Goal: Communication & Community: Answer question/provide support

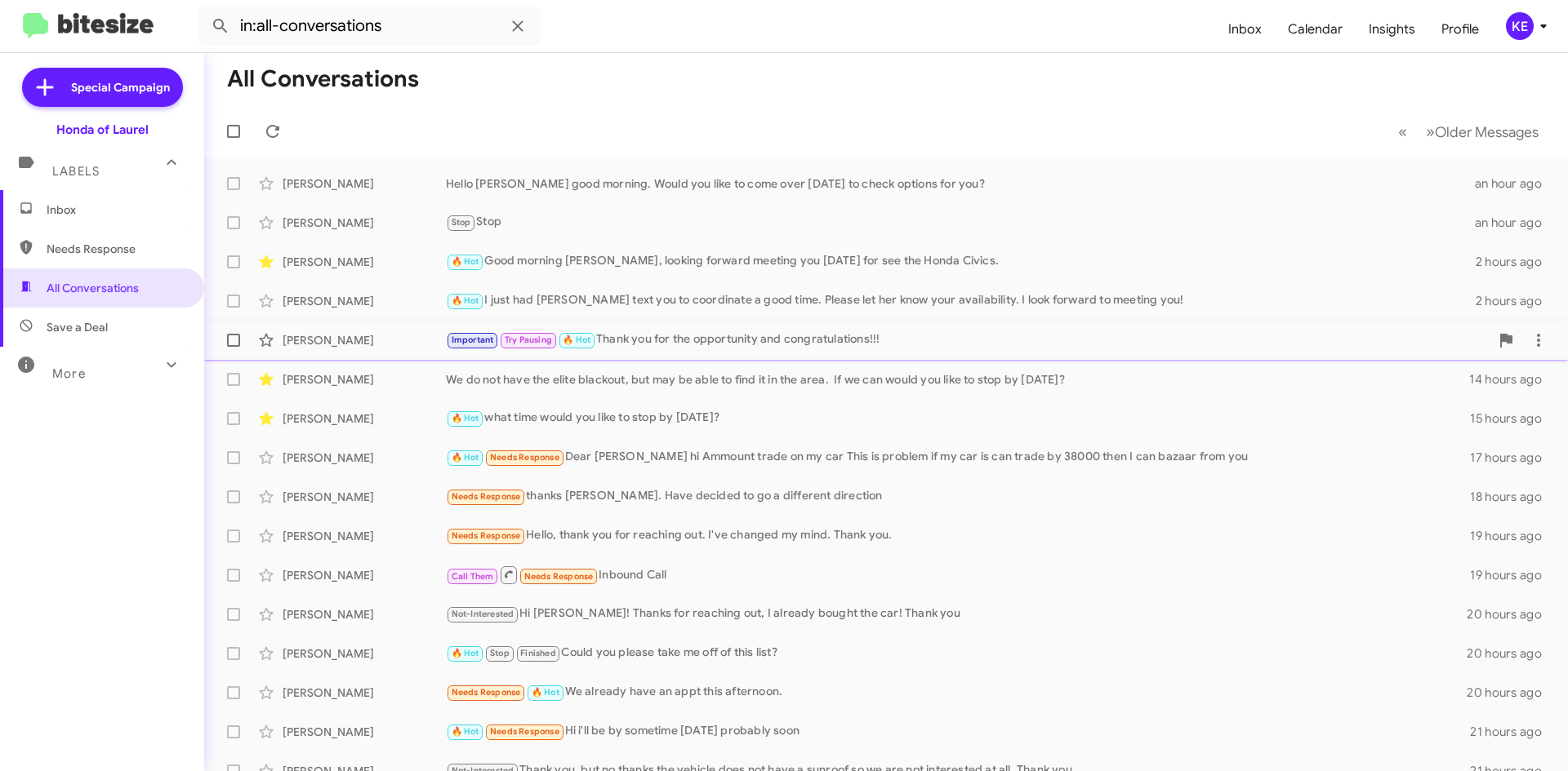
click at [340, 336] on div "[PERSON_NAME]" at bounding box center [364, 341] width 163 height 16
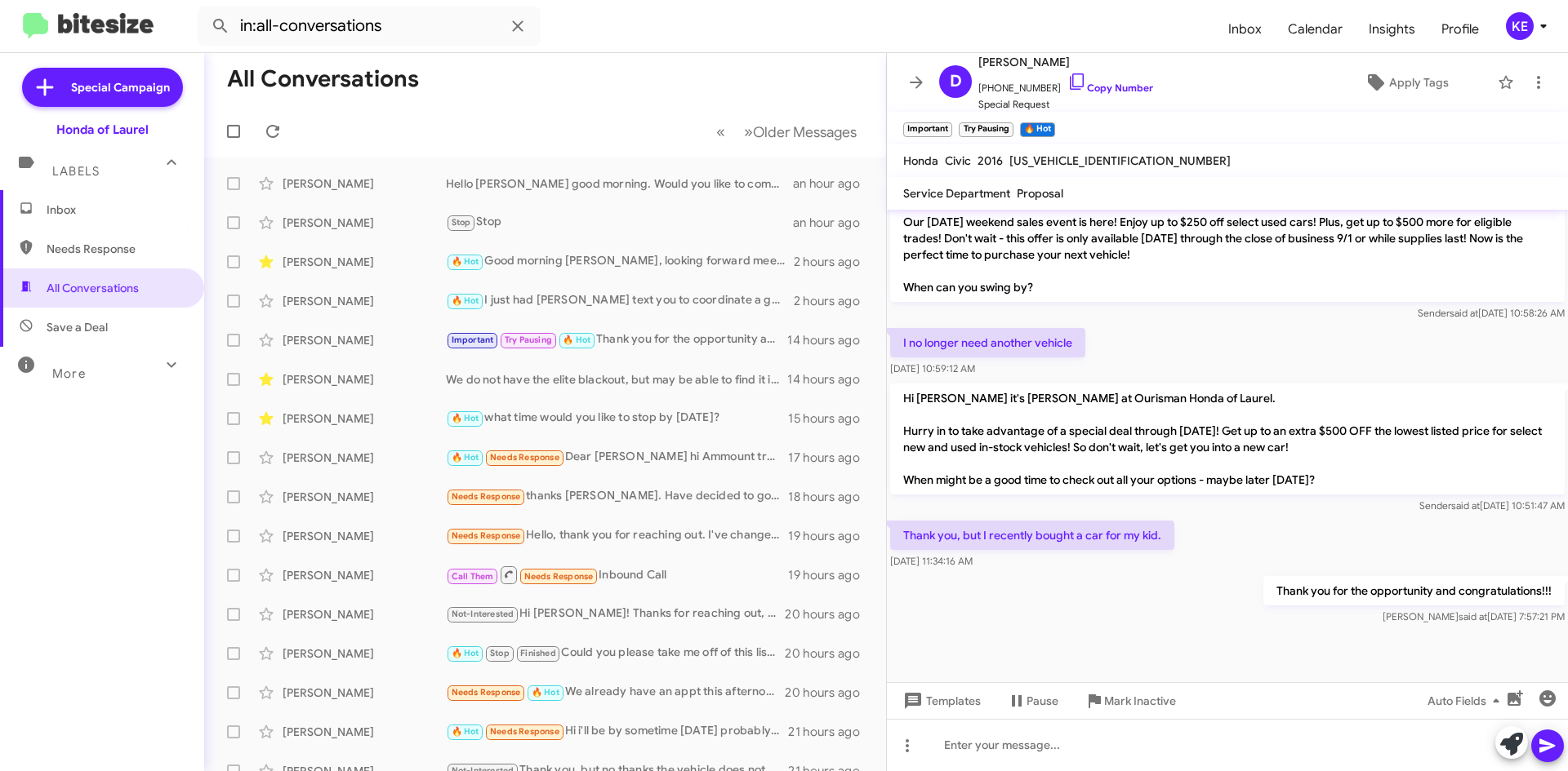
scroll to position [1176, 0]
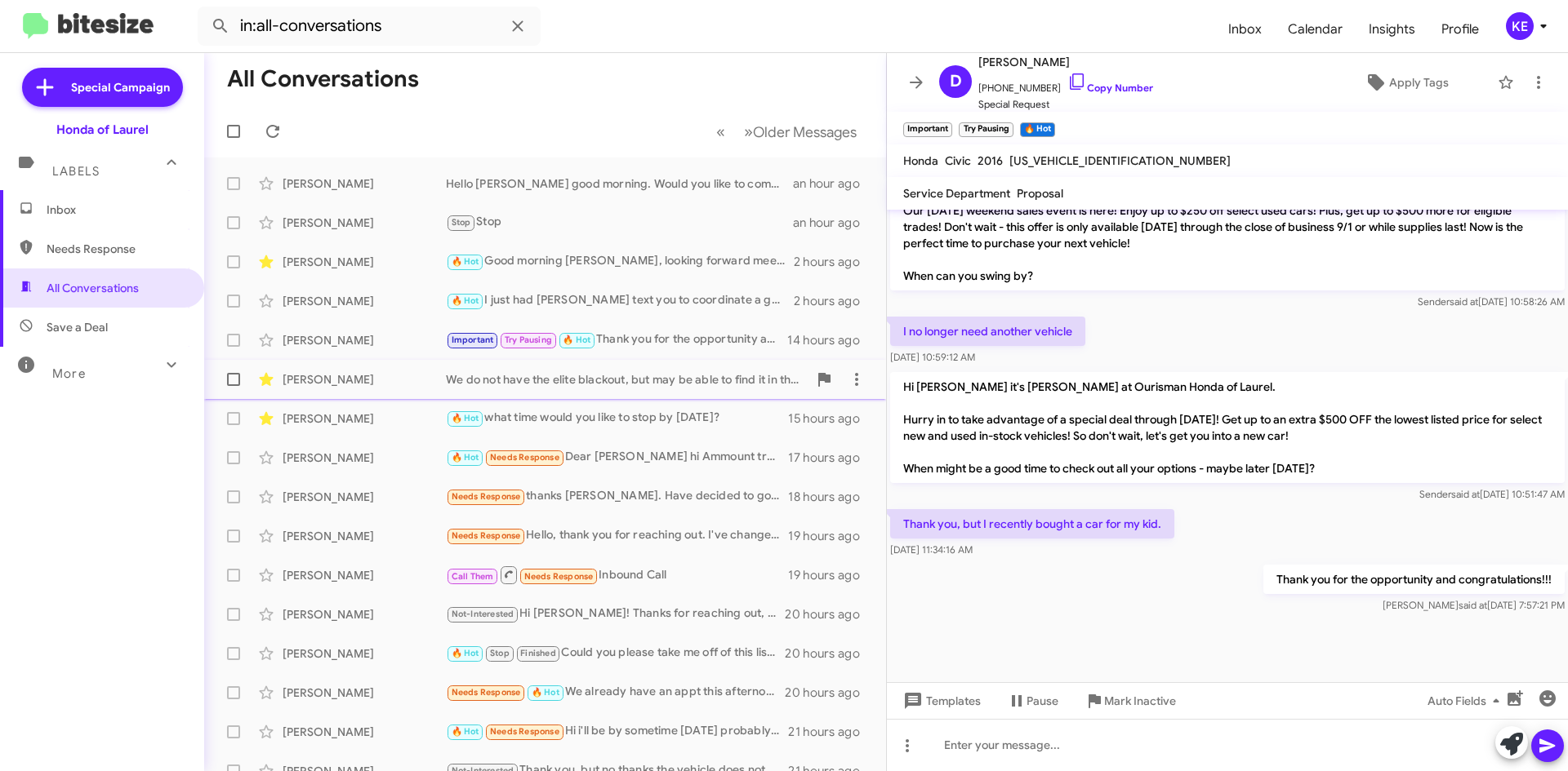
click at [330, 385] on div "[PERSON_NAME]" at bounding box center [364, 379] width 163 height 16
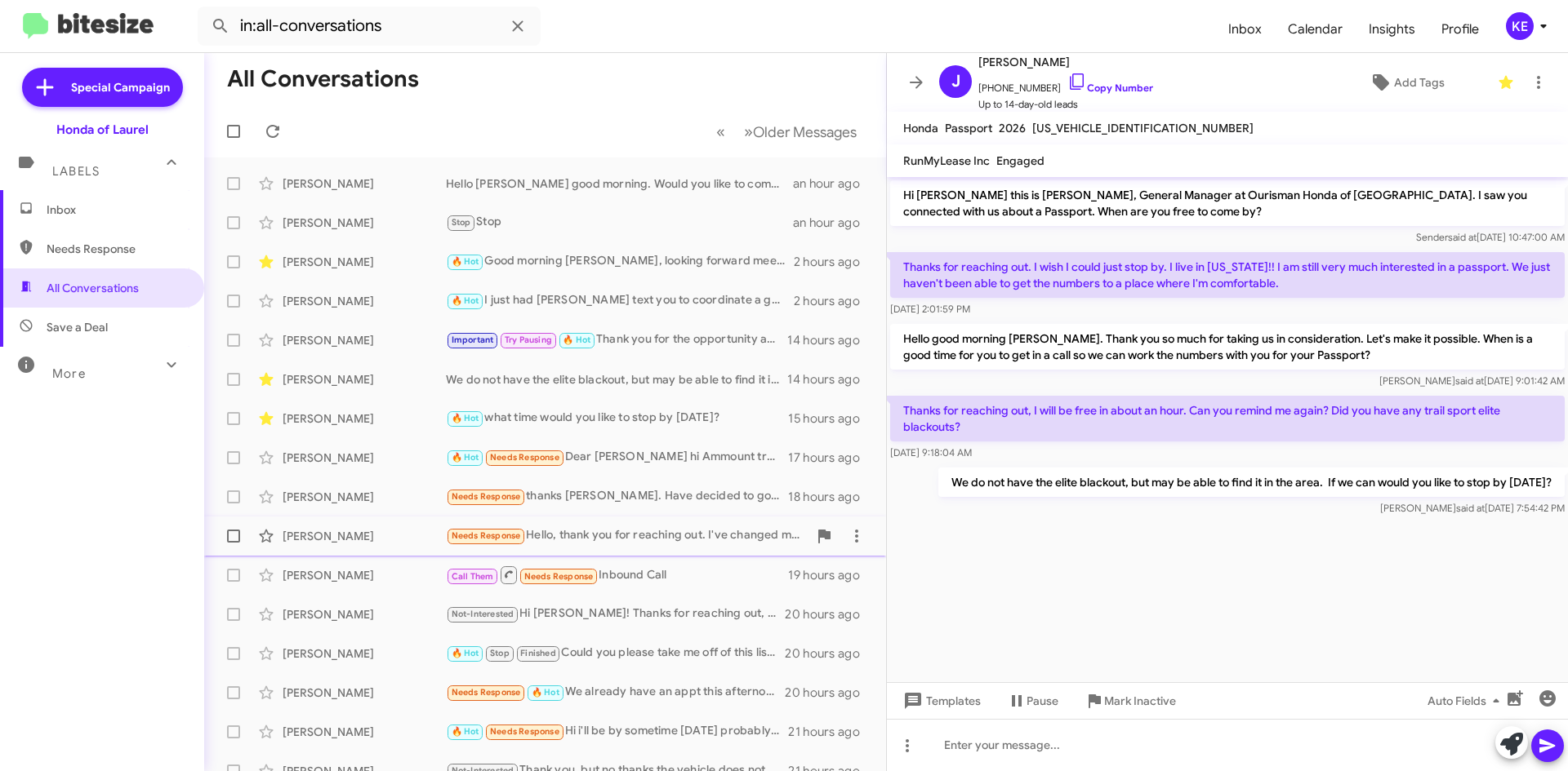
click at [309, 538] on div "[PERSON_NAME]" at bounding box center [364, 536] width 163 height 16
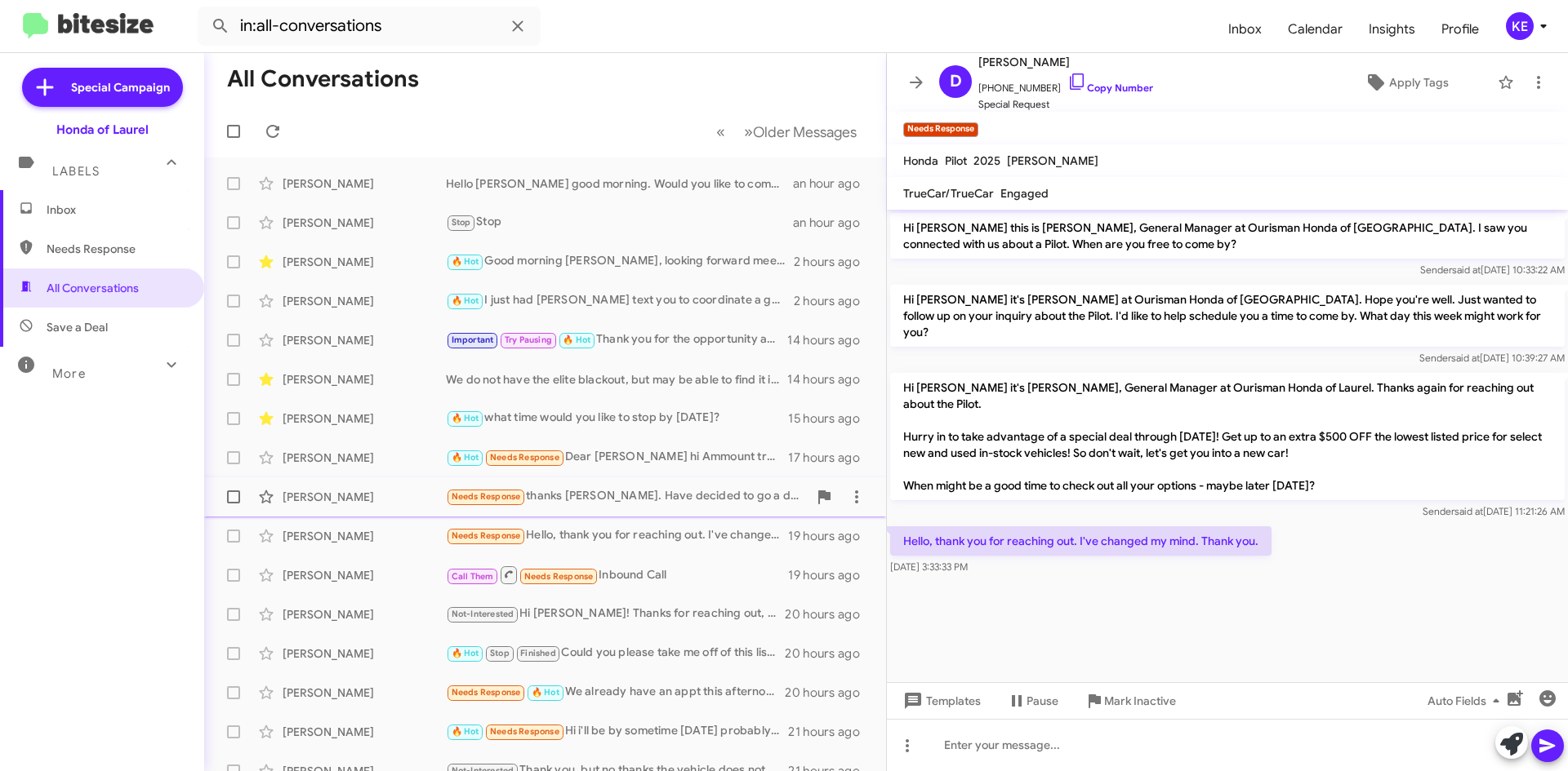
click at [304, 493] on div "[PERSON_NAME]" at bounding box center [364, 497] width 163 height 16
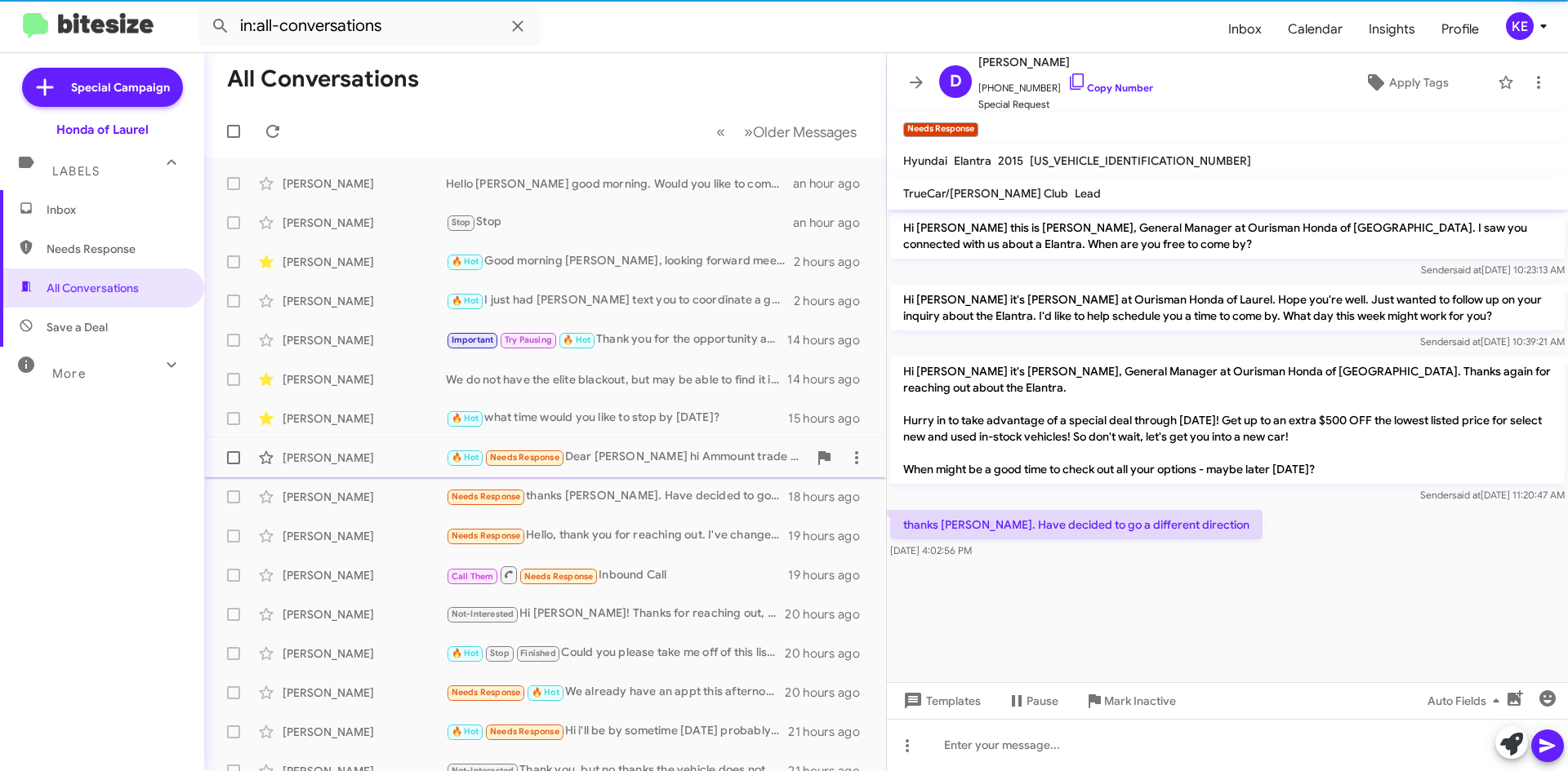
click at [311, 455] on div "[PERSON_NAME]" at bounding box center [364, 458] width 163 height 16
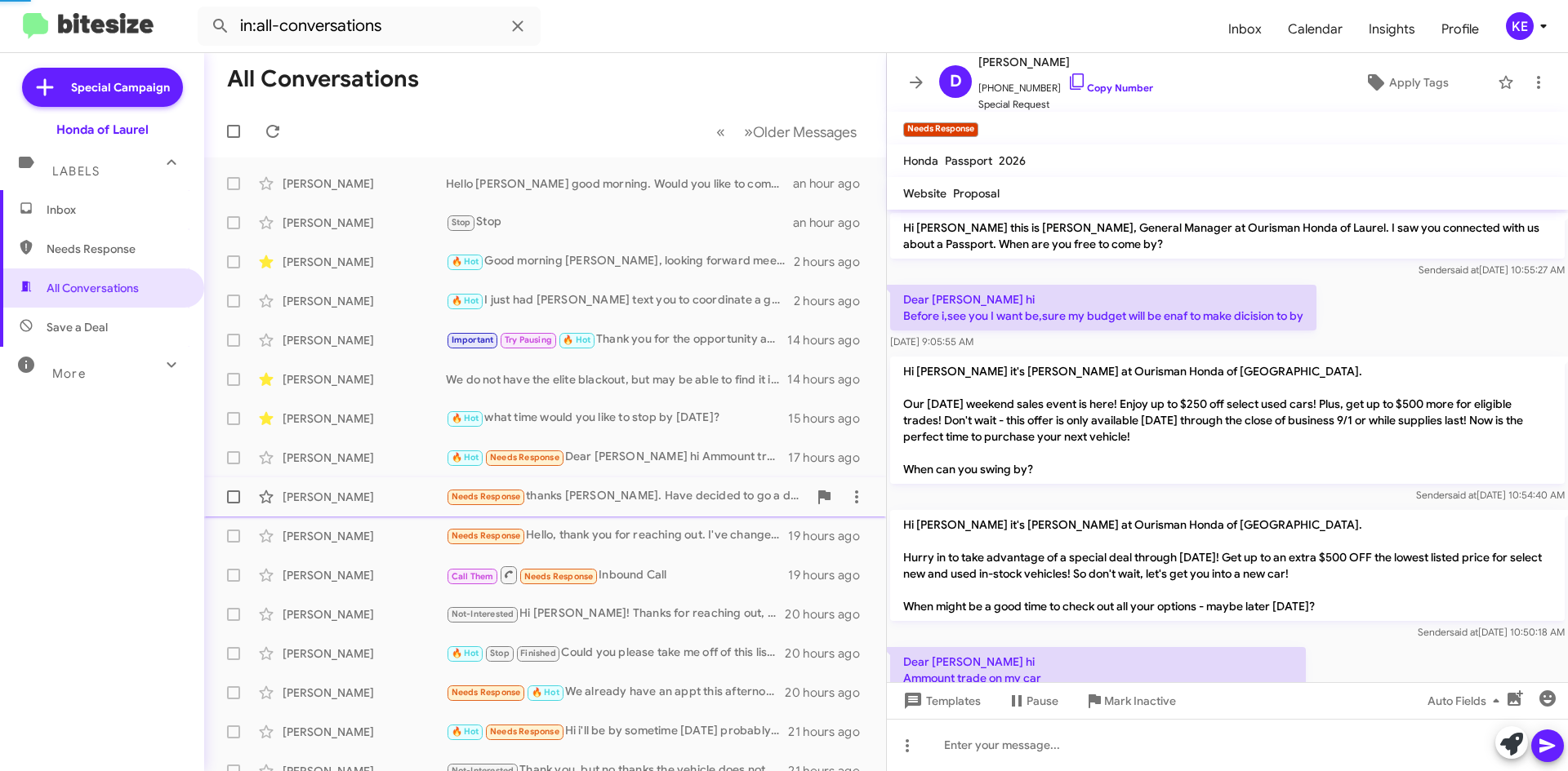
scroll to position [70, 0]
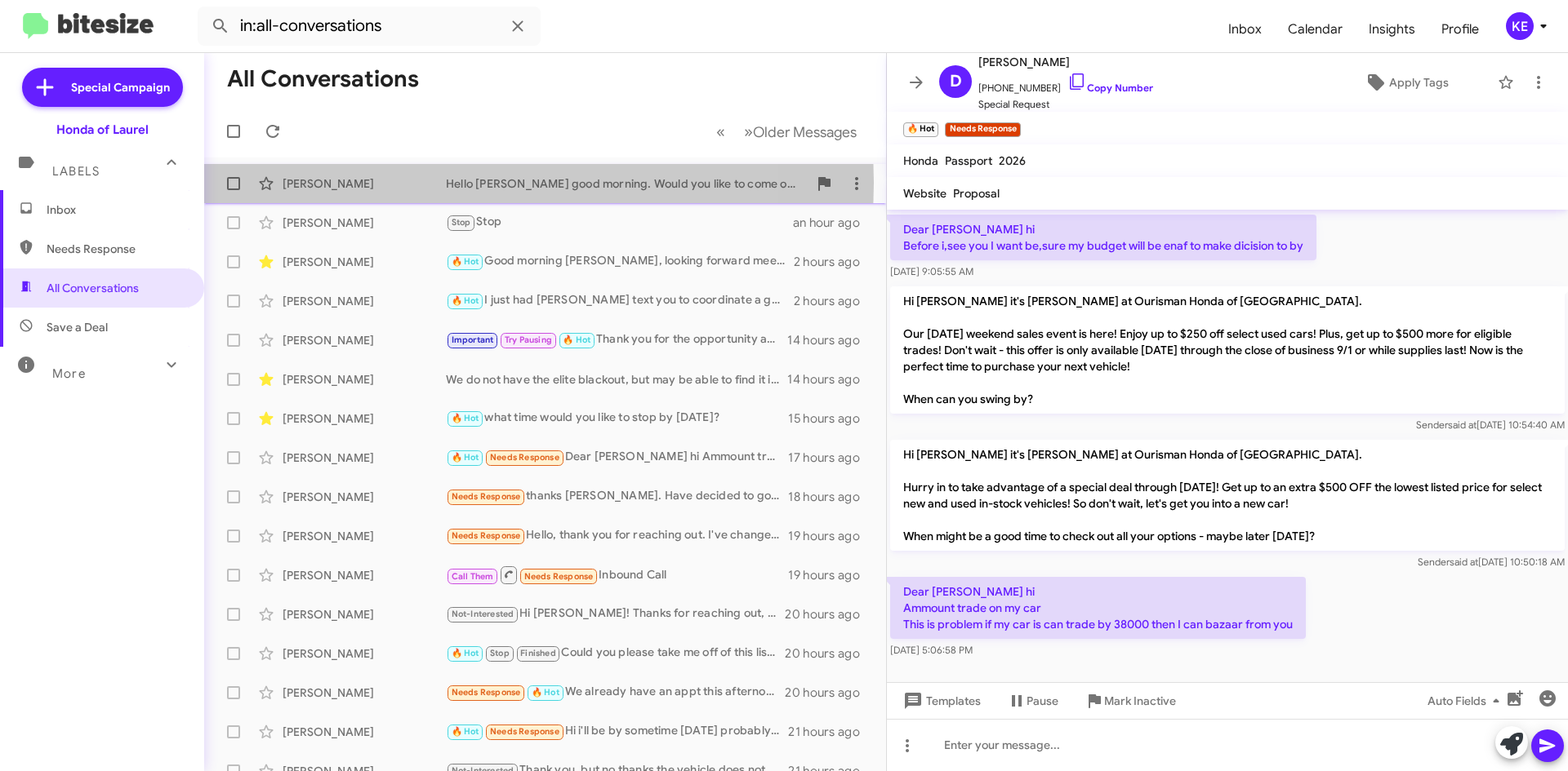
click at [307, 183] on div "[PERSON_NAME]" at bounding box center [364, 184] width 163 height 16
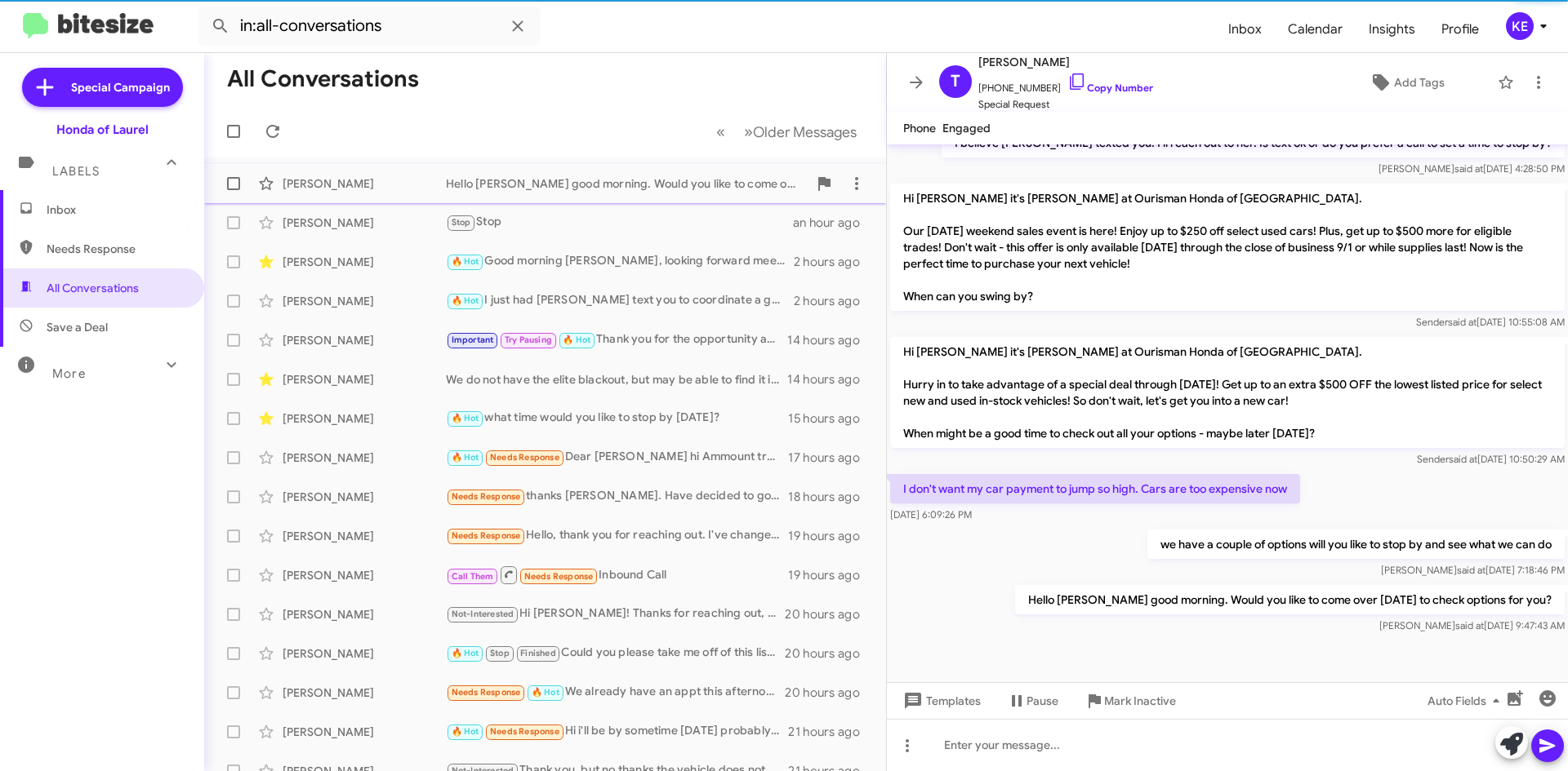
scroll to position [346, 0]
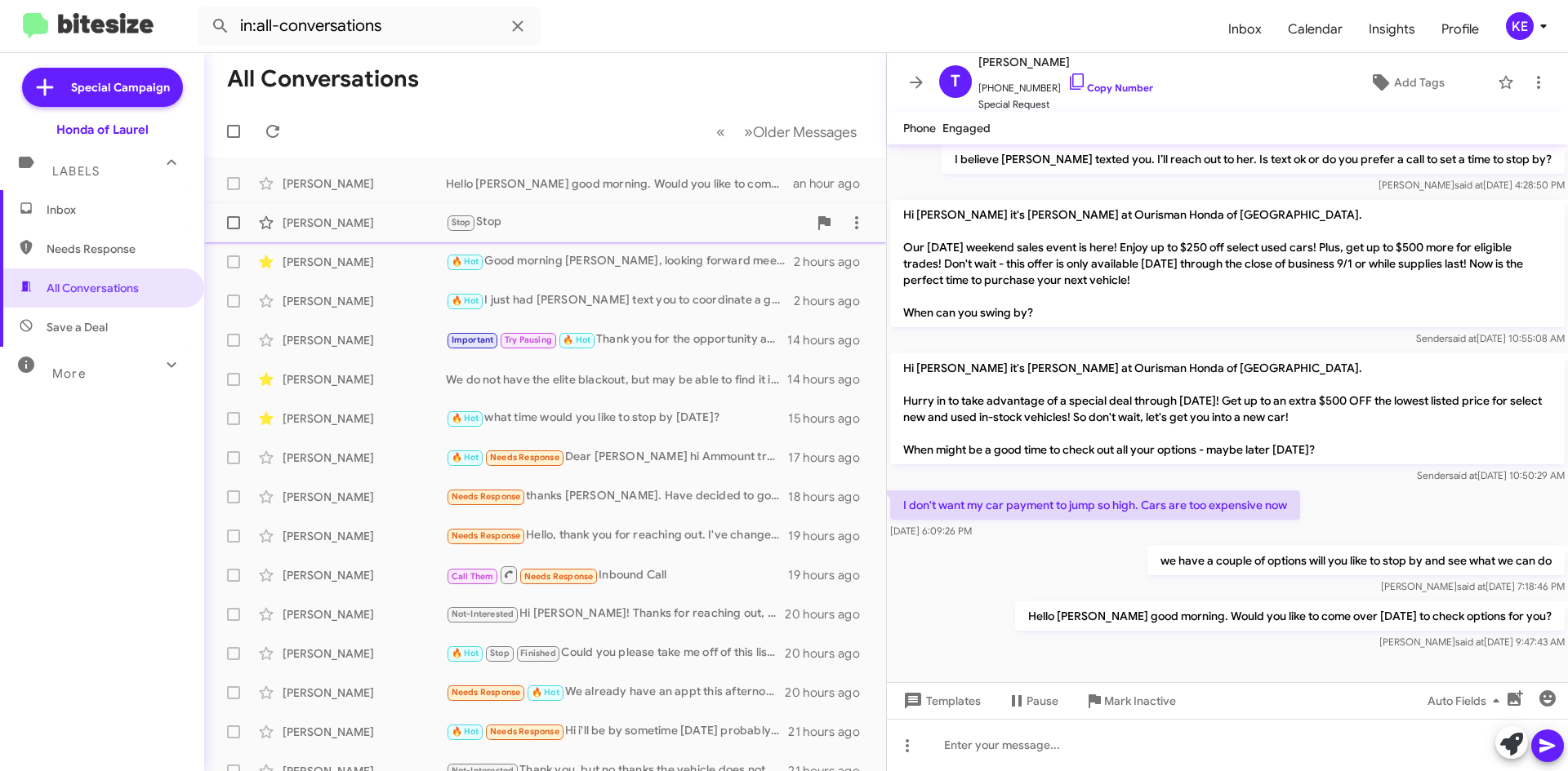
click at [324, 233] on div "[PERSON_NAME] Stop Stop an hour ago" at bounding box center [544, 222] width 656 height 32
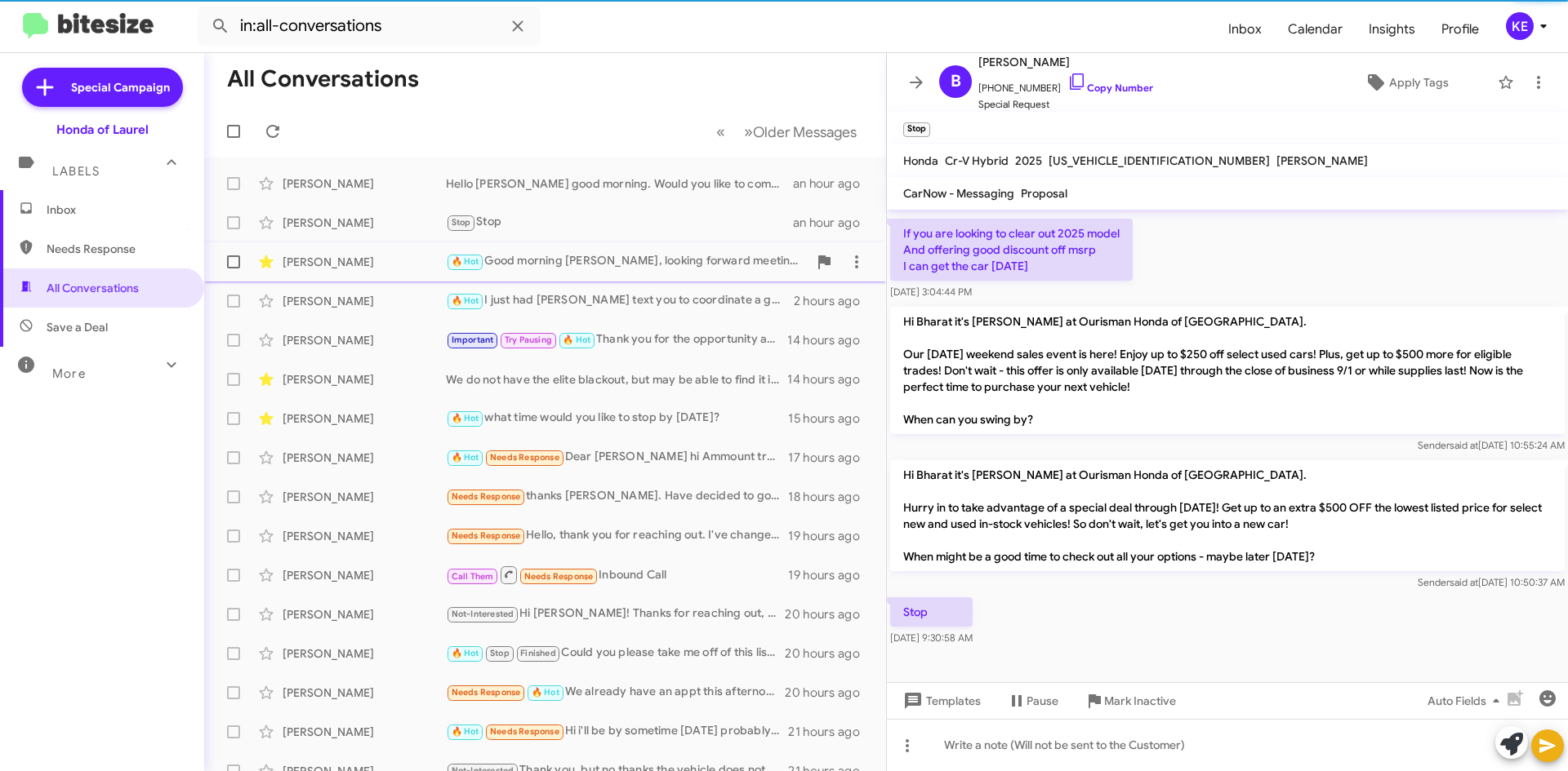
click at [334, 273] on div "[PERSON_NAME] 🔥 Hot Good morning [PERSON_NAME], looking forward meeting you [DA…" at bounding box center [544, 262] width 656 height 32
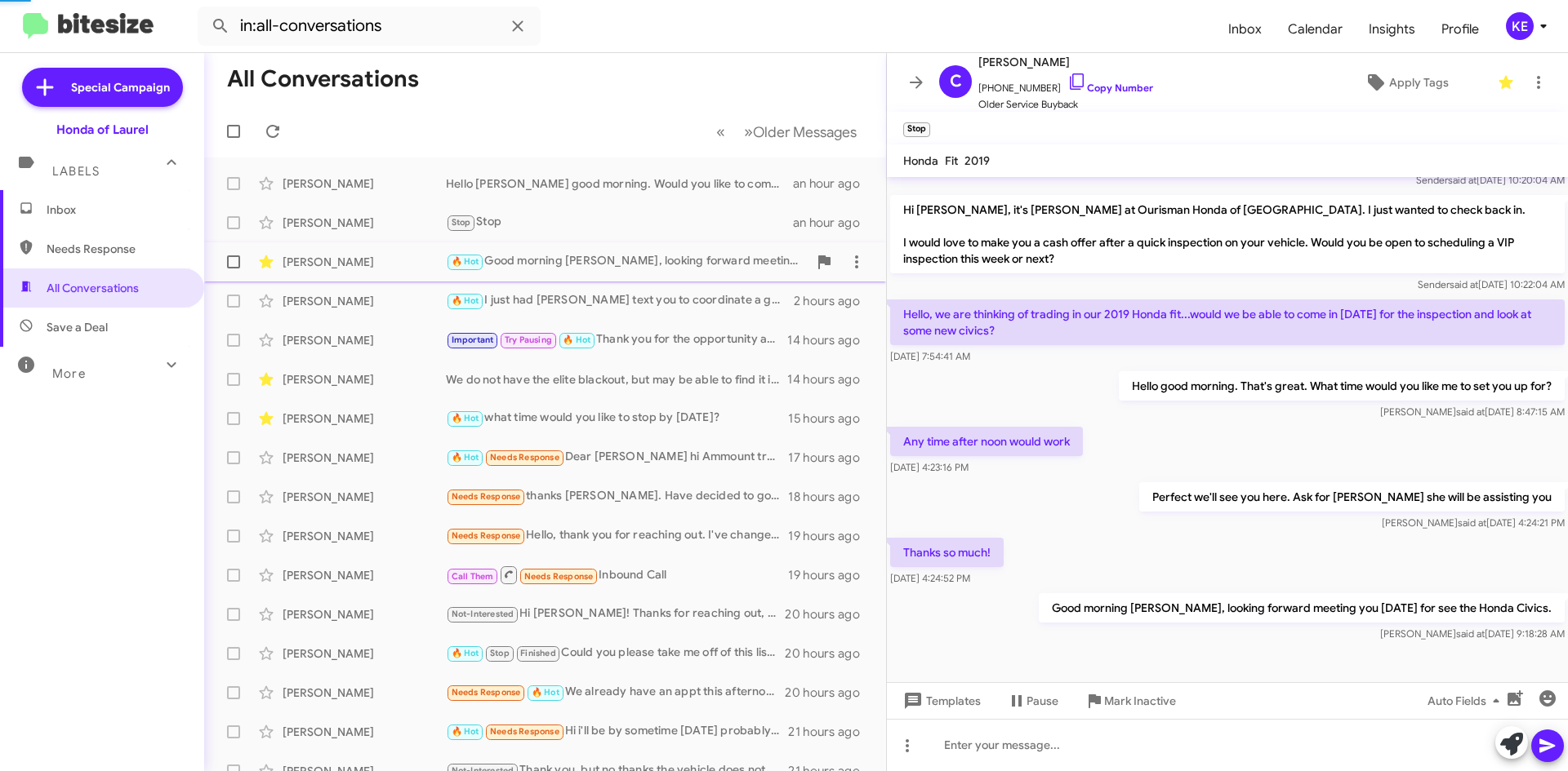
scroll to position [161, 0]
click at [336, 300] on div "[PERSON_NAME]" at bounding box center [364, 301] width 163 height 16
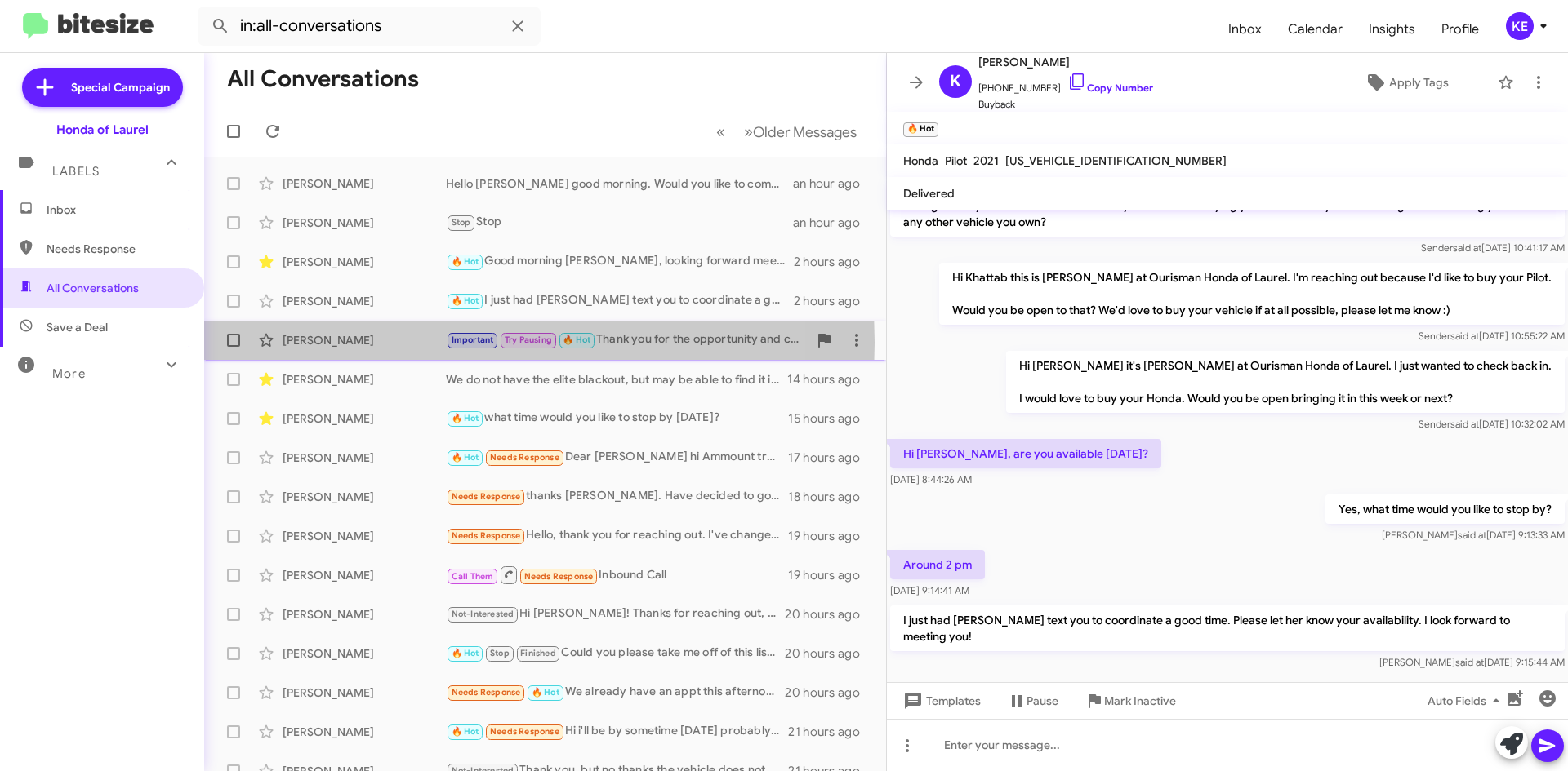
click at [321, 342] on div "[PERSON_NAME]" at bounding box center [364, 341] width 163 height 16
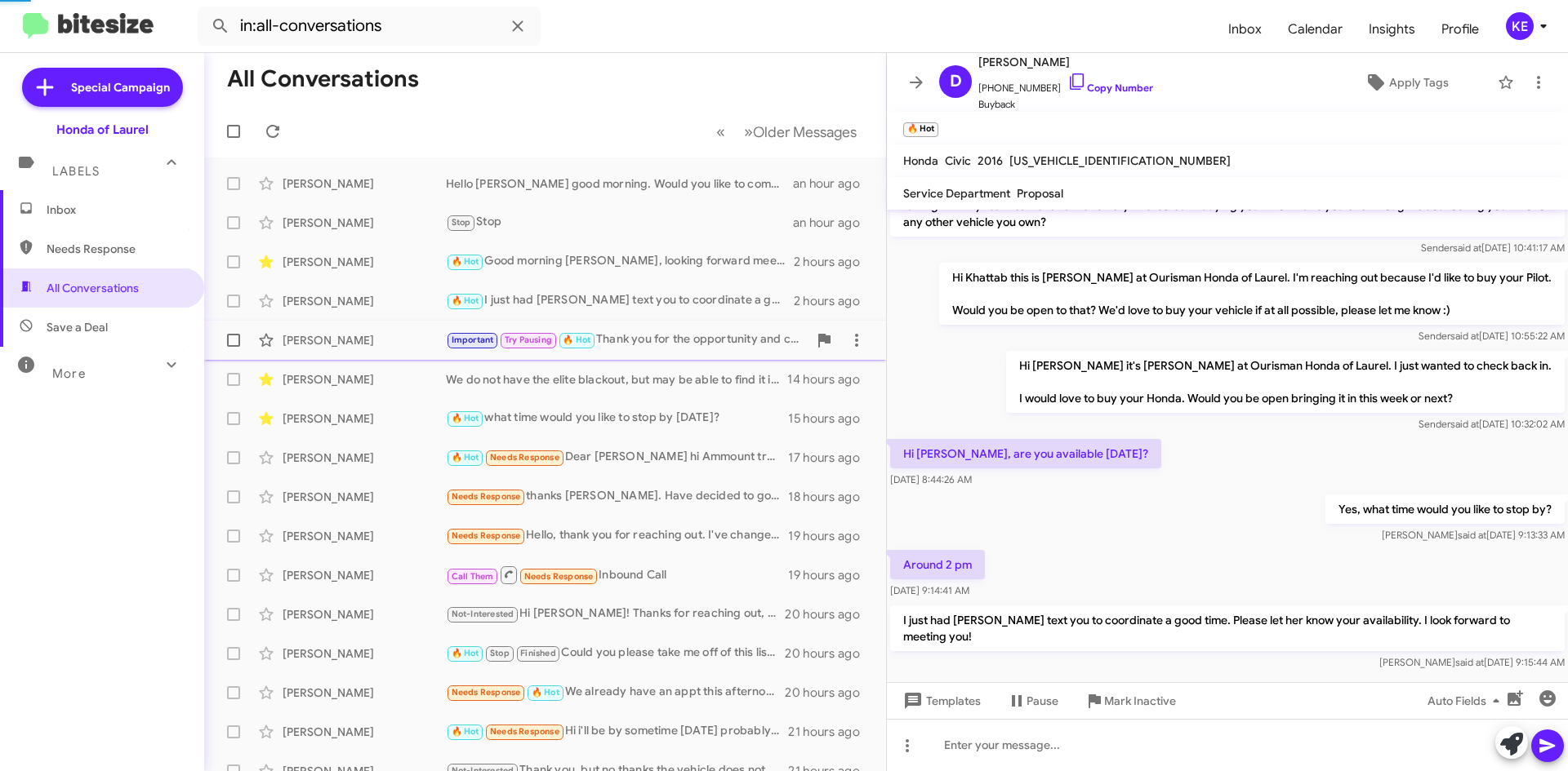
scroll to position [1176, 0]
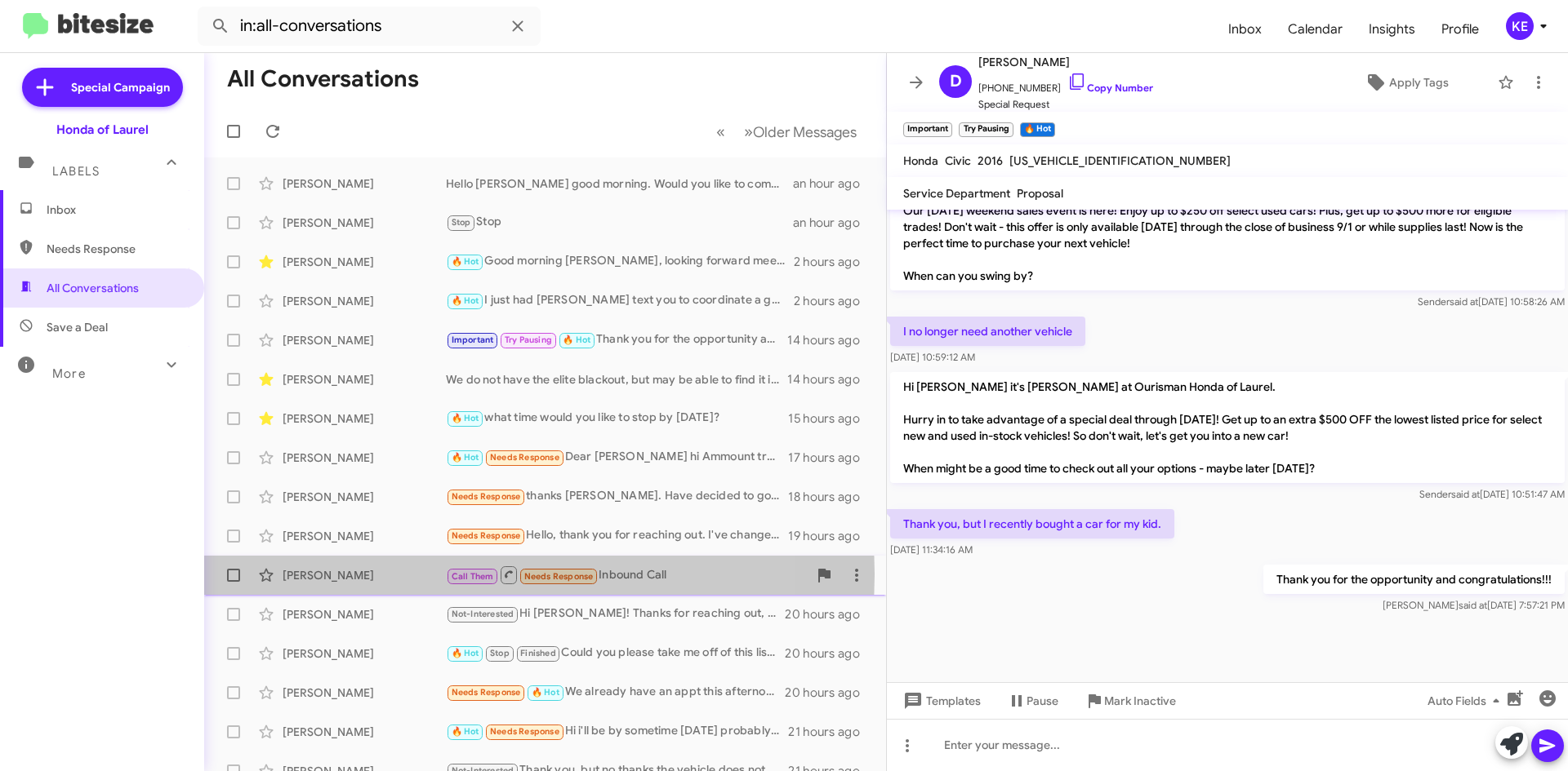
click at [315, 574] on div "[PERSON_NAME]" at bounding box center [364, 576] width 163 height 16
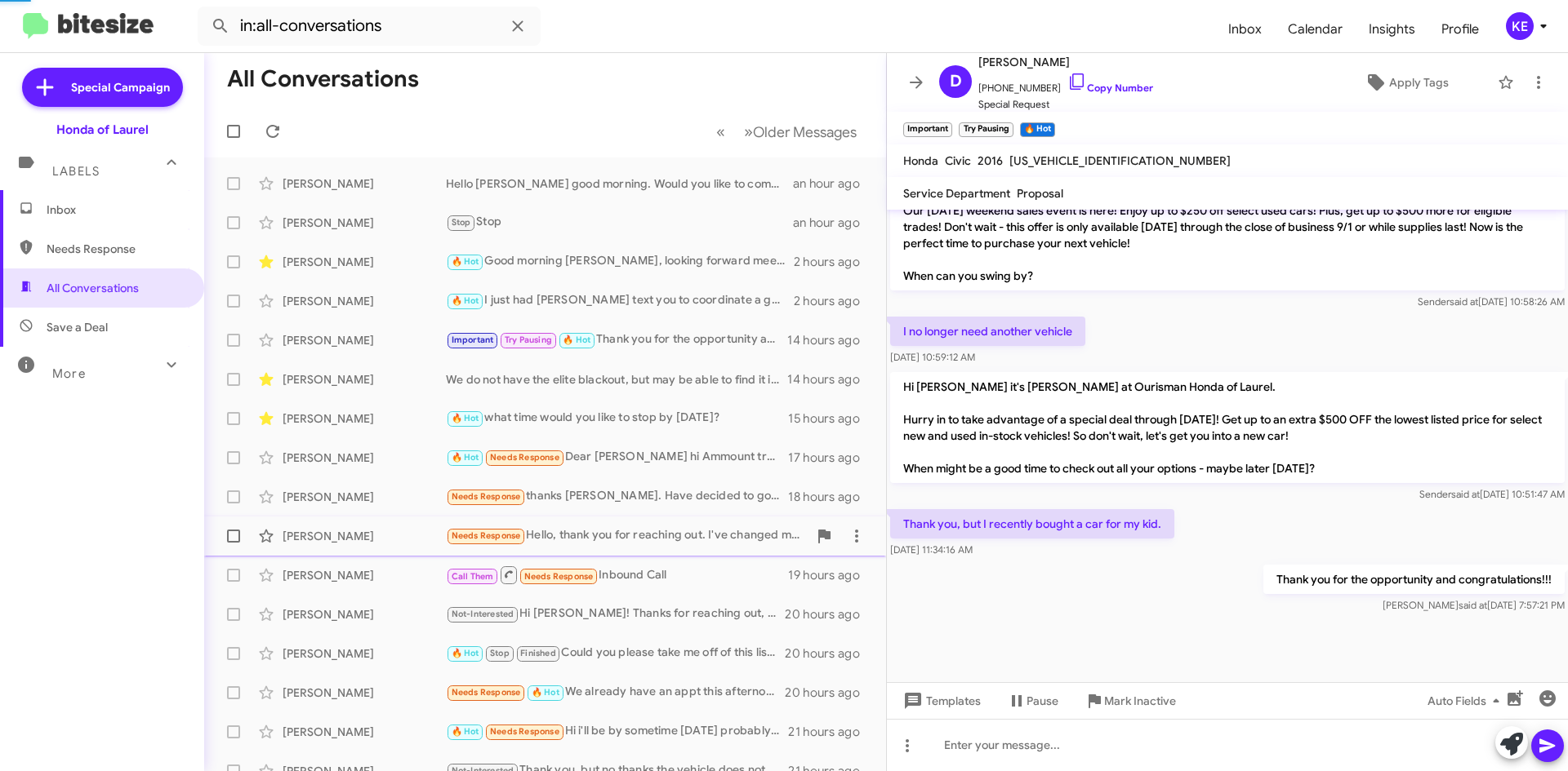
scroll to position [893, 0]
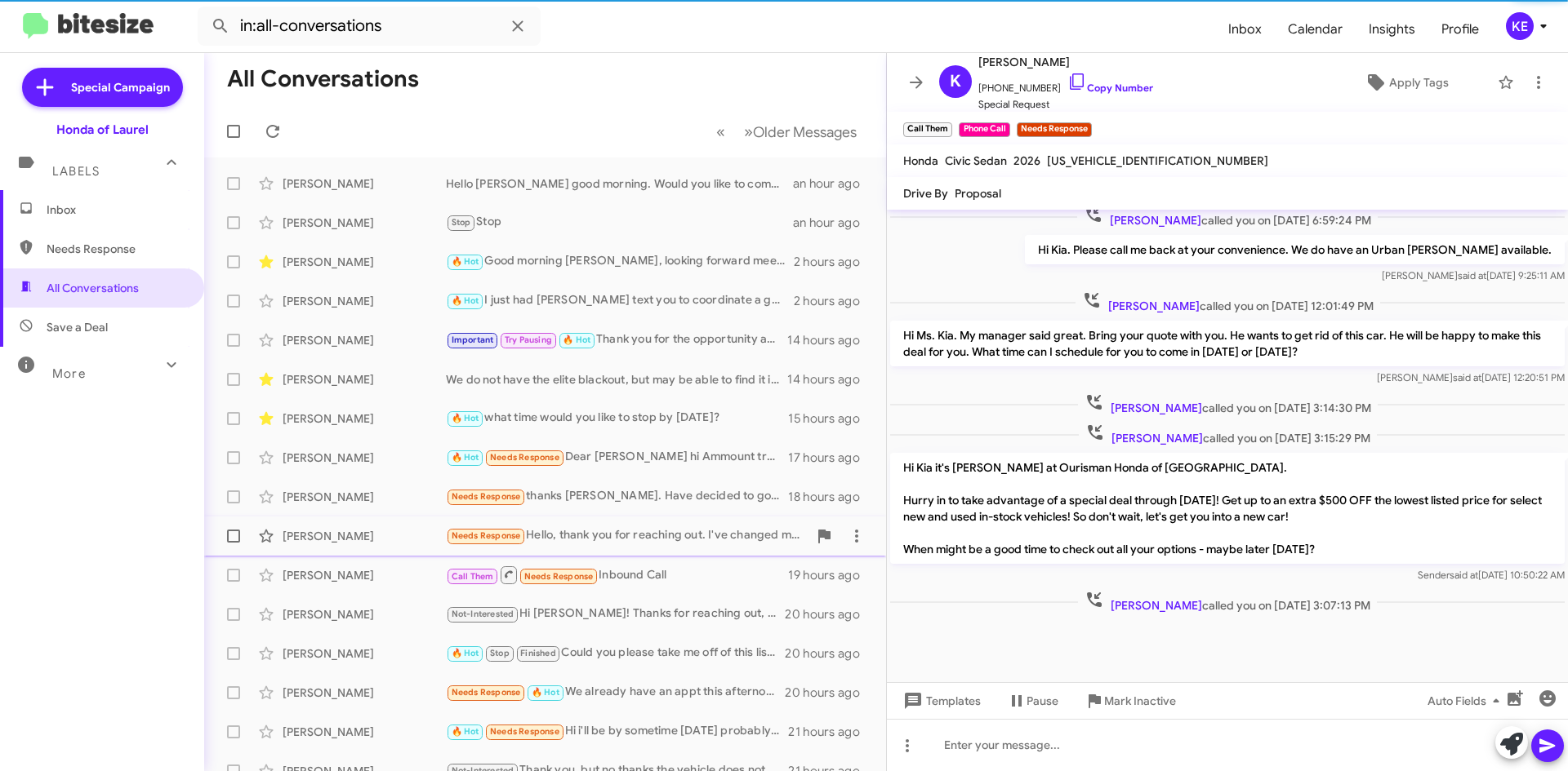
click at [325, 552] on div "[PERSON_NAME] Needs Response Hello, thank you for reaching out. I've changed my…" at bounding box center [544, 536] width 656 height 32
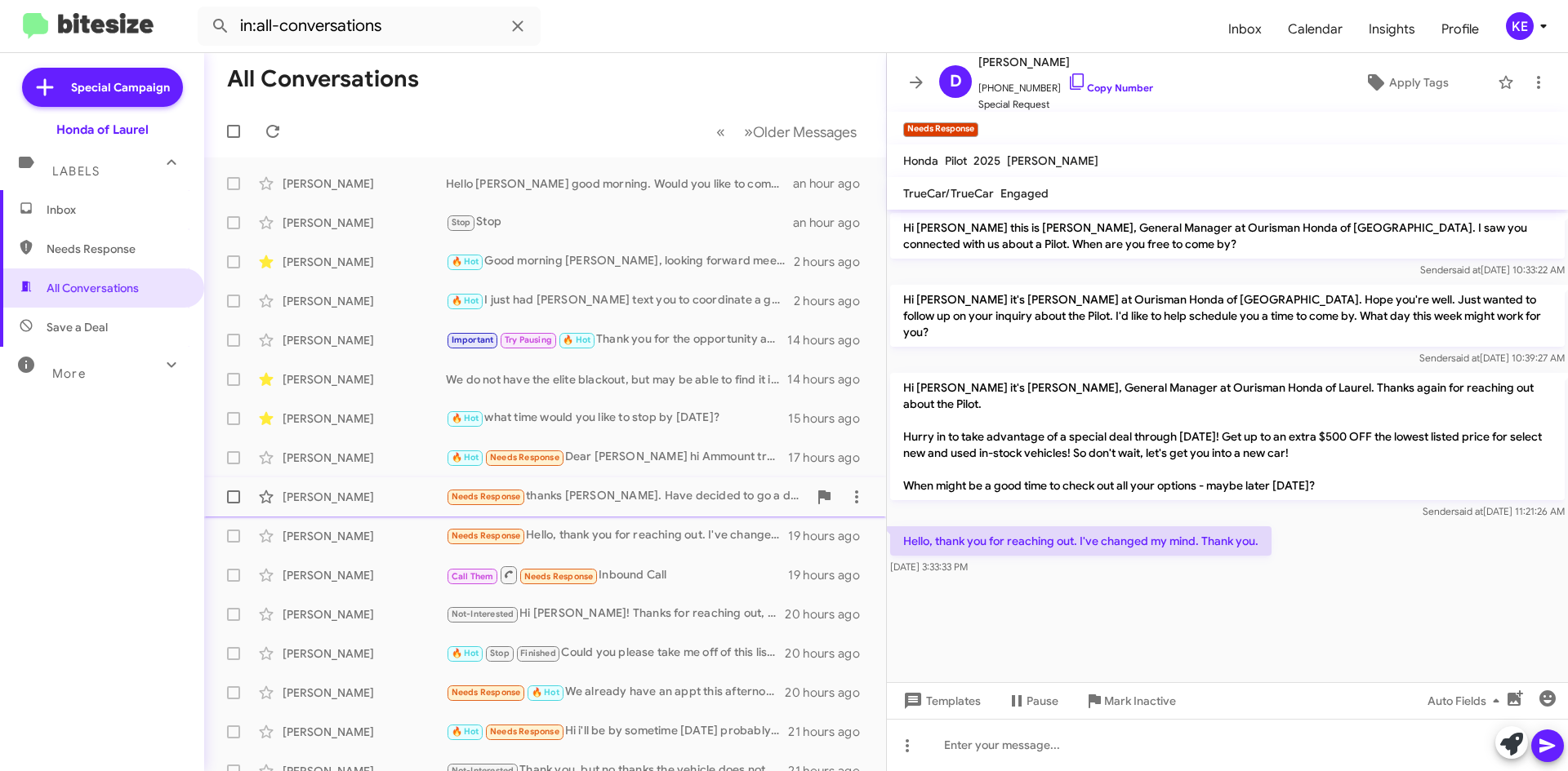
click at [303, 500] on div "[PERSON_NAME]" at bounding box center [364, 497] width 163 height 16
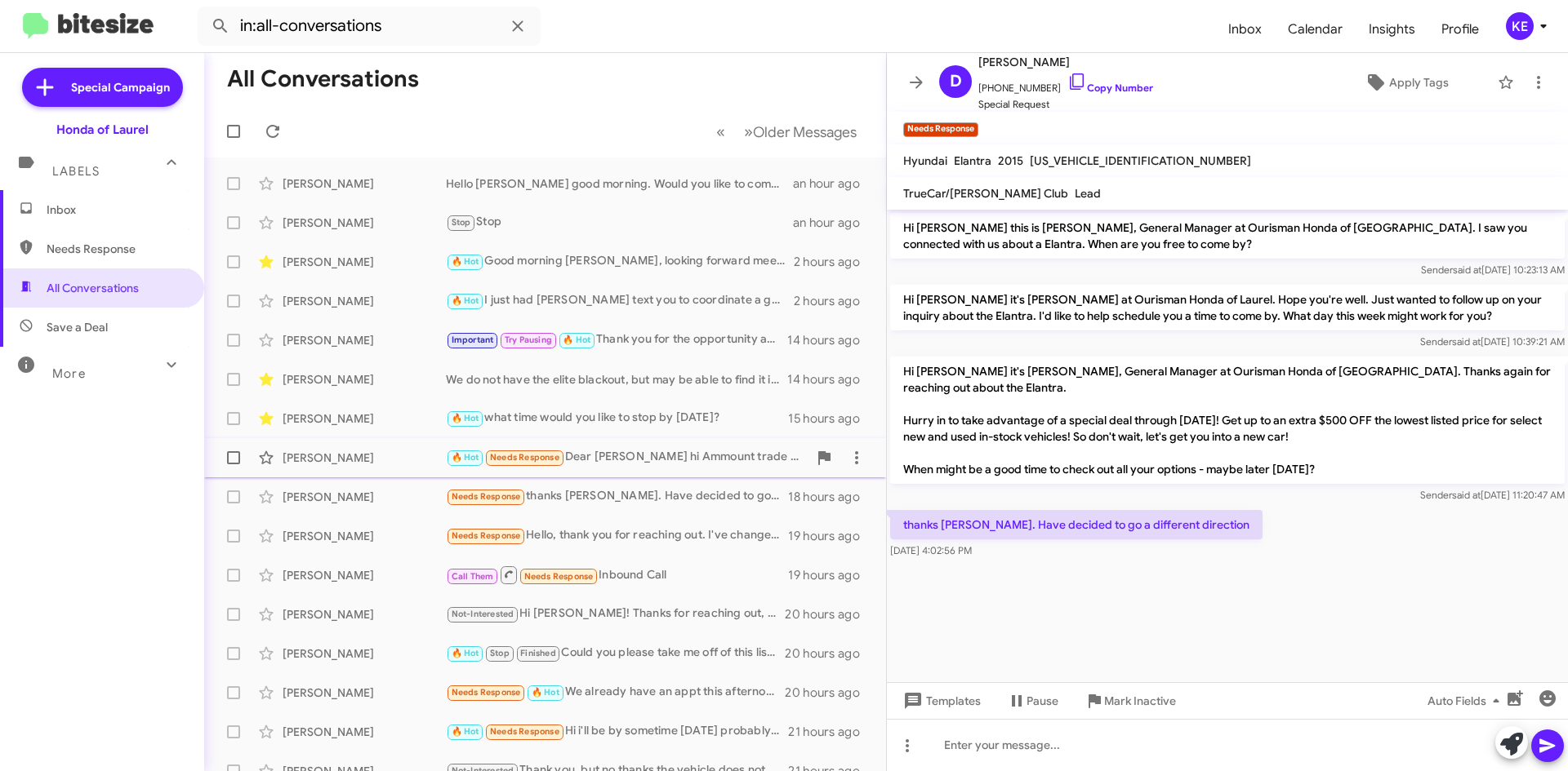
click at [319, 457] on div "[PERSON_NAME]" at bounding box center [364, 458] width 163 height 16
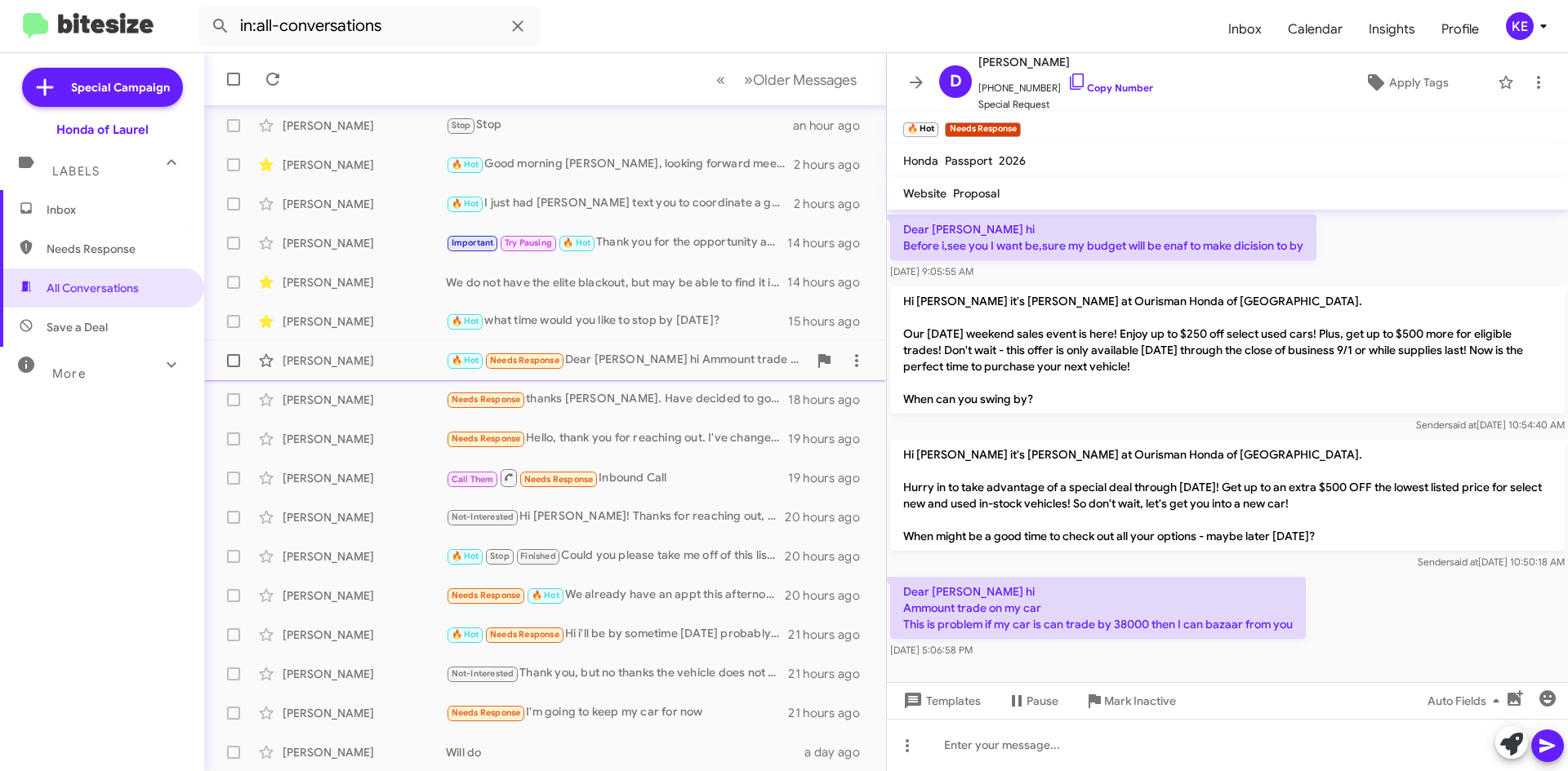
scroll to position [163, 0]
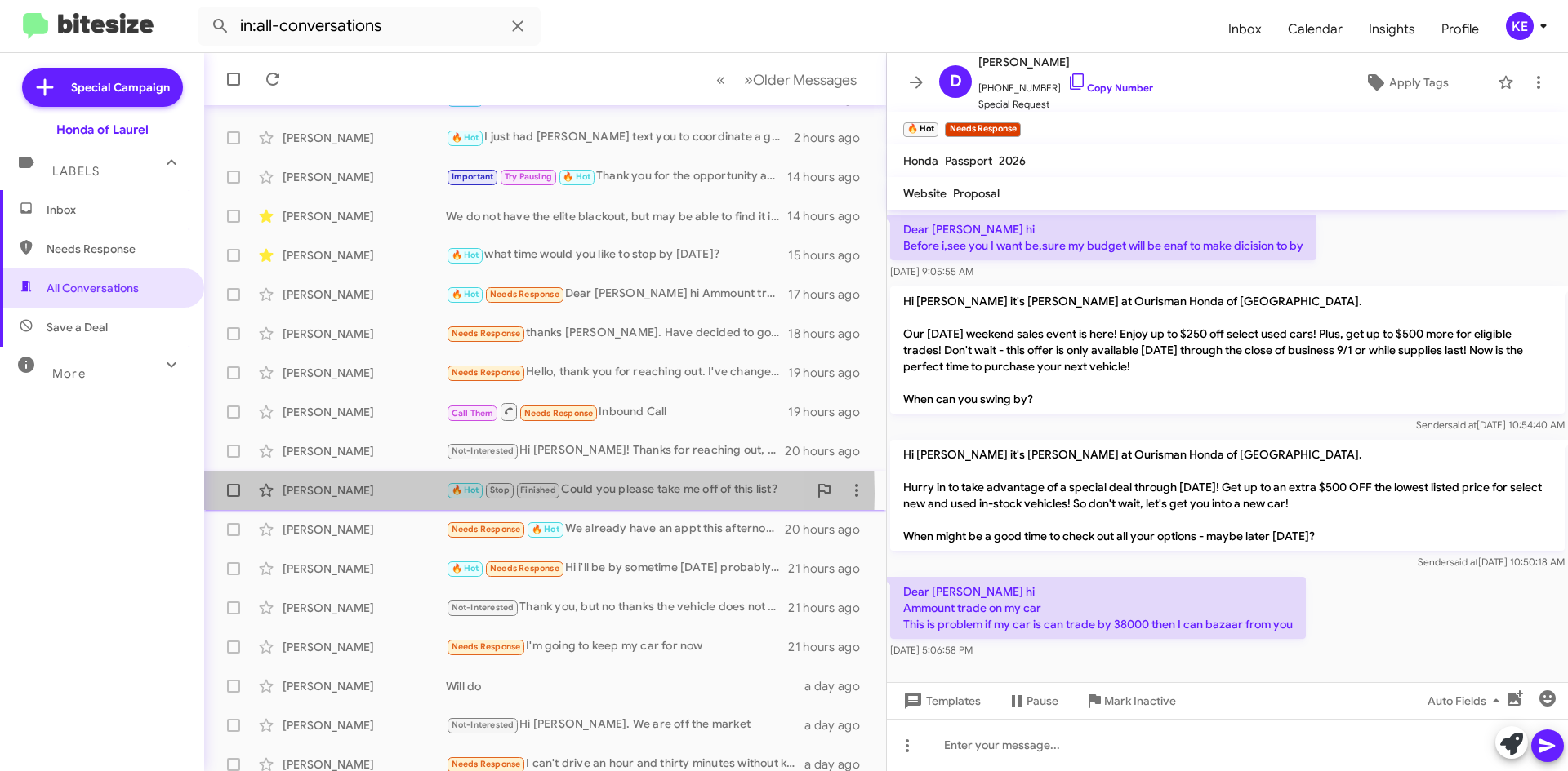
click at [320, 494] on div "[PERSON_NAME]" at bounding box center [364, 490] width 163 height 16
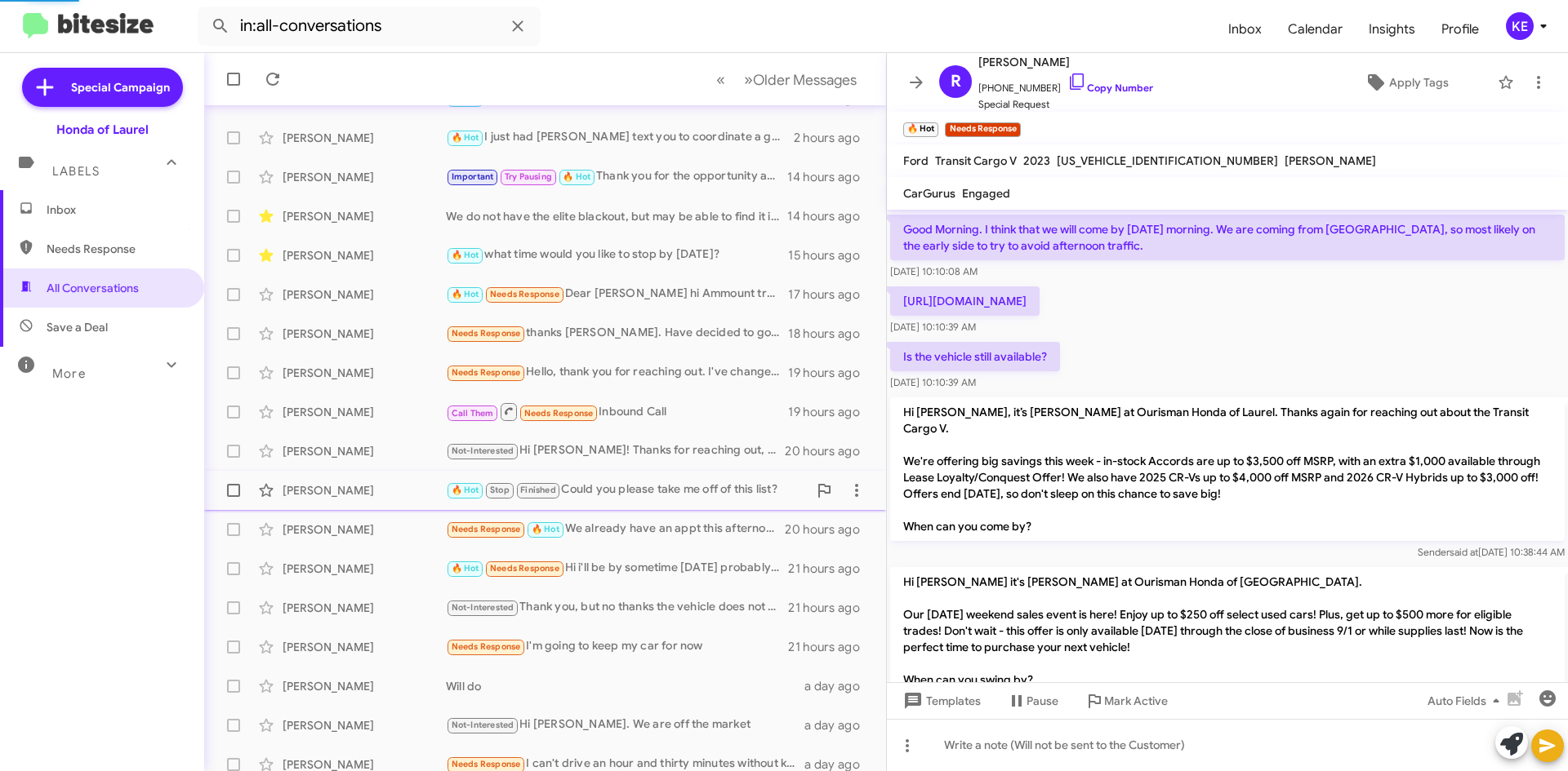
scroll to position [349, 0]
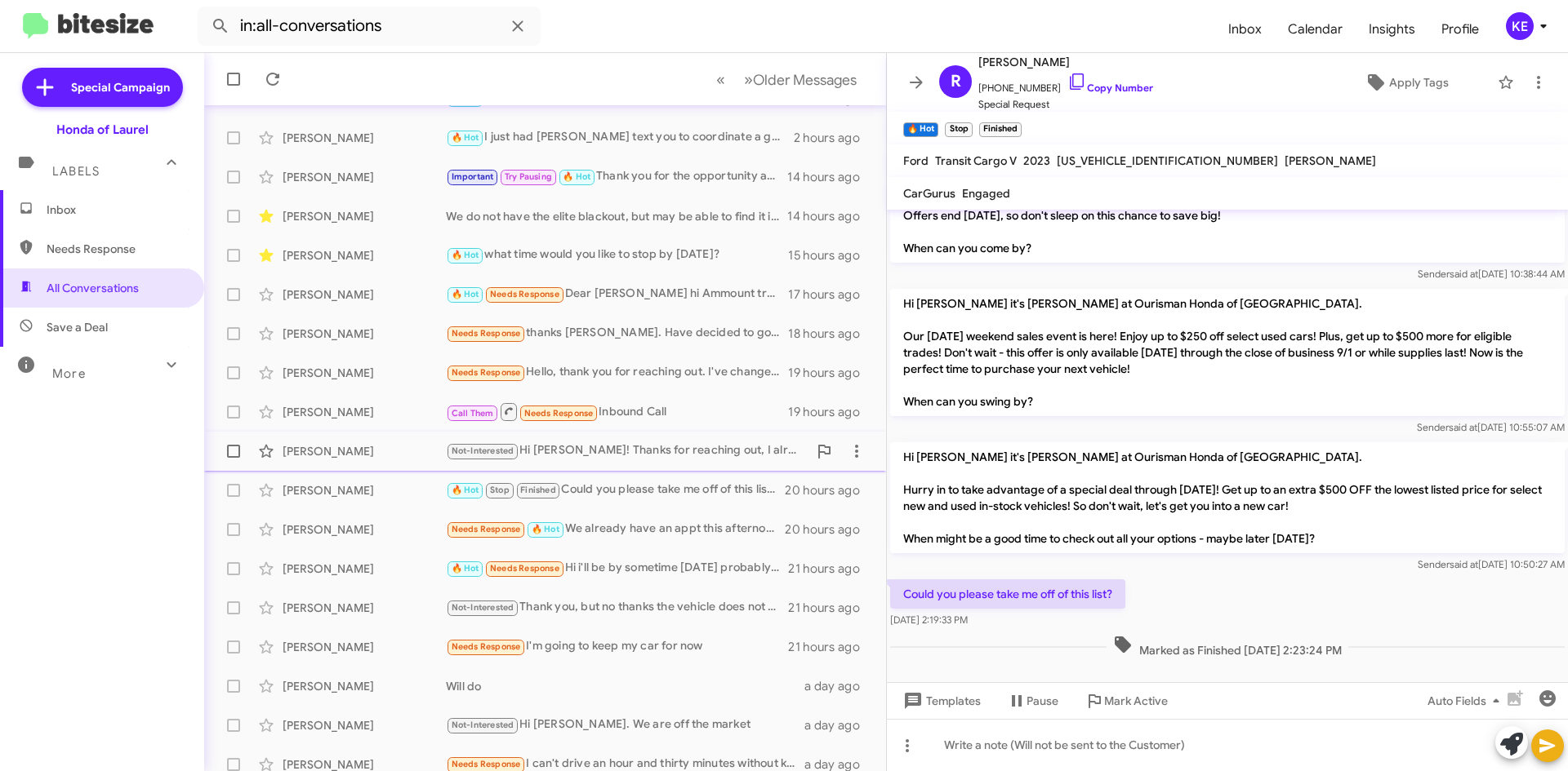
click at [309, 457] on div "[PERSON_NAME]" at bounding box center [364, 451] width 163 height 16
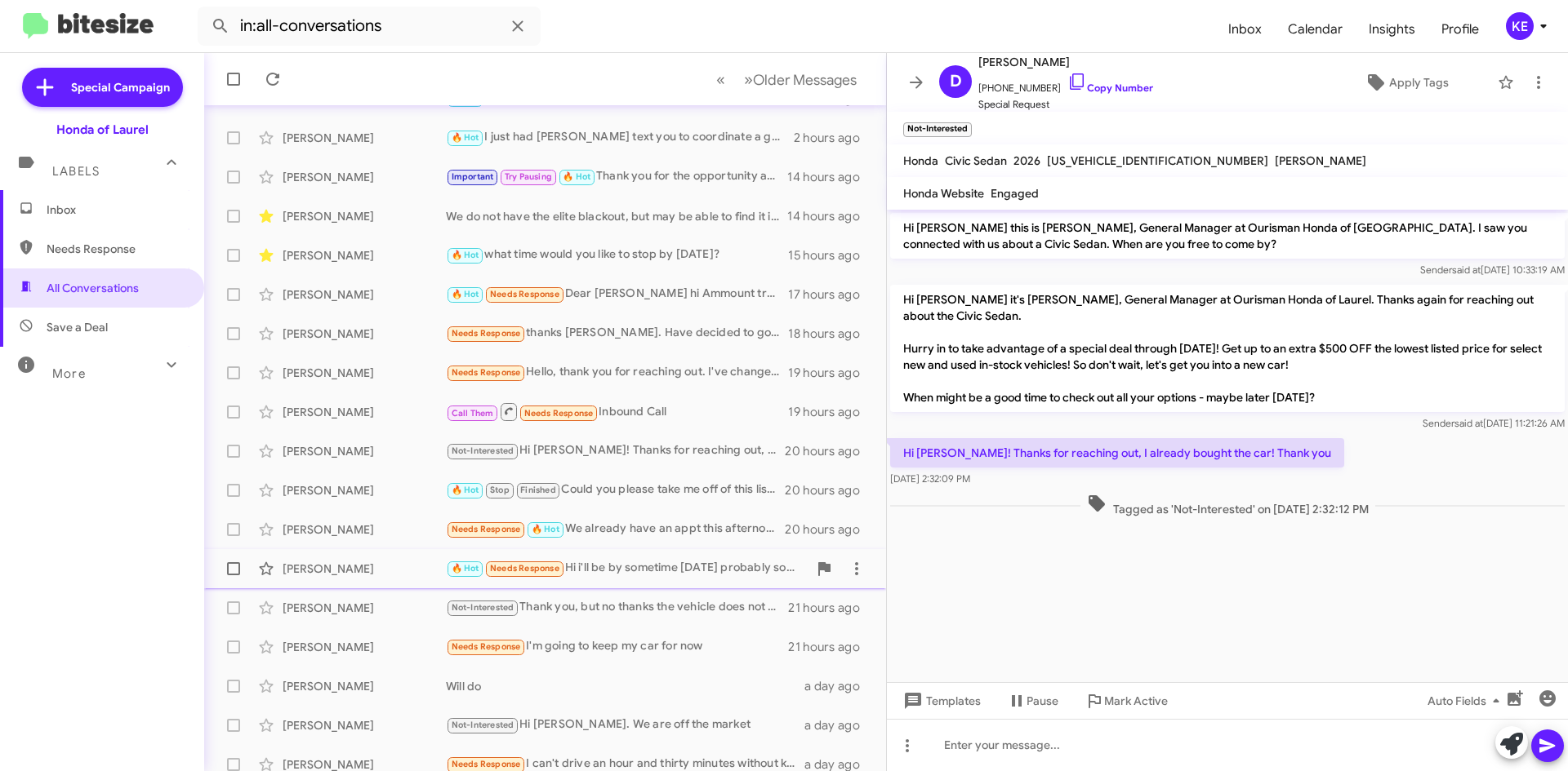
click at [305, 575] on div "[PERSON_NAME]" at bounding box center [364, 569] width 163 height 16
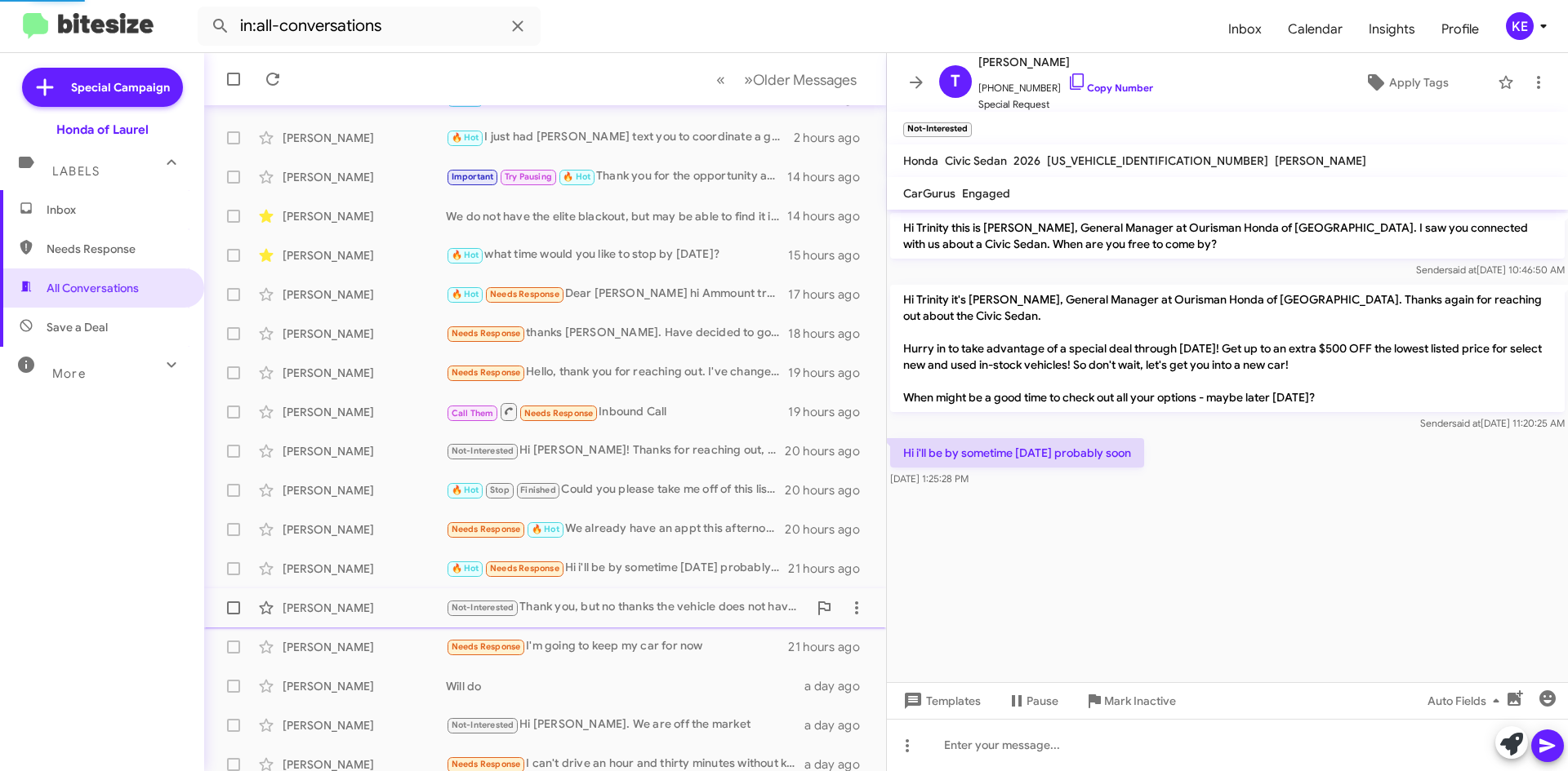
click at [315, 617] on div "[PERSON_NAME] Not-Interested Thank you, but no thanks the vehicle does not have…" at bounding box center [544, 608] width 656 height 32
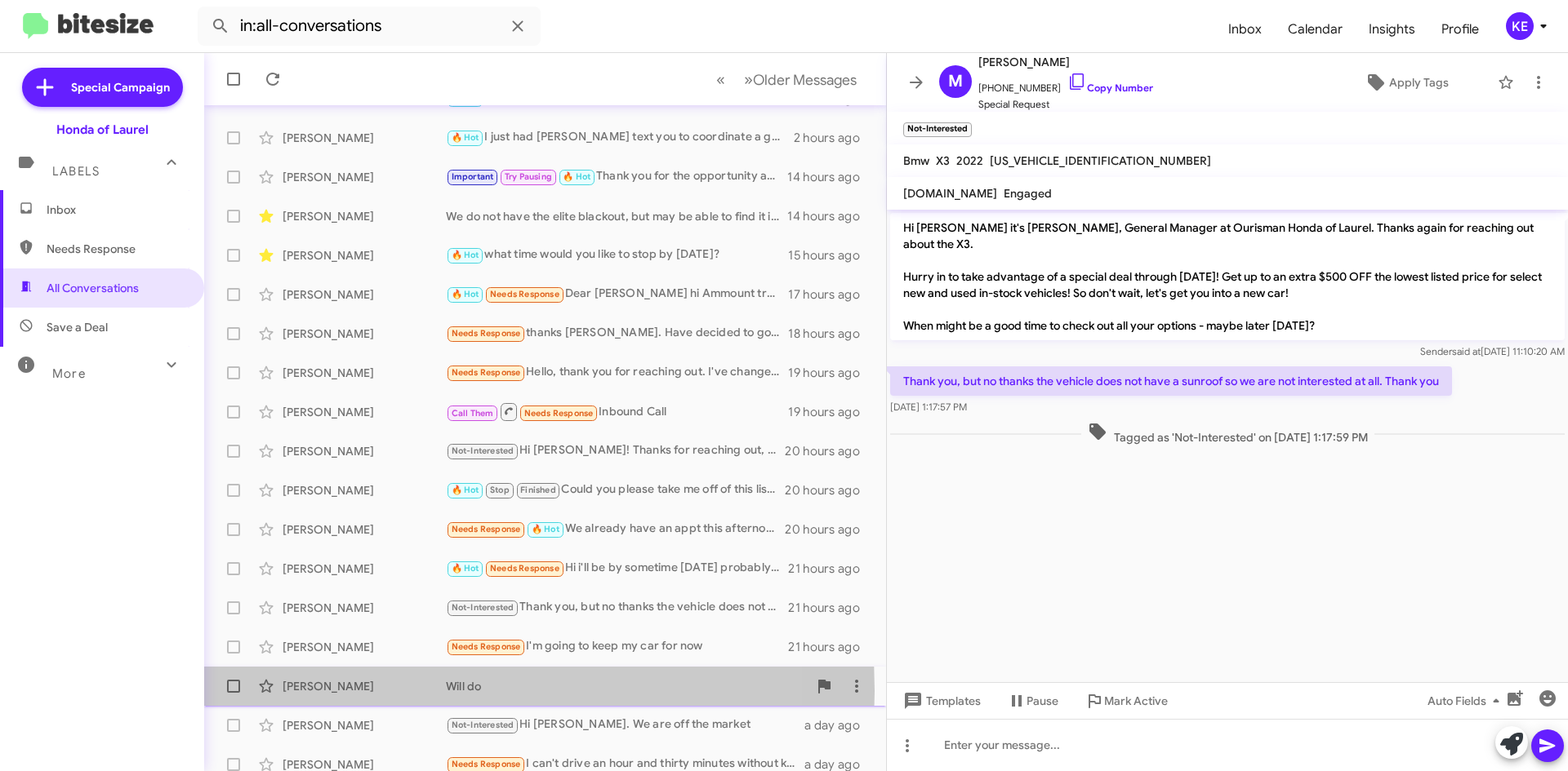
click at [319, 692] on div "[PERSON_NAME]" at bounding box center [364, 687] width 163 height 16
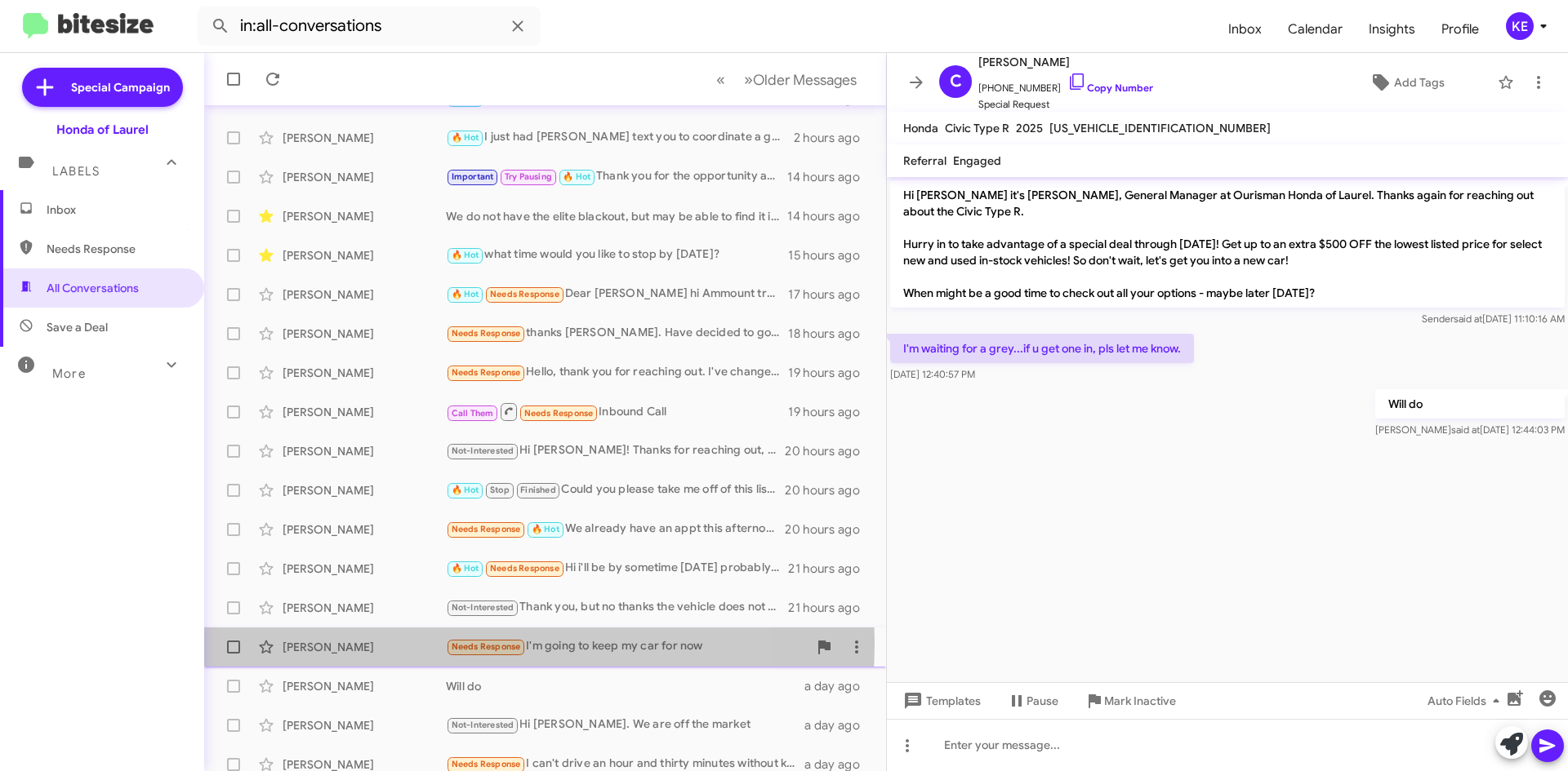
click at [305, 643] on div "[PERSON_NAME]" at bounding box center [364, 647] width 163 height 16
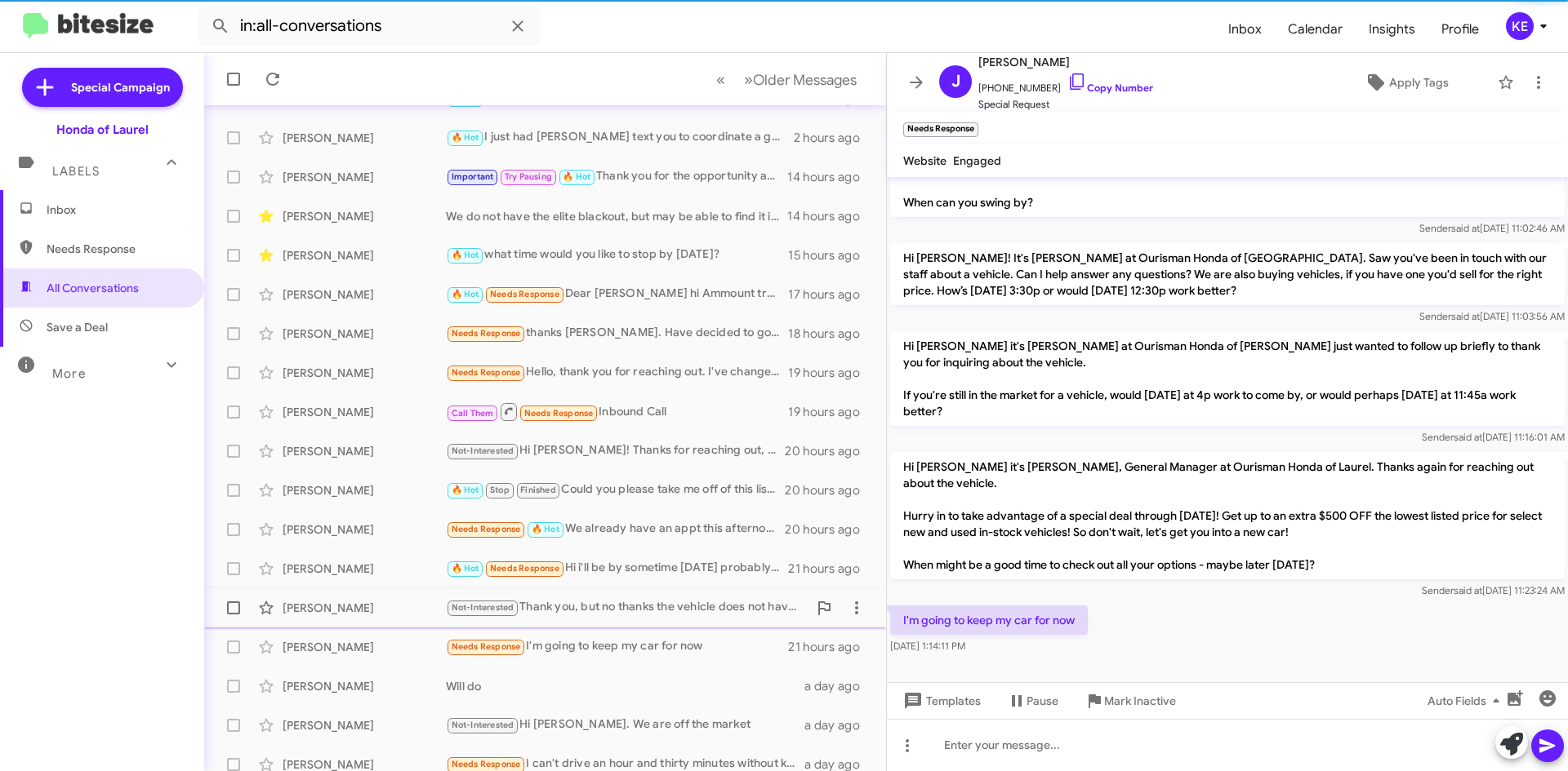
scroll to position [597, 0]
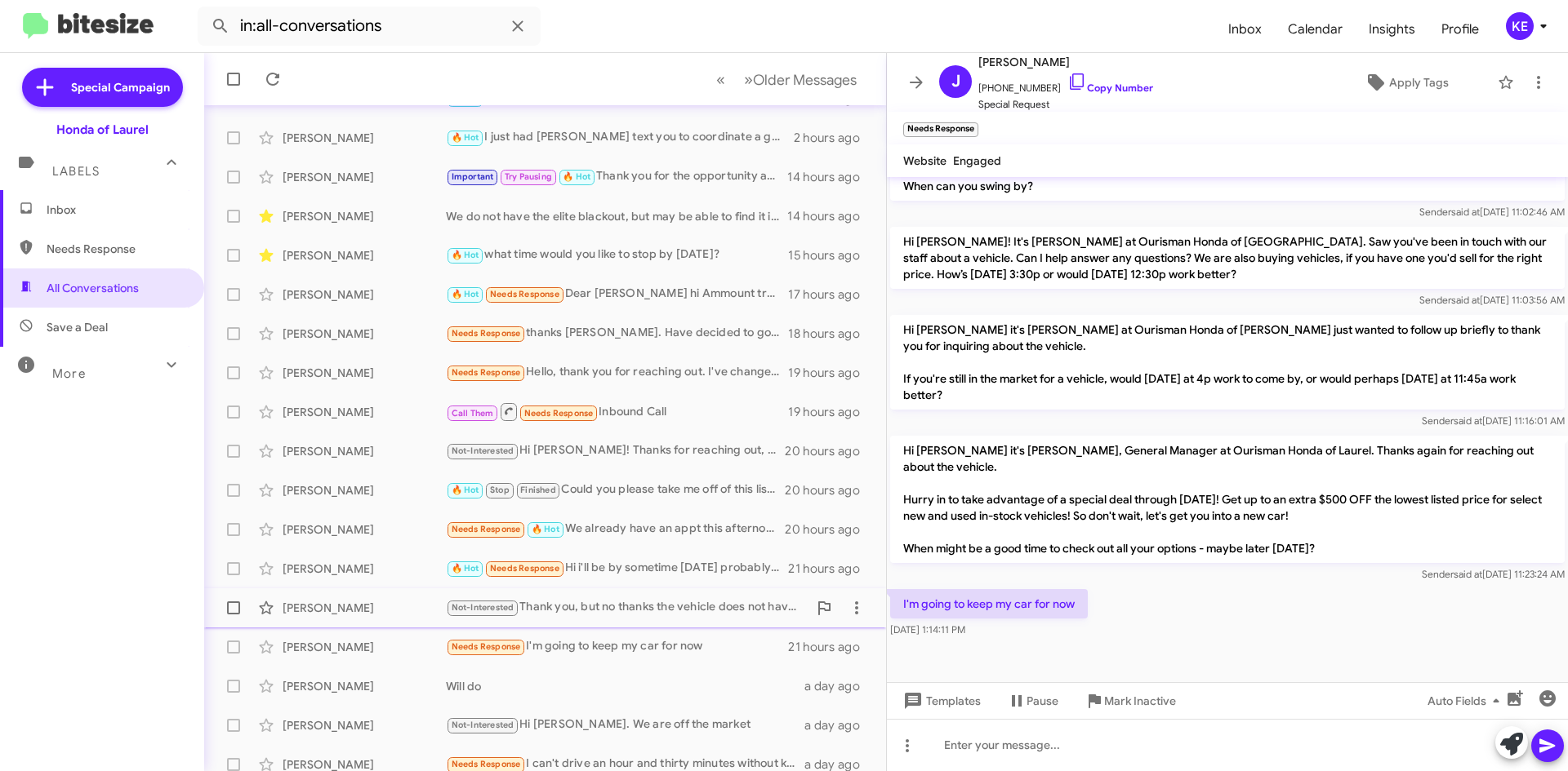
click at [297, 607] on div "[PERSON_NAME]" at bounding box center [364, 608] width 163 height 16
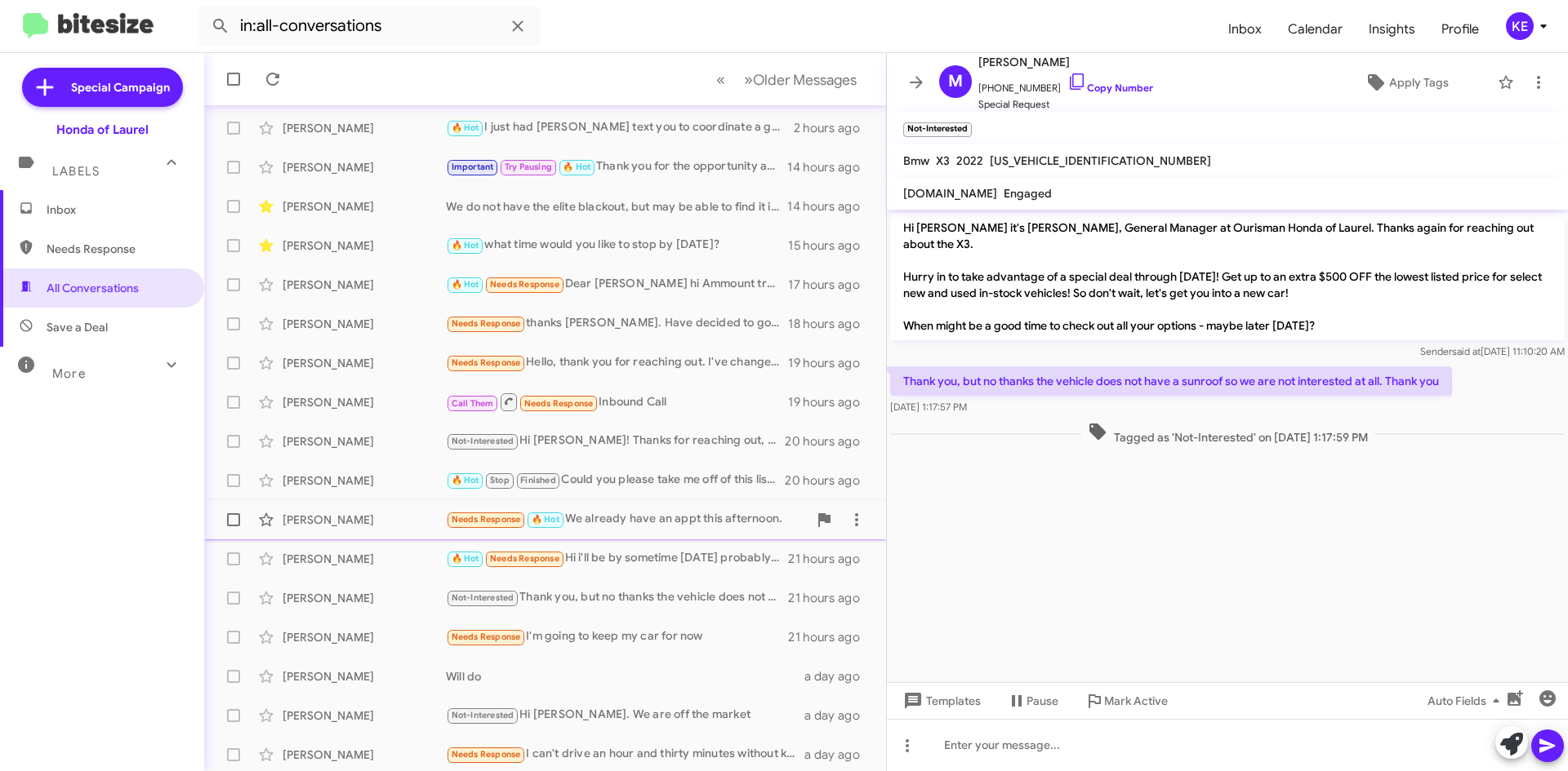
scroll to position [177, 0]
click at [300, 753] on div "[PERSON_NAME]" at bounding box center [364, 751] width 163 height 16
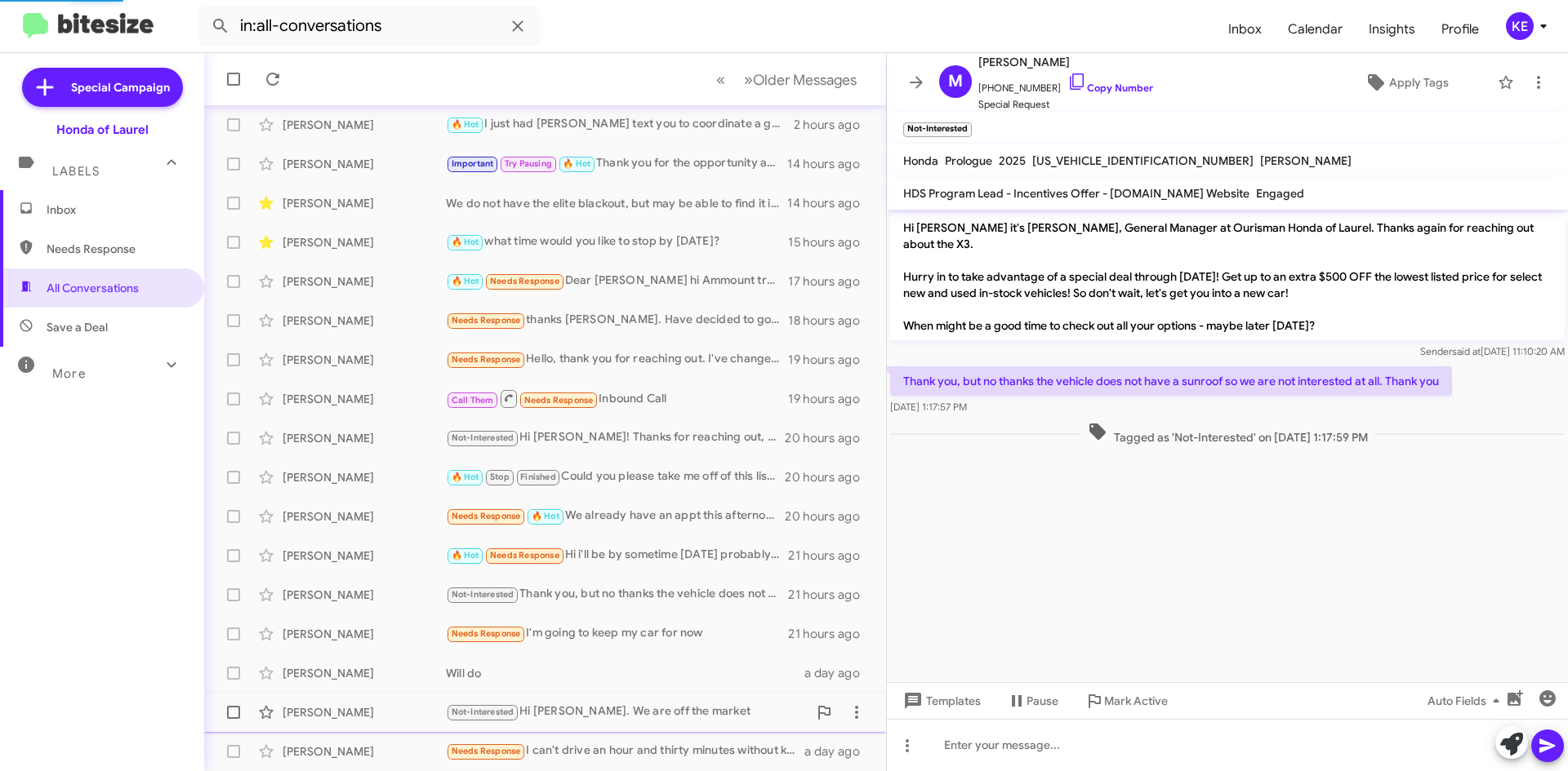
scroll to position [59, 0]
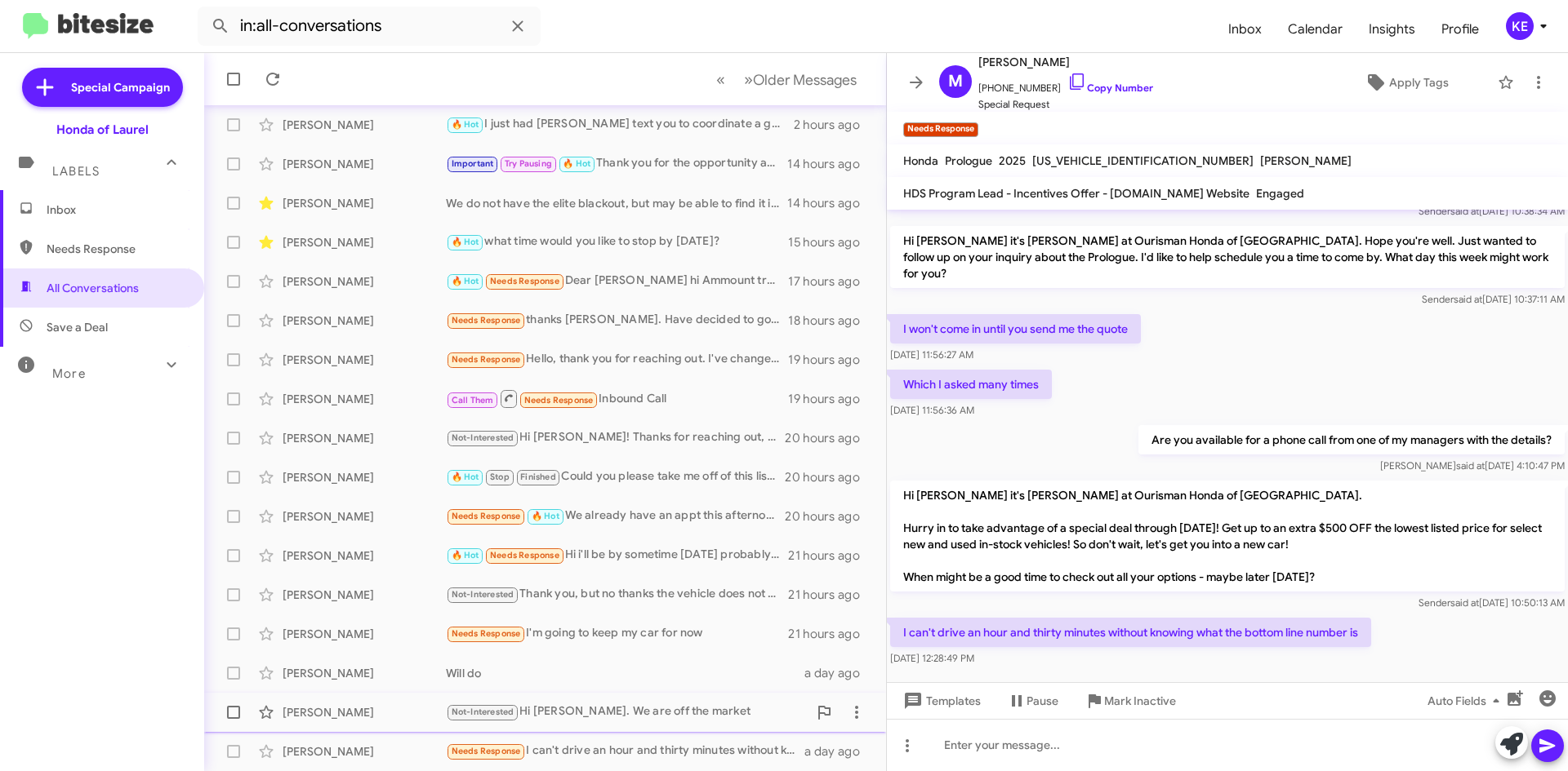
click at [304, 716] on div "[PERSON_NAME]" at bounding box center [364, 713] width 163 height 16
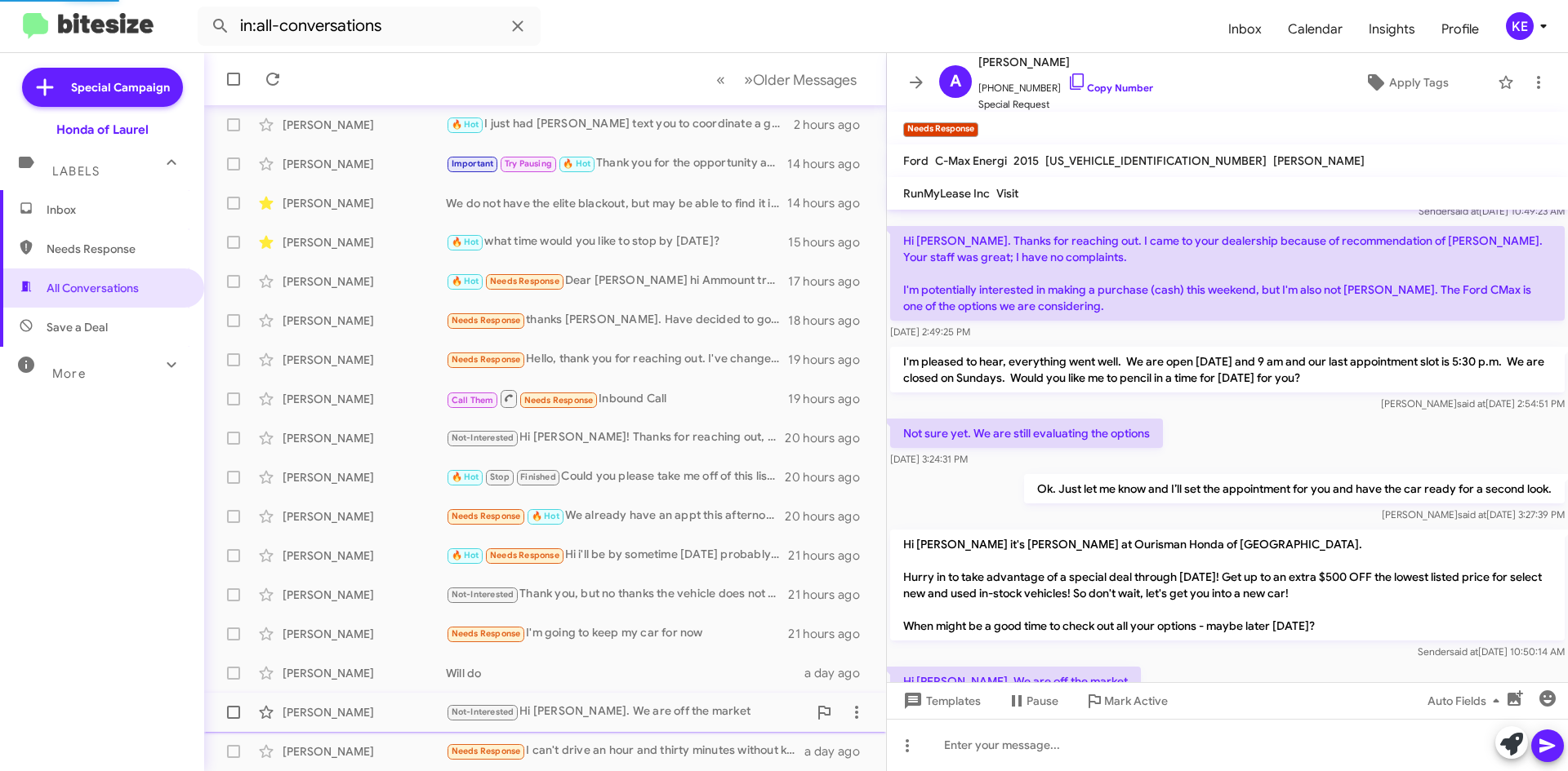
scroll to position [159, 0]
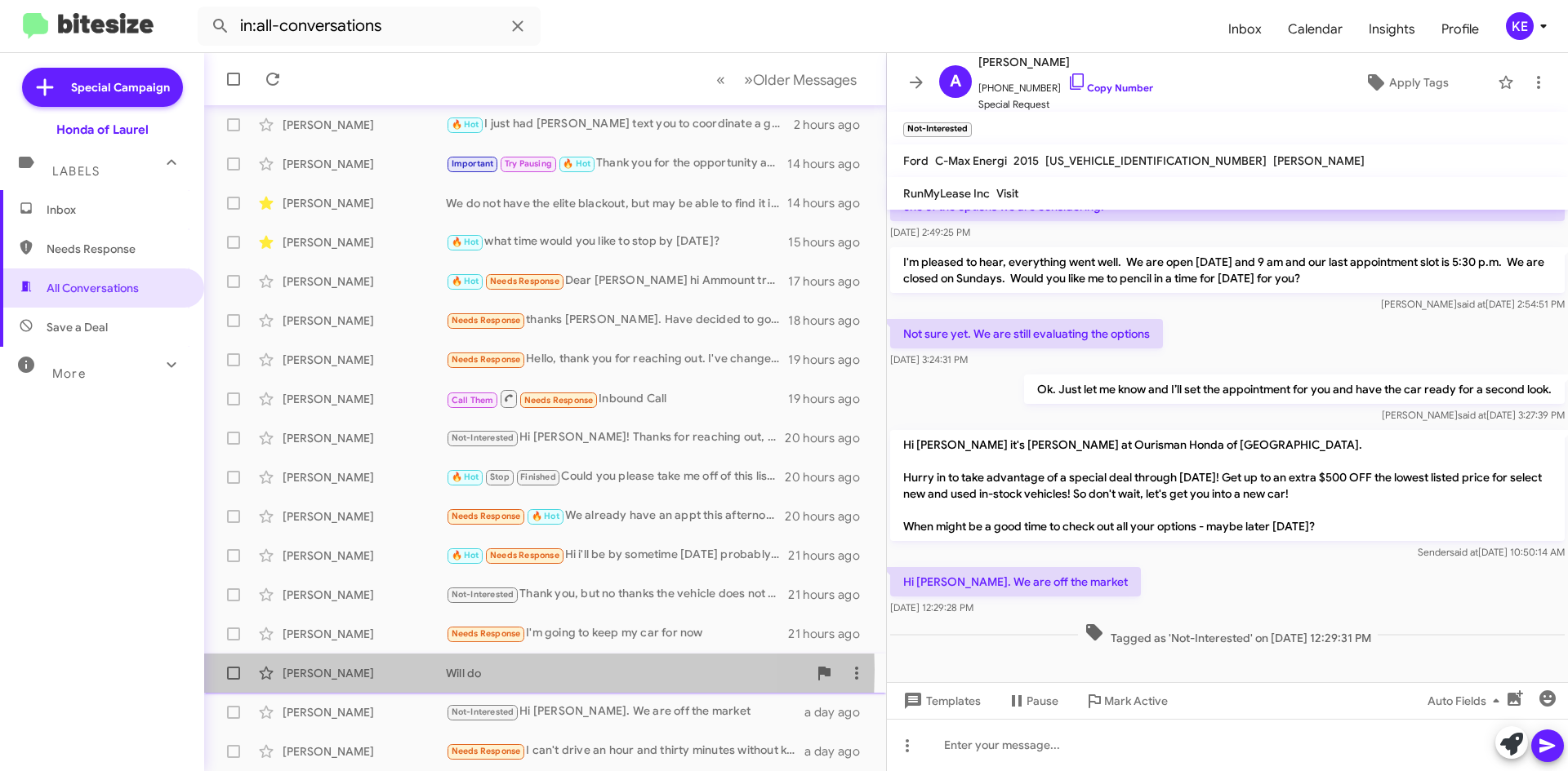
click at [307, 671] on div "[PERSON_NAME]" at bounding box center [364, 673] width 163 height 16
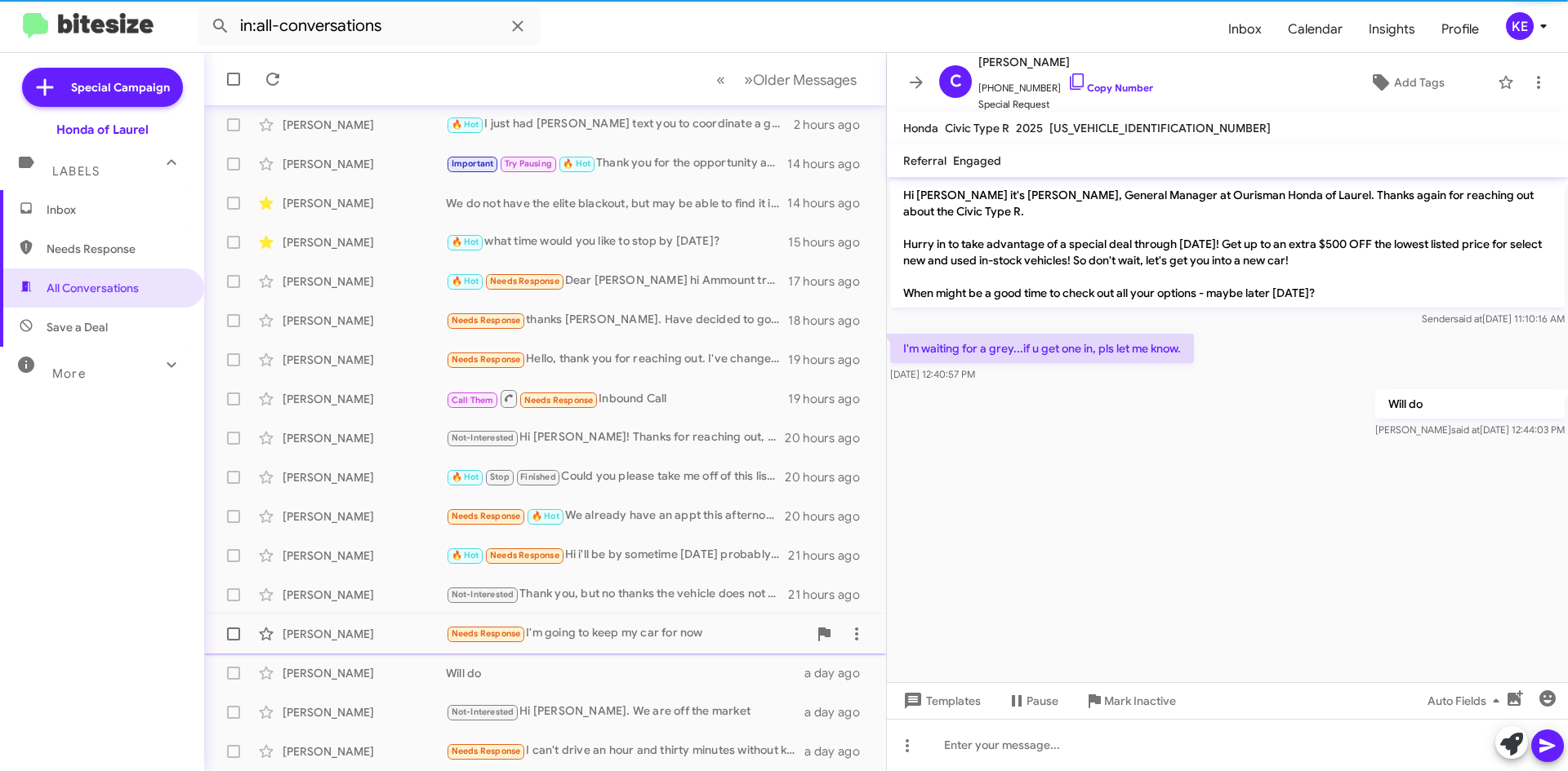
click at [315, 637] on div "[PERSON_NAME]" at bounding box center [364, 634] width 163 height 16
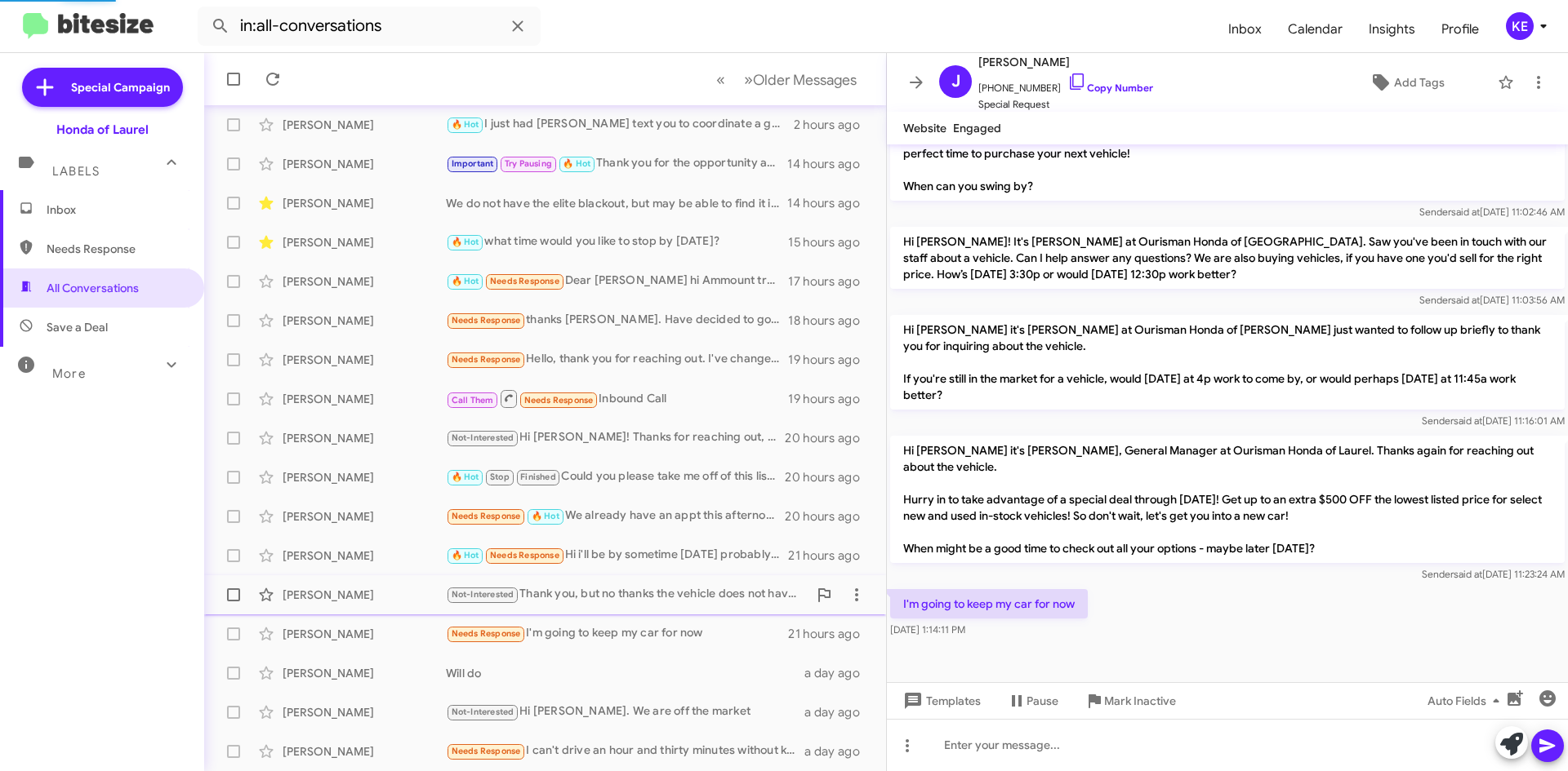
scroll to position [597, 0]
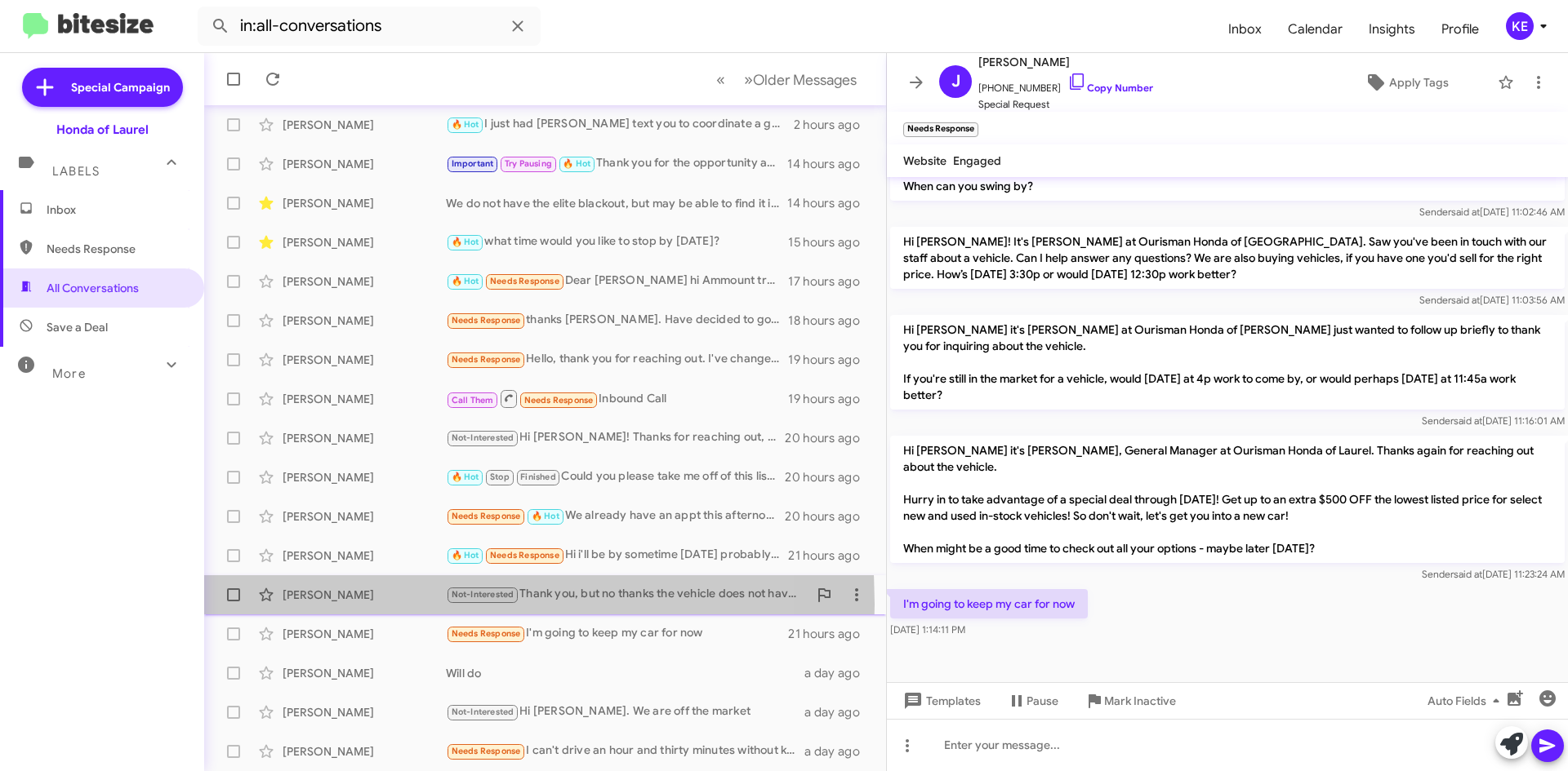
click at [315, 605] on div "[PERSON_NAME] Not-Interested Thank you, but no thanks the vehicle does not have…" at bounding box center [544, 595] width 656 height 32
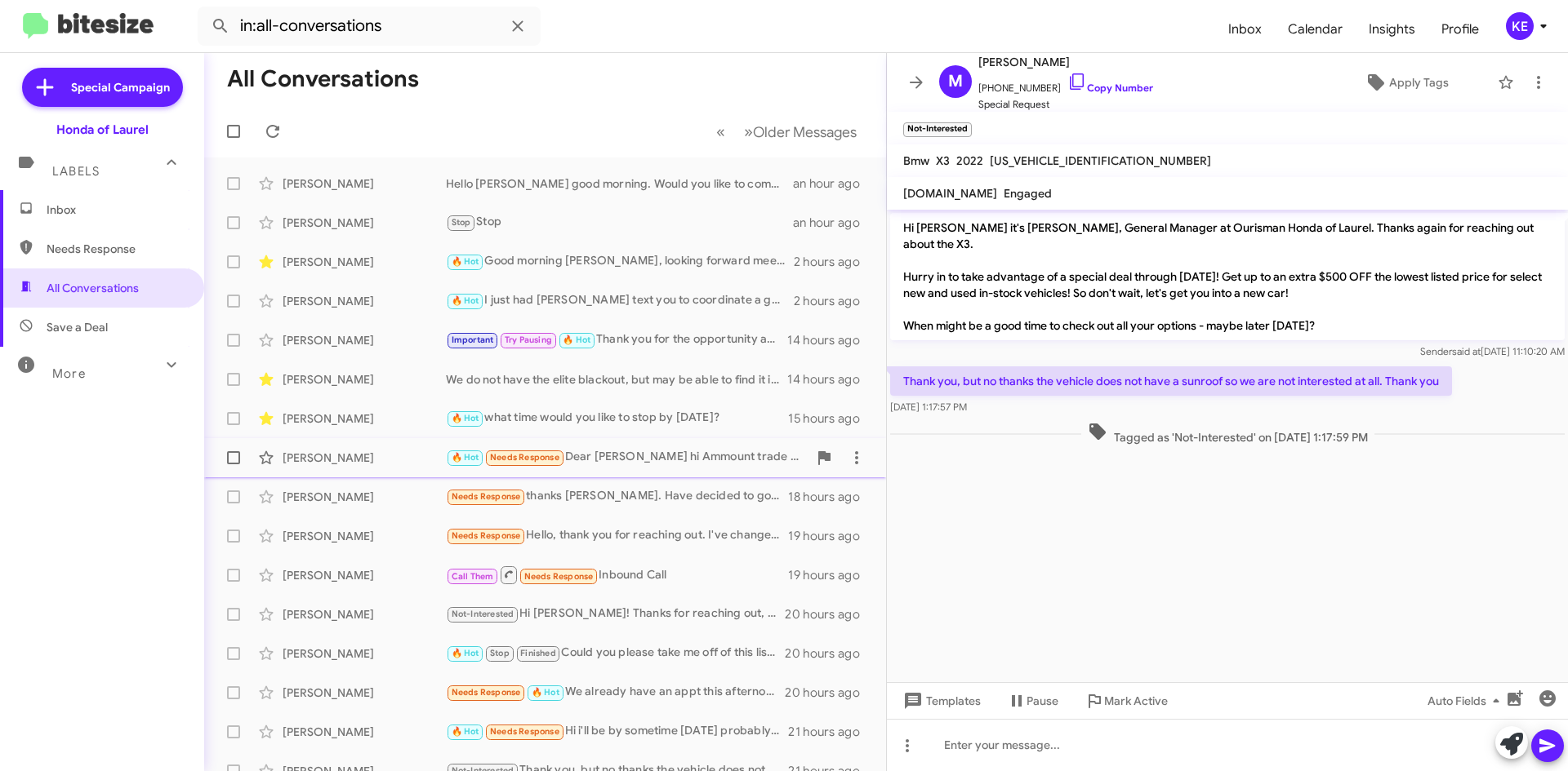
click at [299, 454] on div "[PERSON_NAME]" at bounding box center [364, 458] width 163 height 16
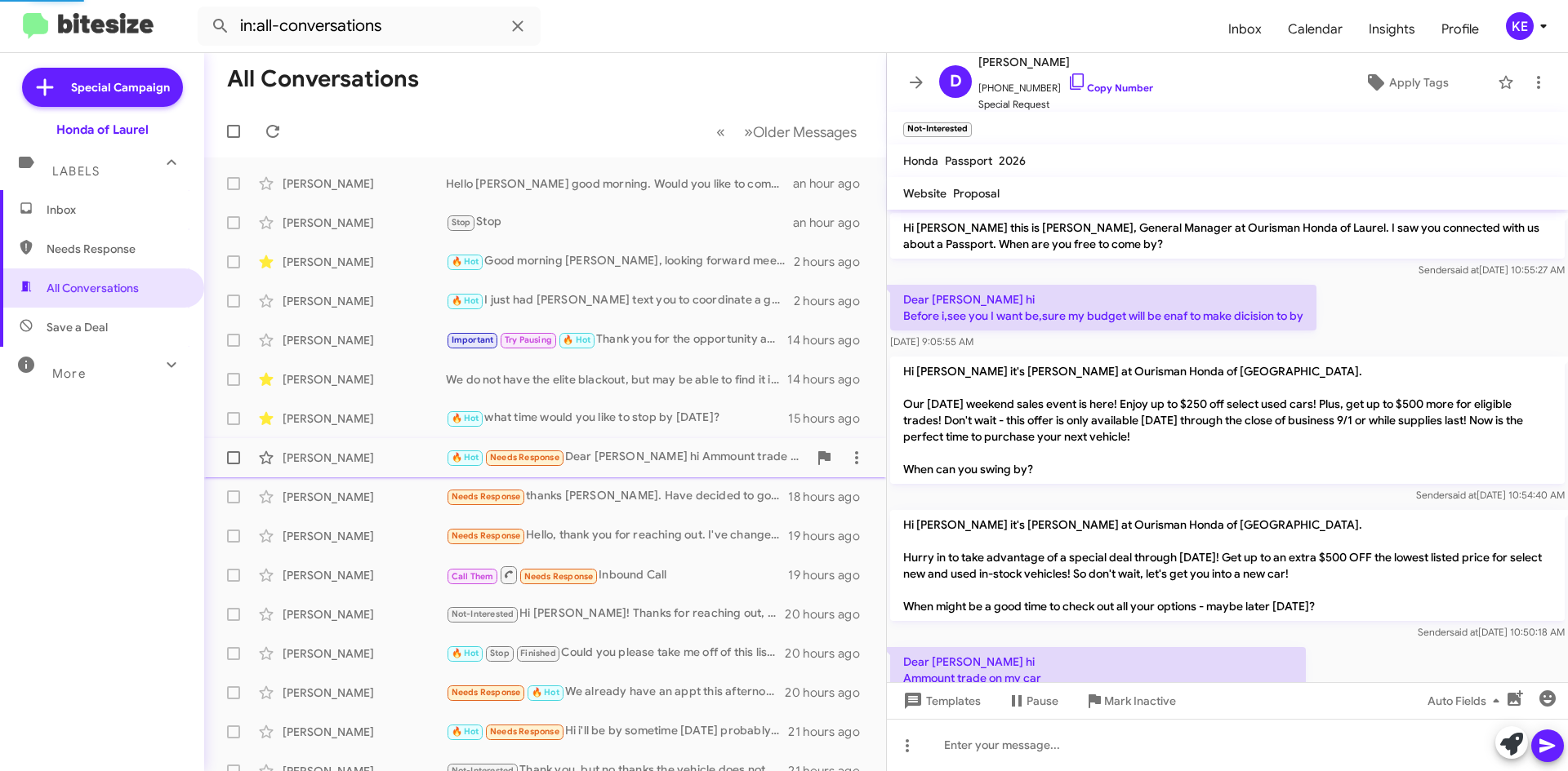
scroll to position [70, 0]
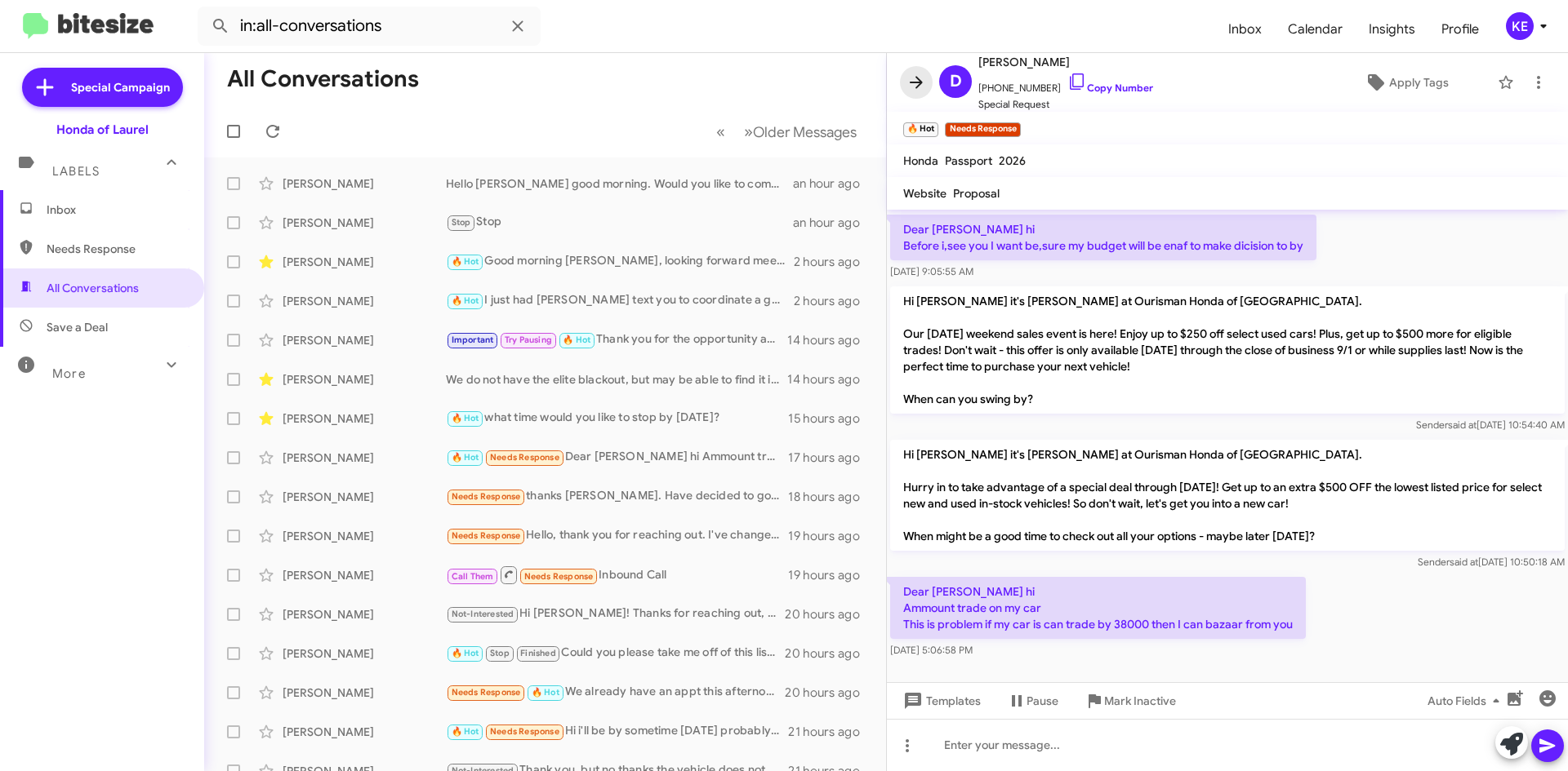
click at [919, 85] on icon at bounding box center [916, 82] width 13 height 13
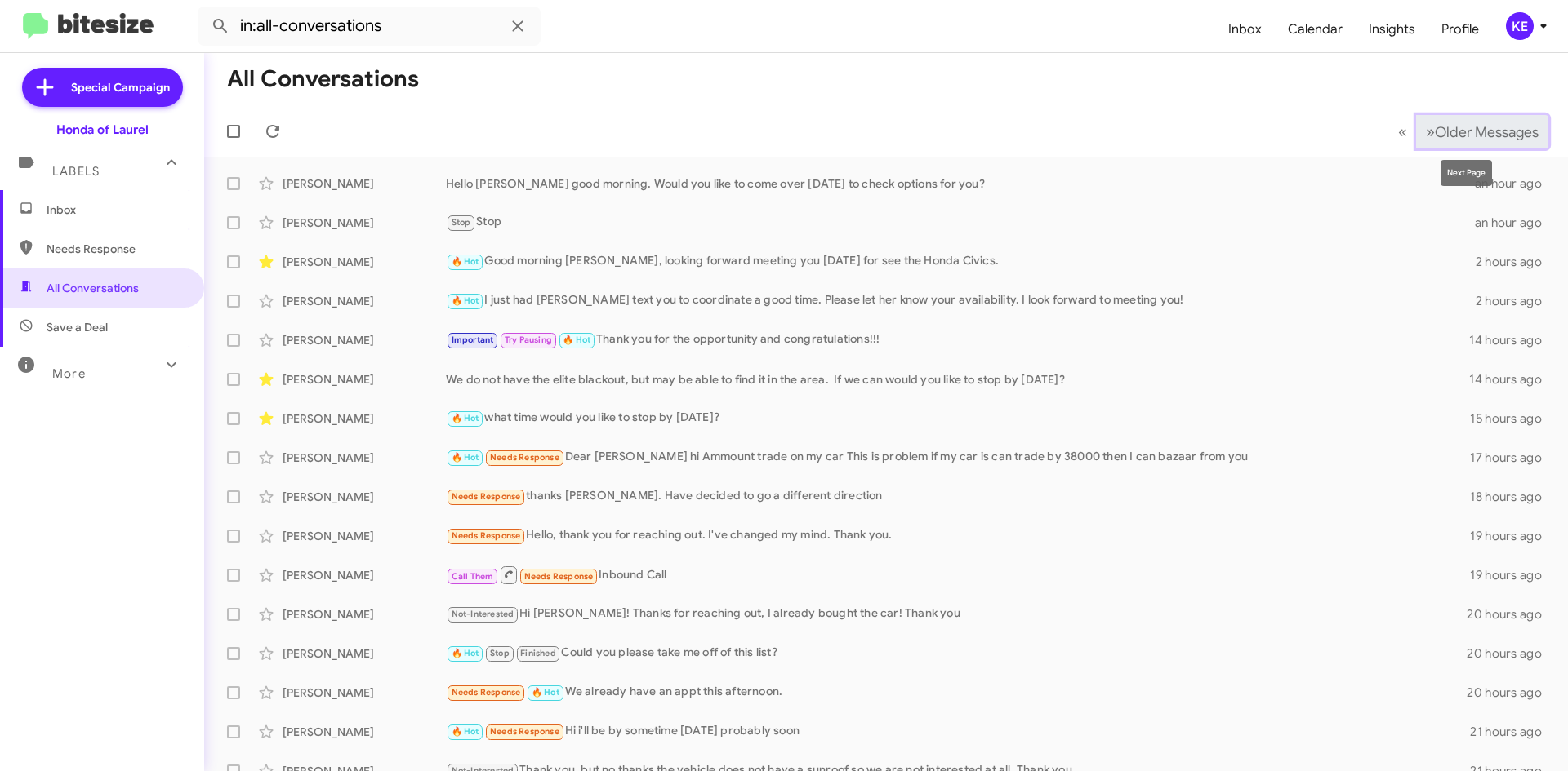
click at [1464, 134] on span "Older Messages" at bounding box center [1487, 132] width 104 height 18
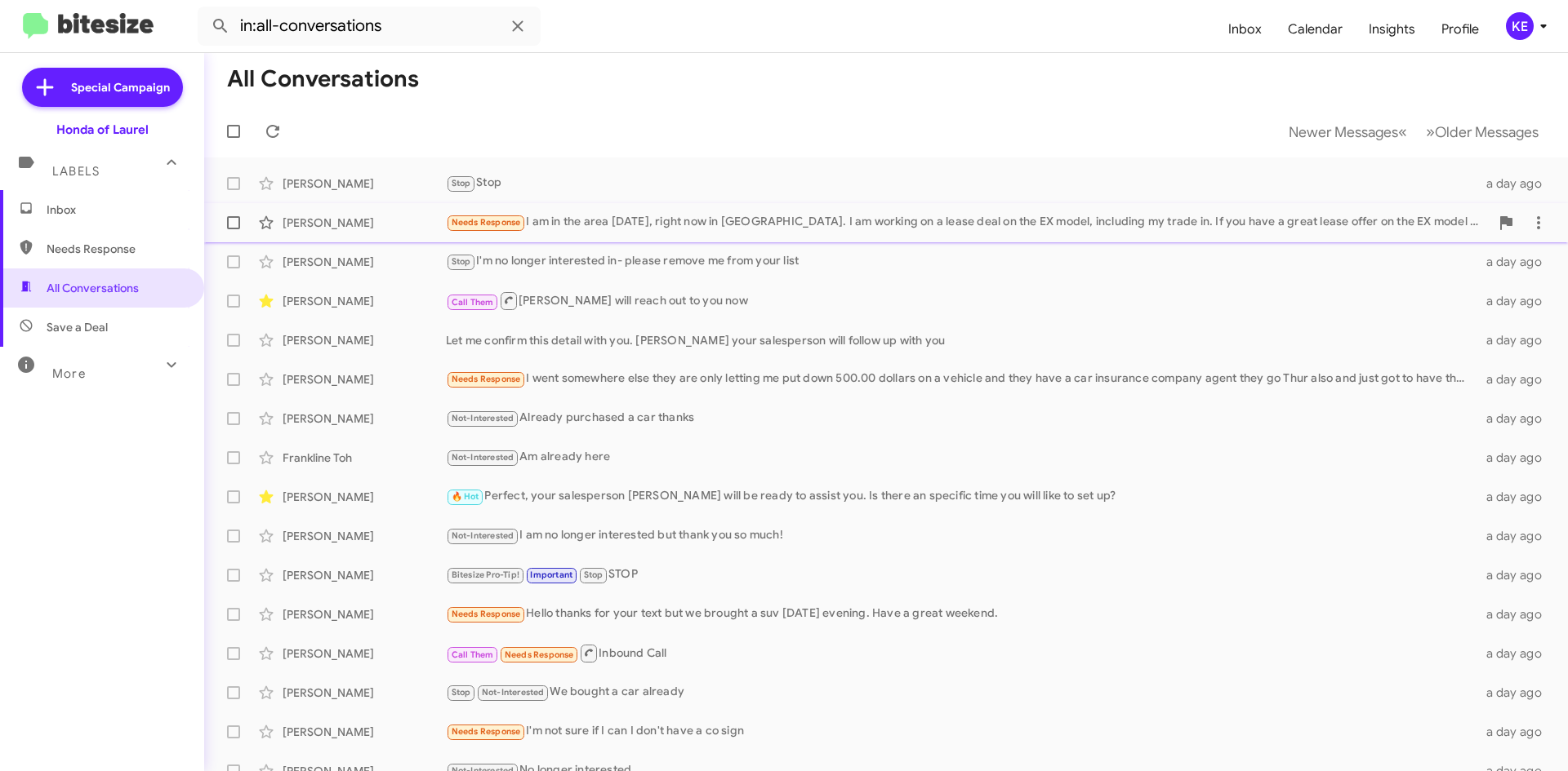
click at [334, 229] on div "[PERSON_NAME]" at bounding box center [364, 222] width 163 height 16
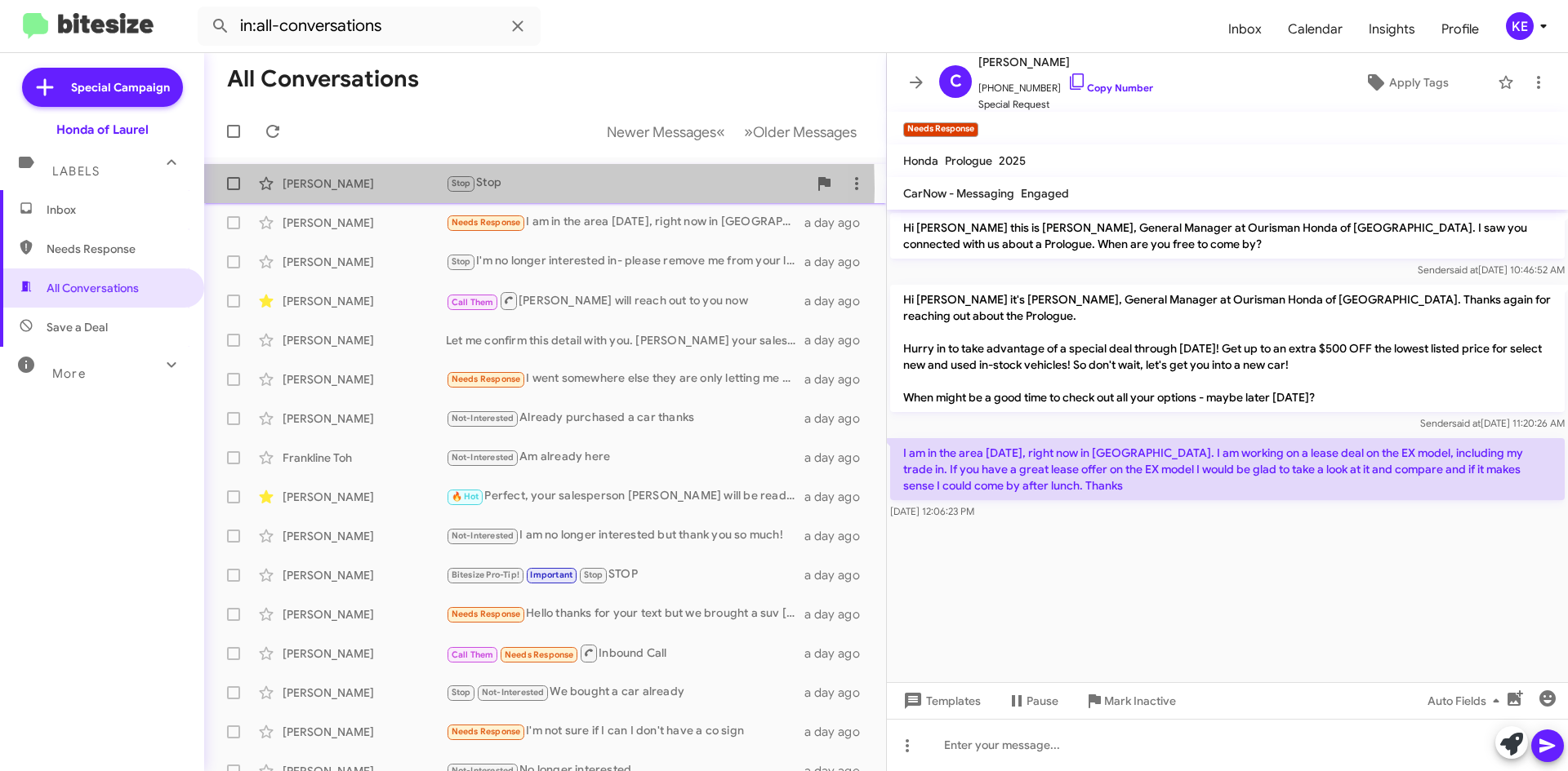
click at [343, 188] on div "[PERSON_NAME]" at bounding box center [364, 184] width 163 height 16
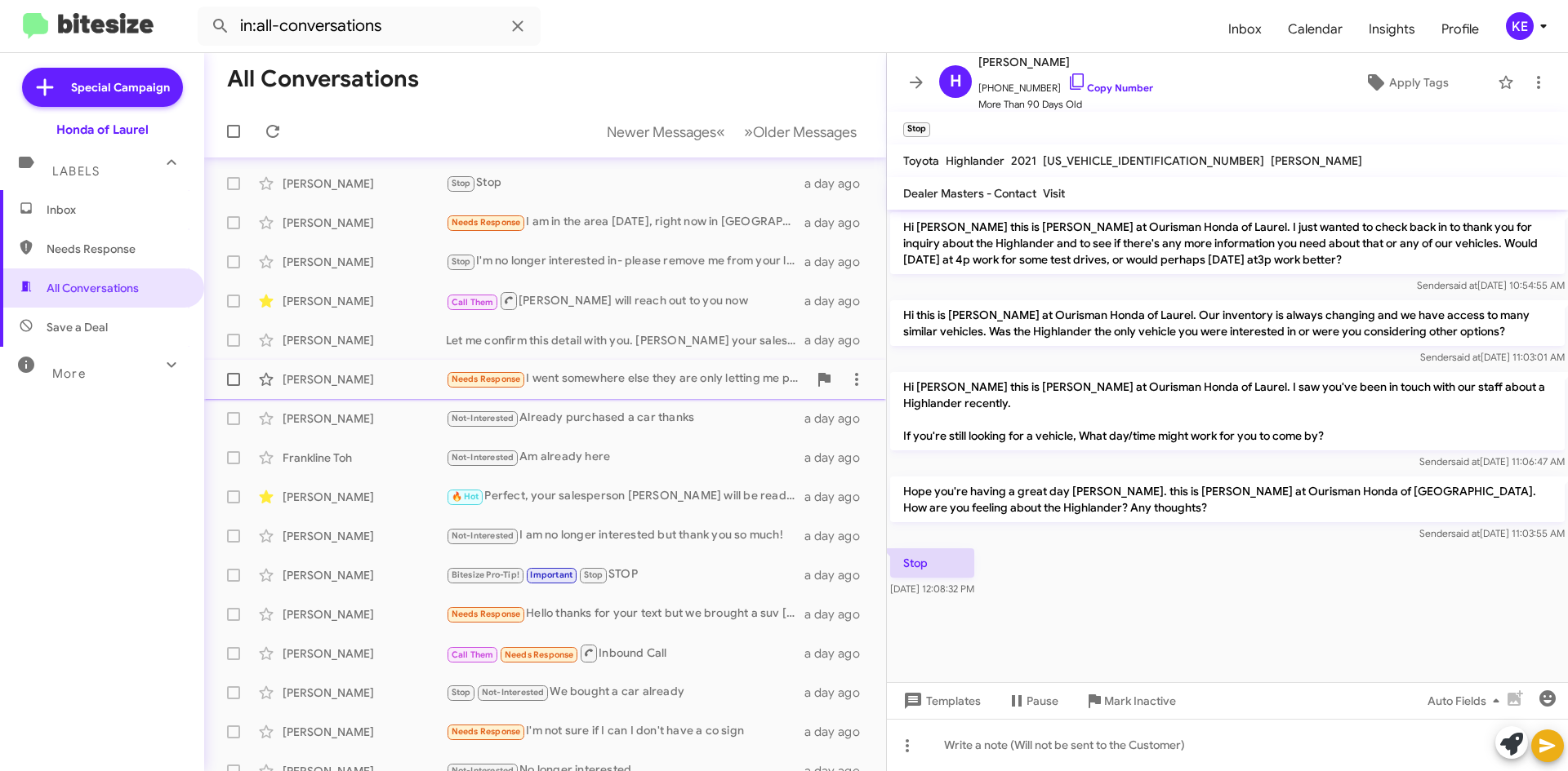
scroll to position [82, 0]
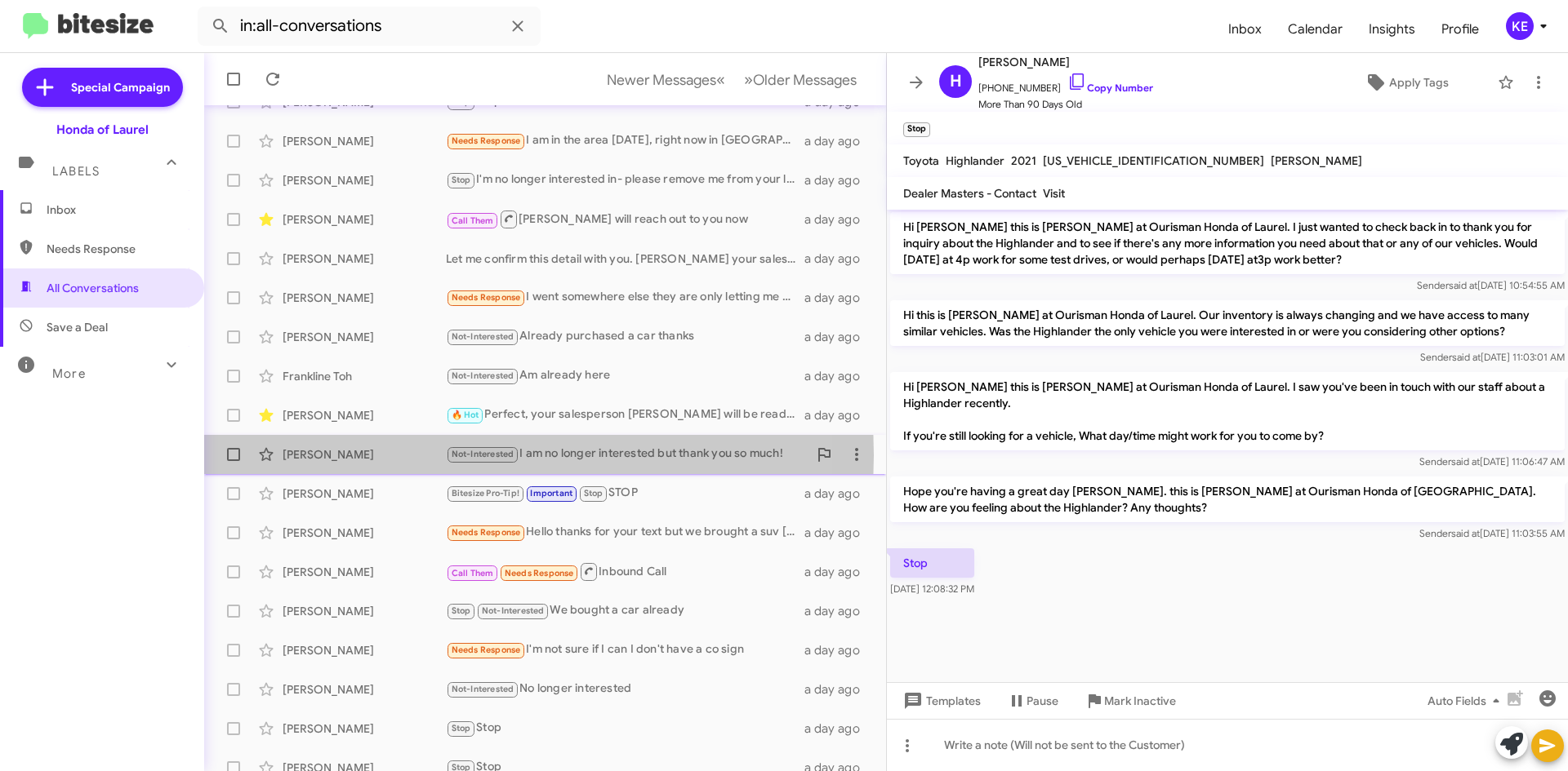
click at [334, 455] on div "[PERSON_NAME]" at bounding box center [364, 455] width 163 height 16
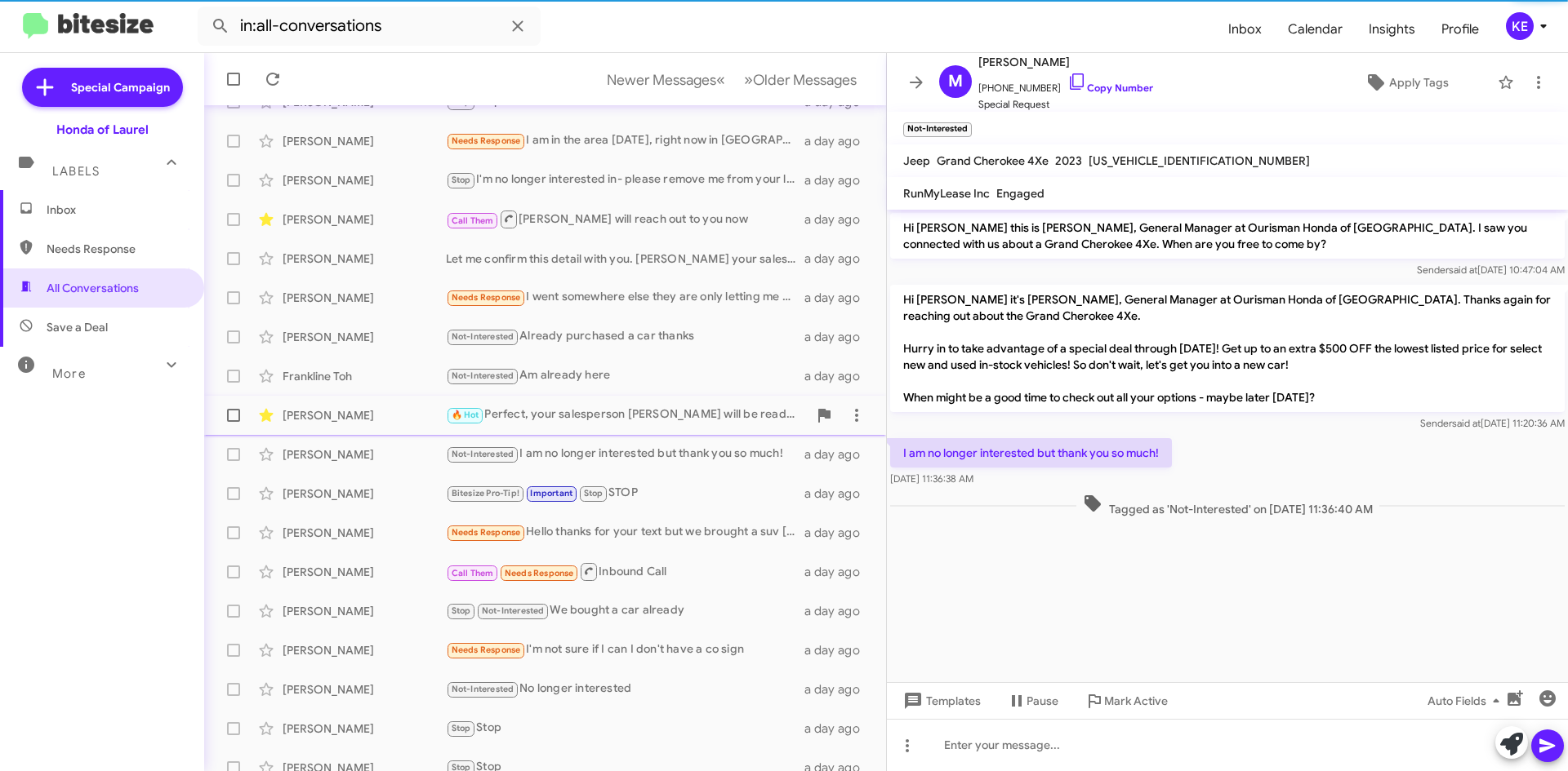
click at [318, 407] on div "[PERSON_NAME]" at bounding box center [364, 415] width 163 height 16
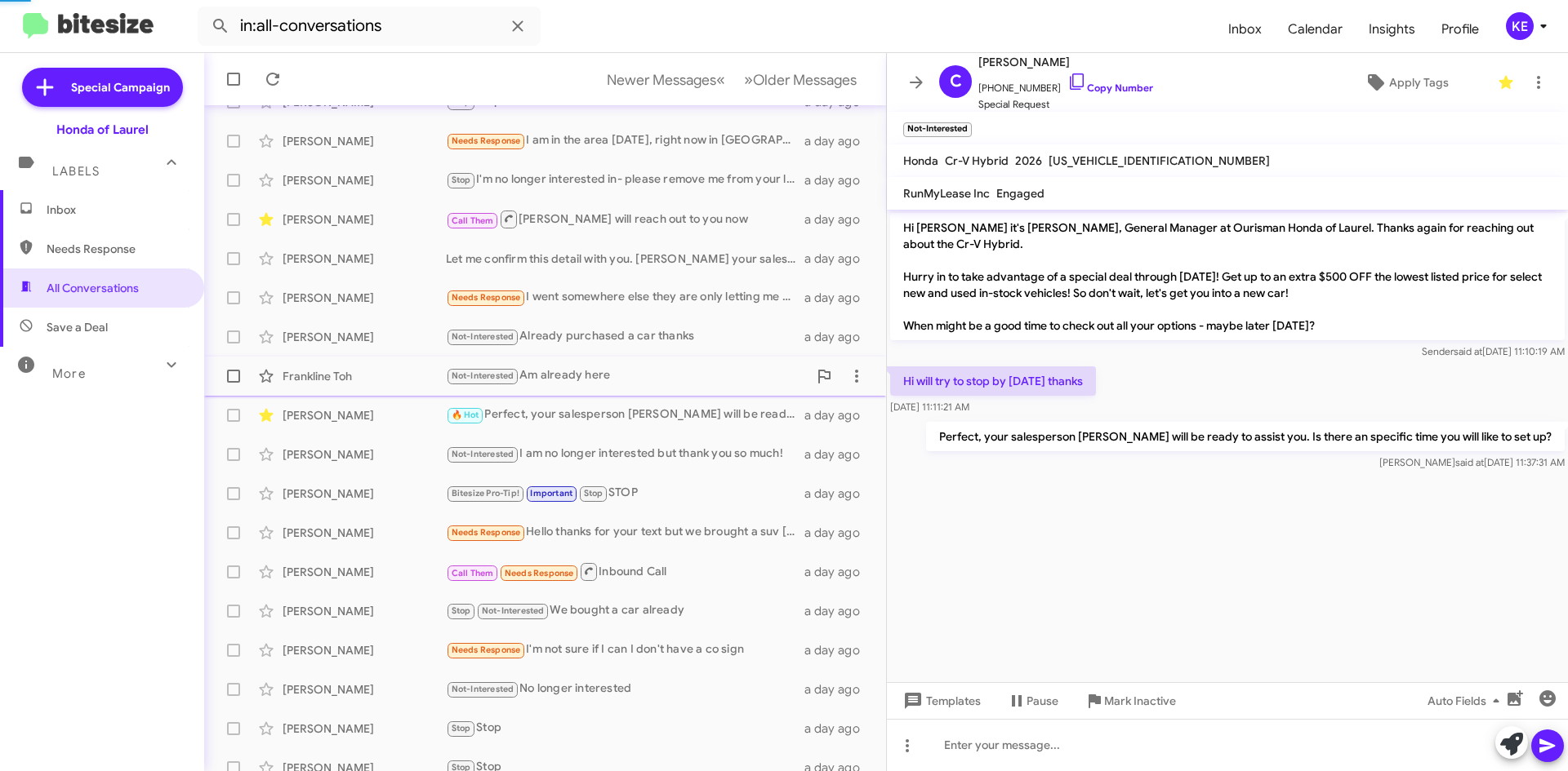
click at [319, 364] on div "Frankline Toh Not-Interested Am already here a day ago" at bounding box center [544, 377] width 656 height 32
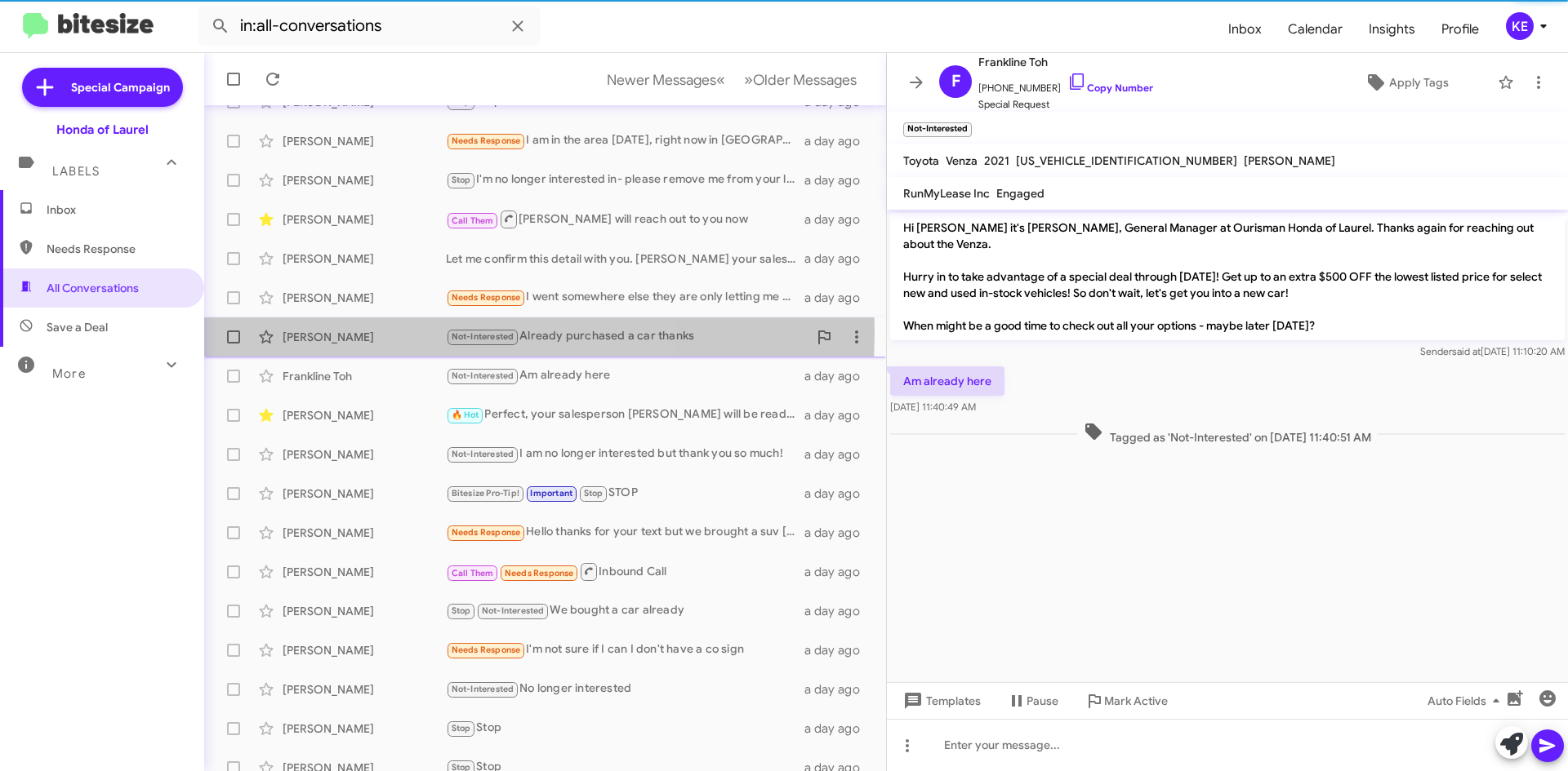
click at [360, 335] on div "[PERSON_NAME]" at bounding box center [364, 337] width 163 height 16
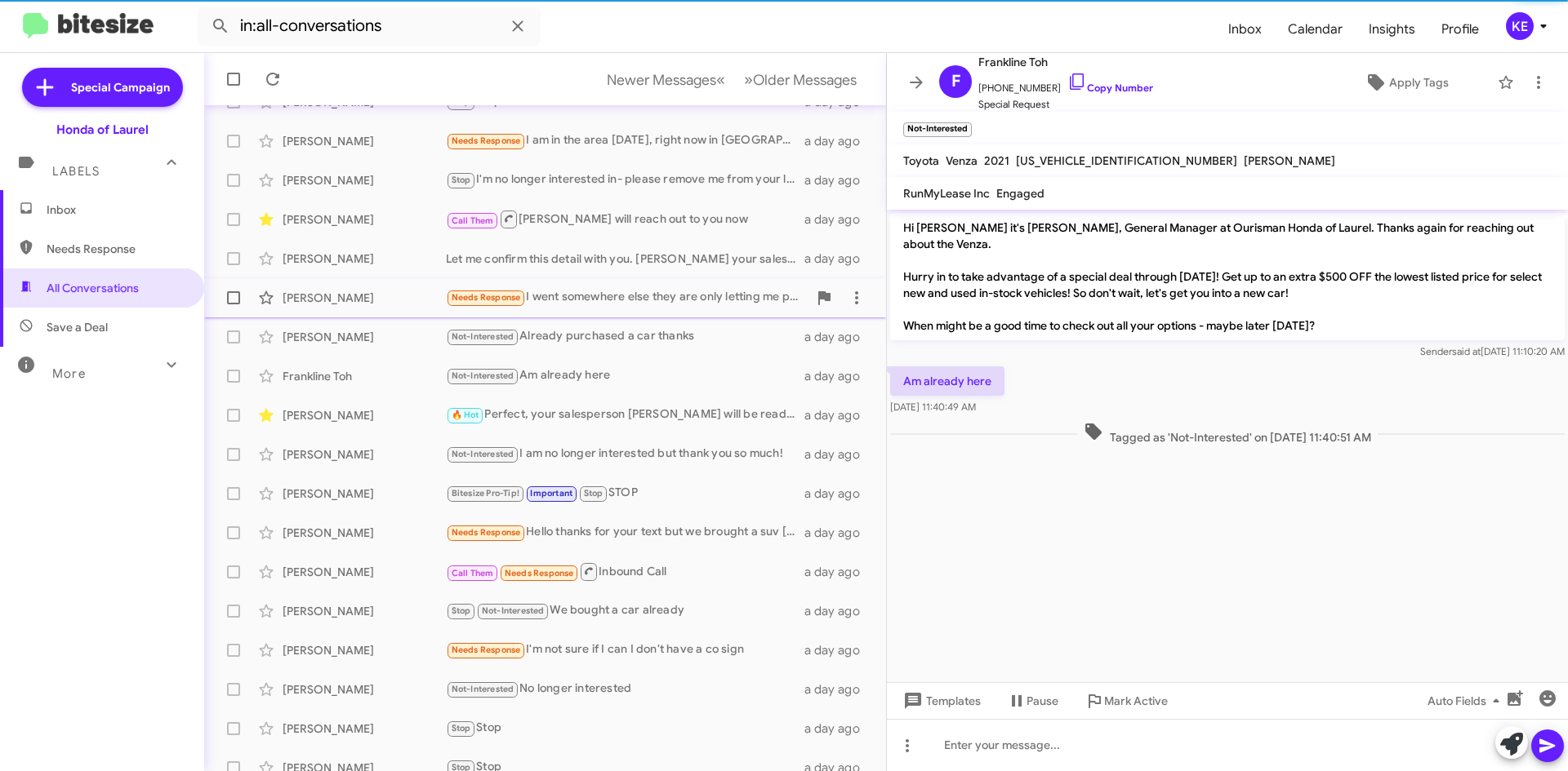
click at [344, 312] on div "[PERSON_NAME] Needs Response I went somewhere else they are only letting me put…" at bounding box center [544, 298] width 656 height 32
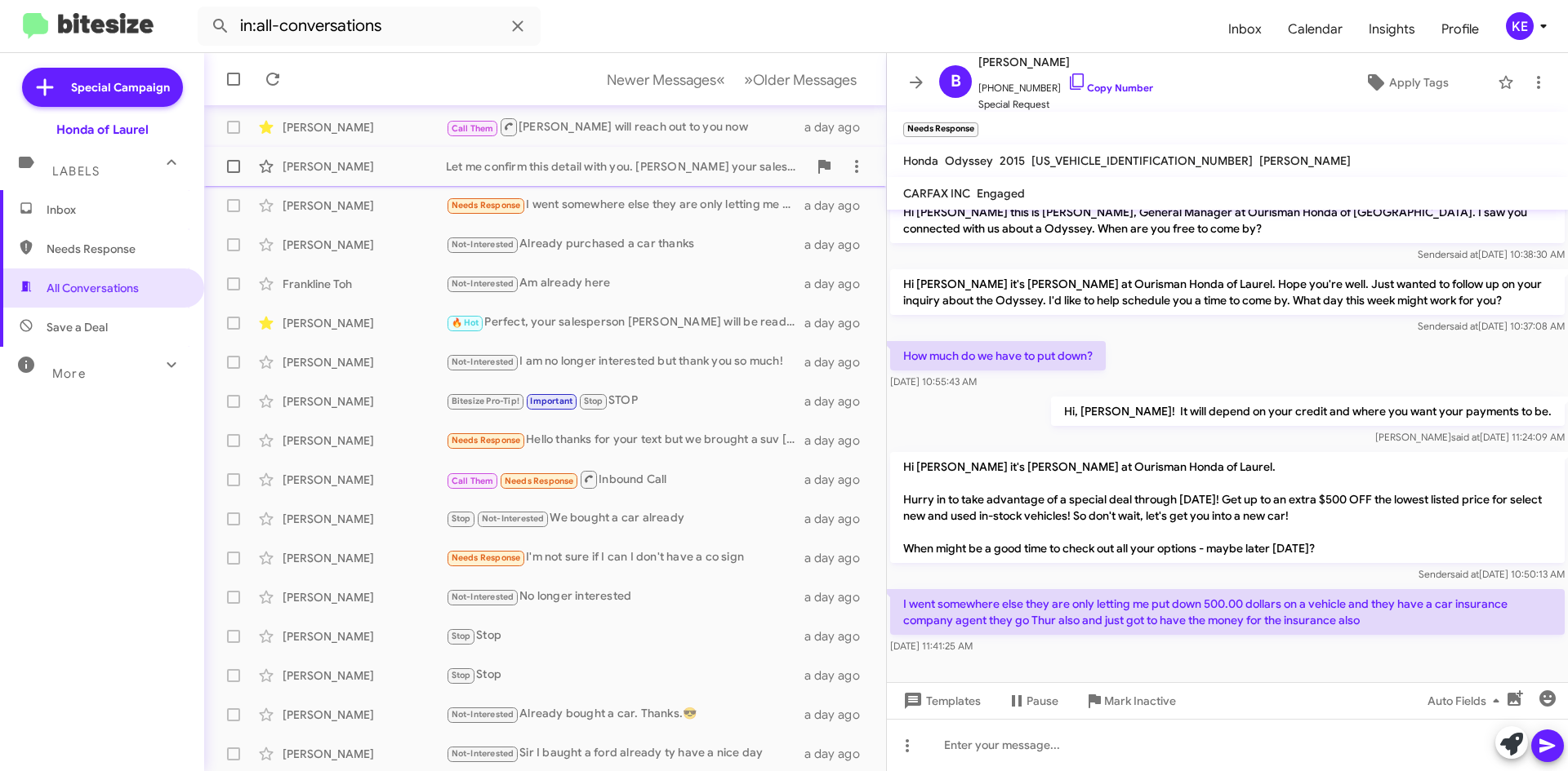
scroll to position [177, 0]
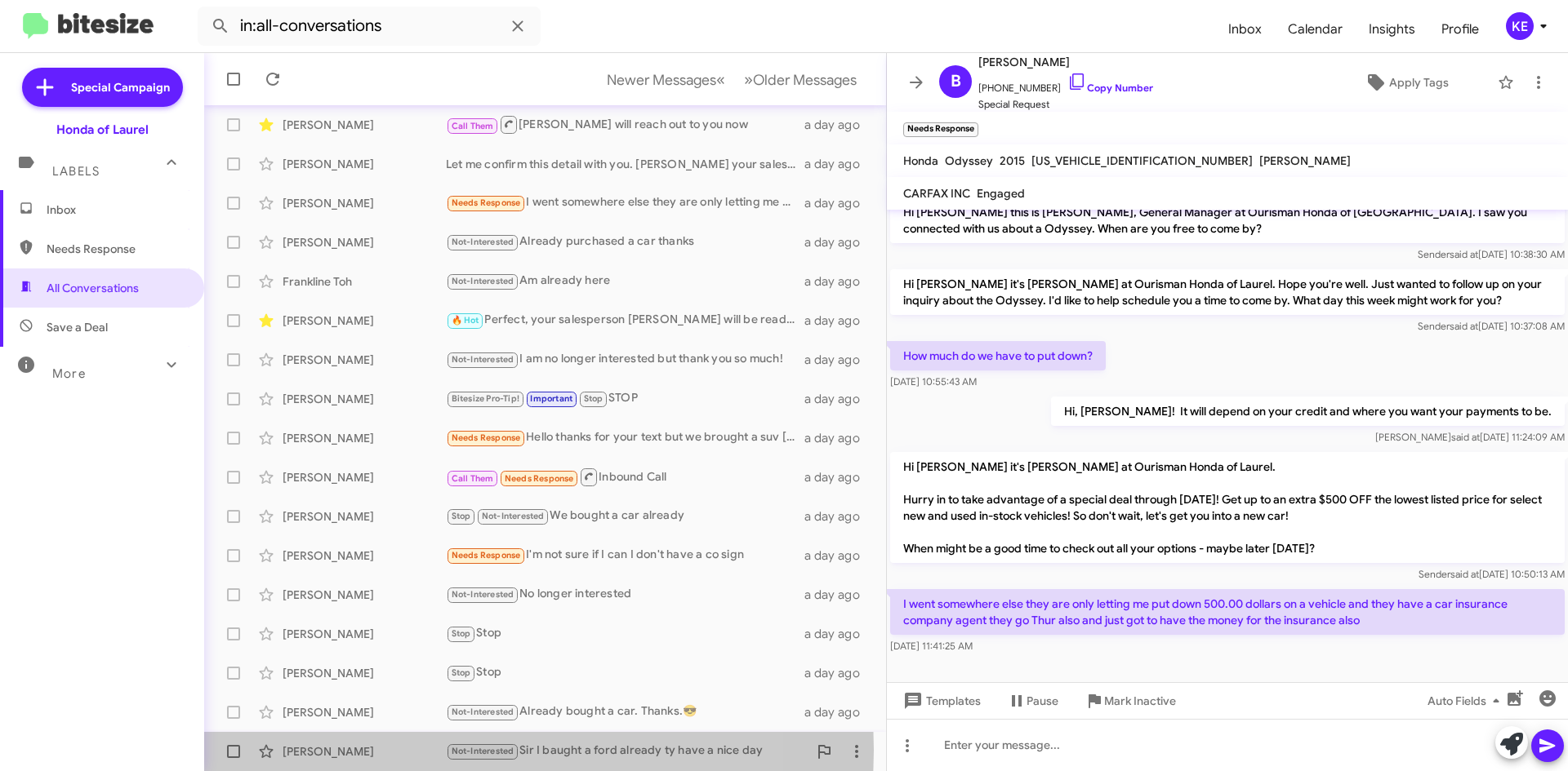
click at [309, 750] on div "[PERSON_NAME]" at bounding box center [364, 751] width 163 height 16
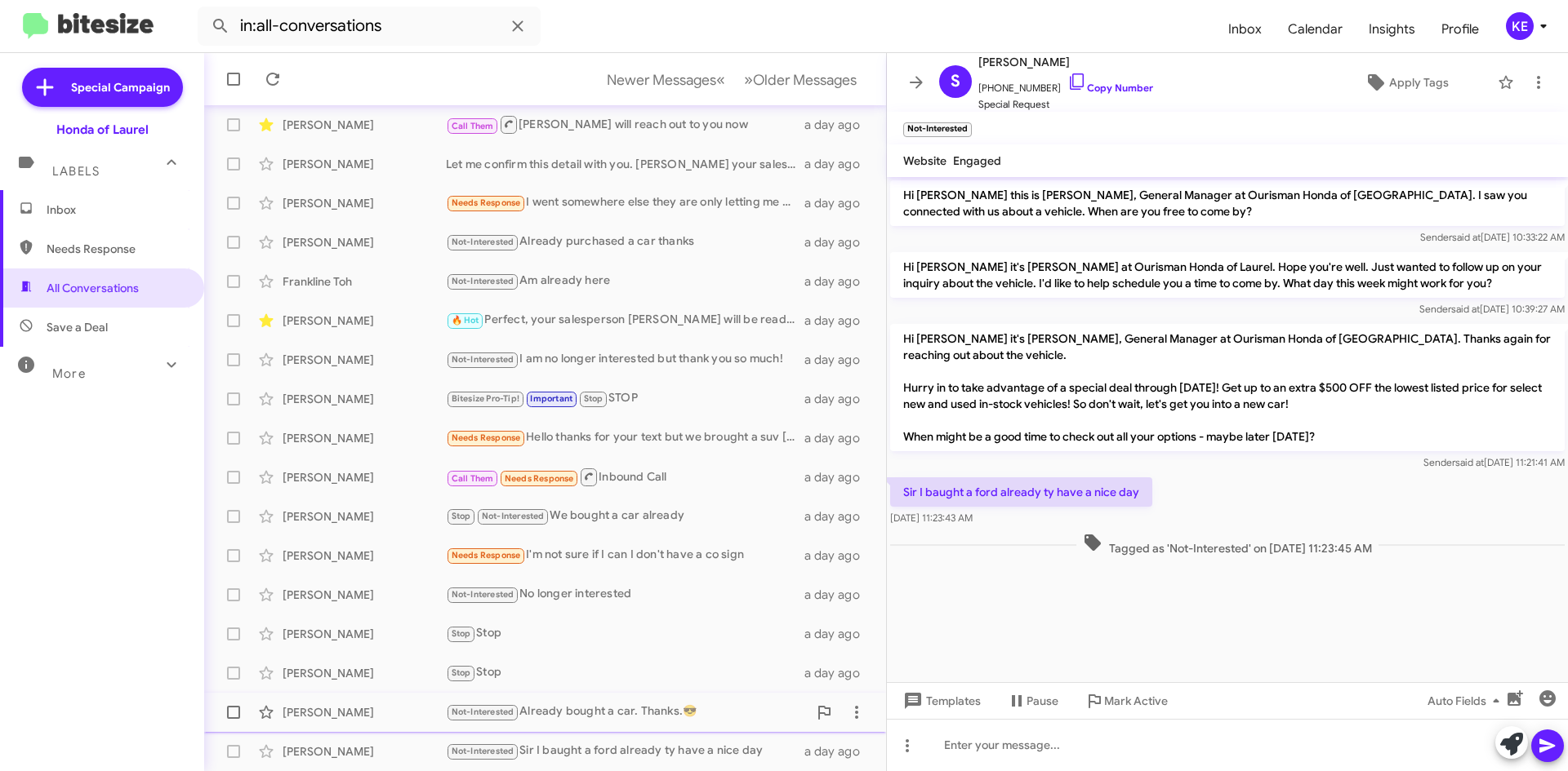
click at [308, 715] on div "[PERSON_NAME]" at bounding box center [364, 713] width 163 height 16
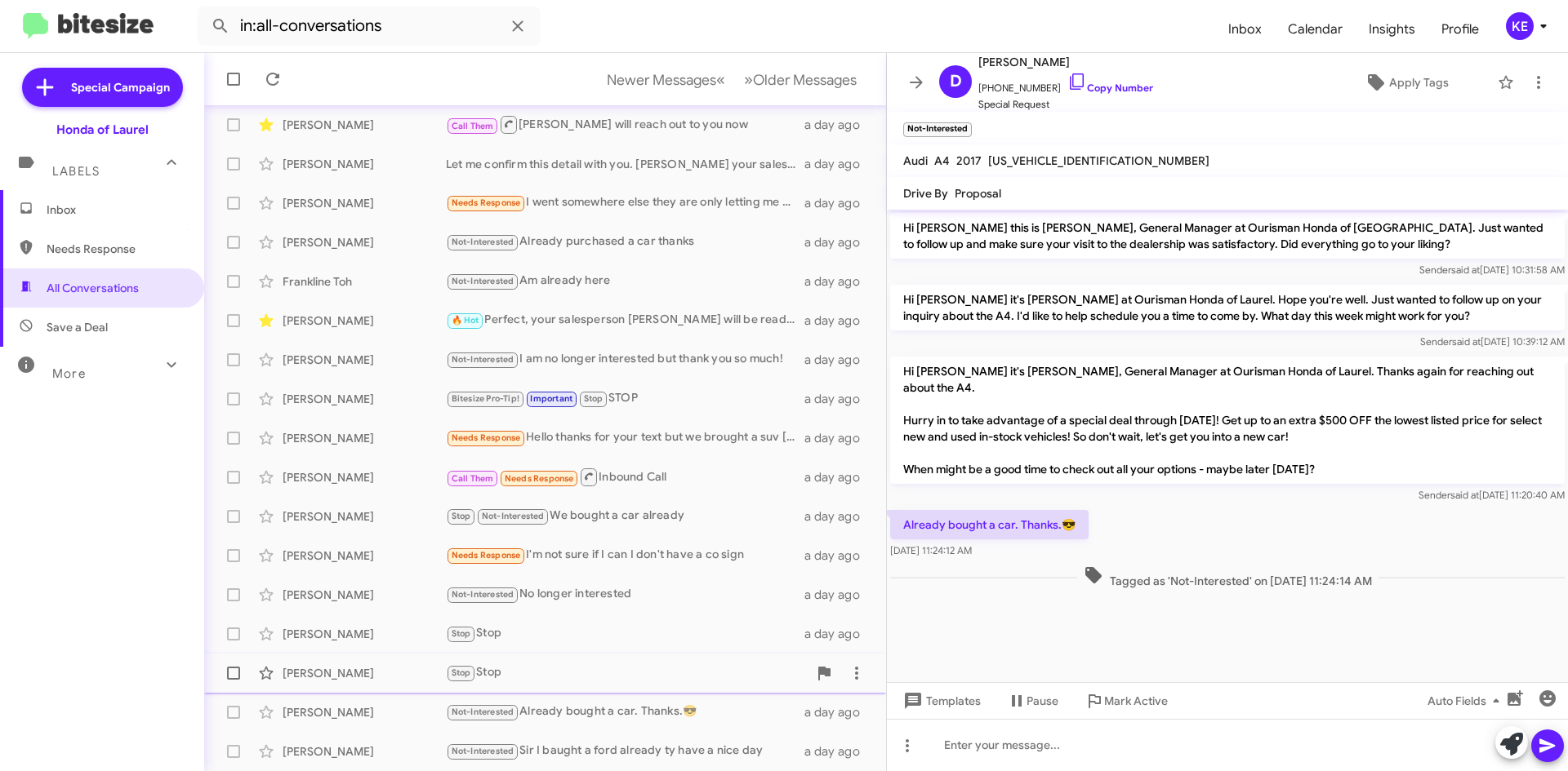
click at [307, 678] on div "[PERSON_NAME]" at bounding box center [364, 673] width 163 height 16
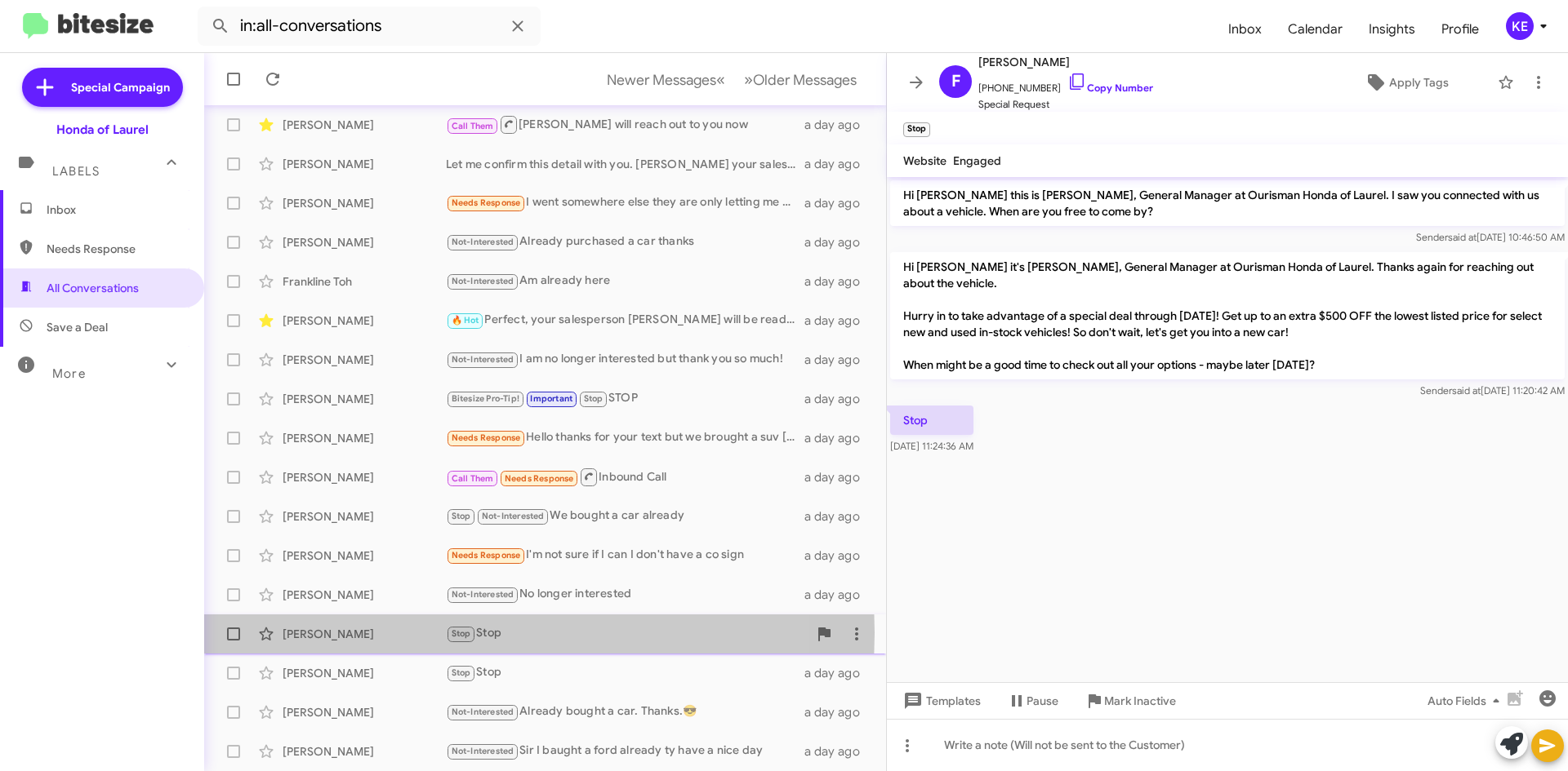
click at [323, 633] on div "[PERSON_NAME]" at bounding box center [364, 634] width 163 height 16
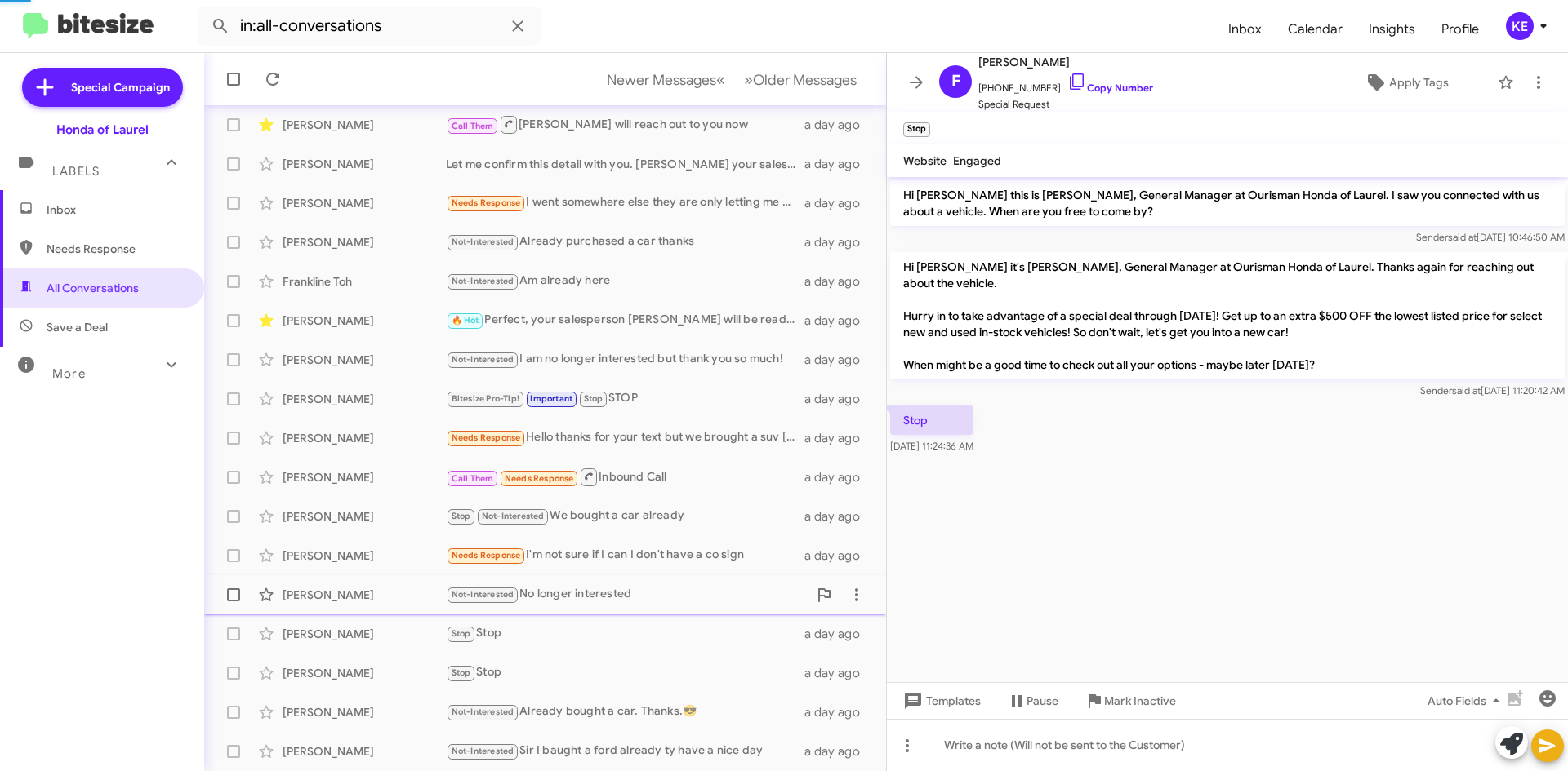
scroll to position [803, 0]
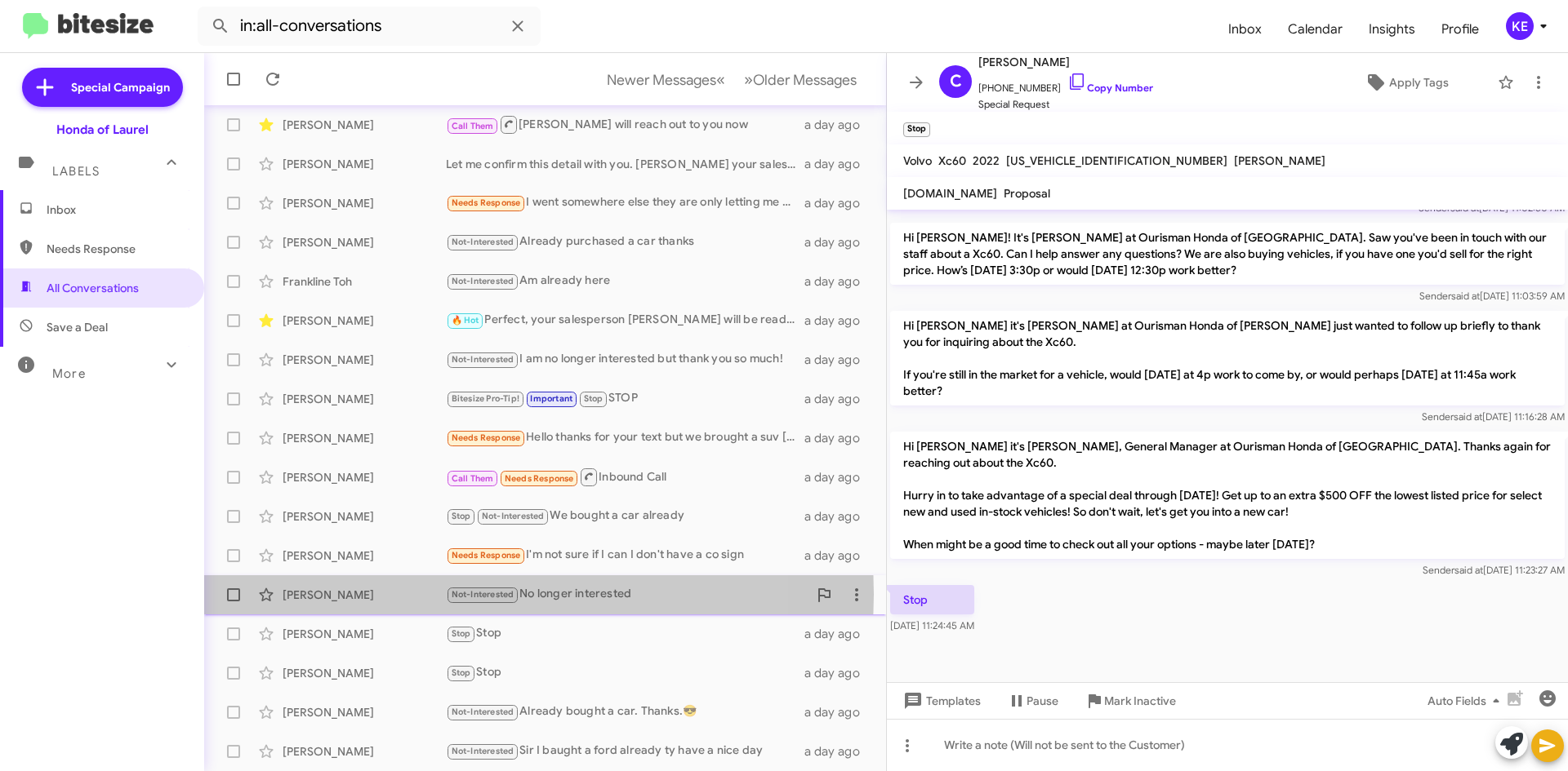
click at [312, 594] on div "[PERSON_NAME]" at bounding box center [364, 595] width 163 height 16
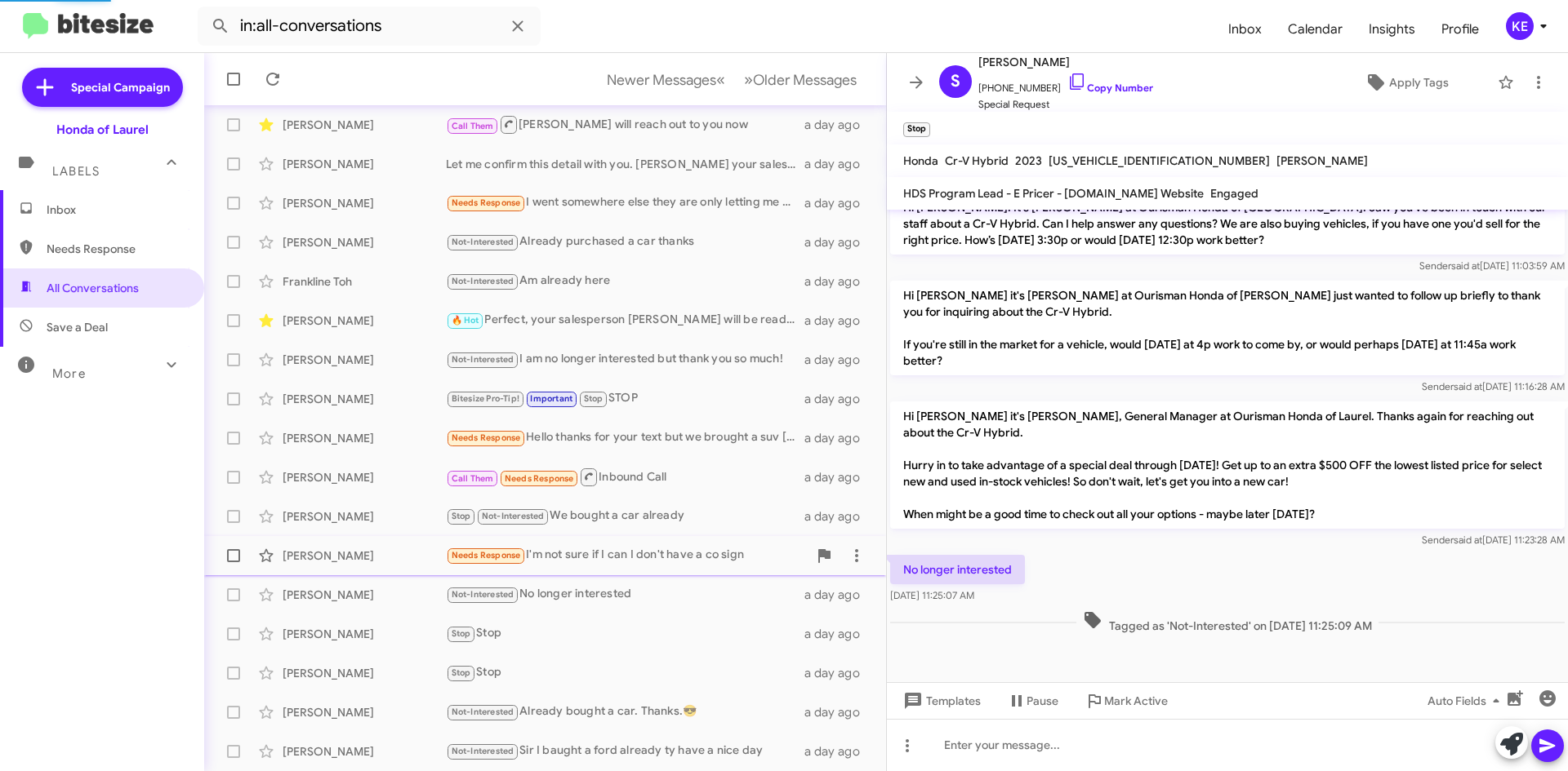
scroll to position [663, 0]
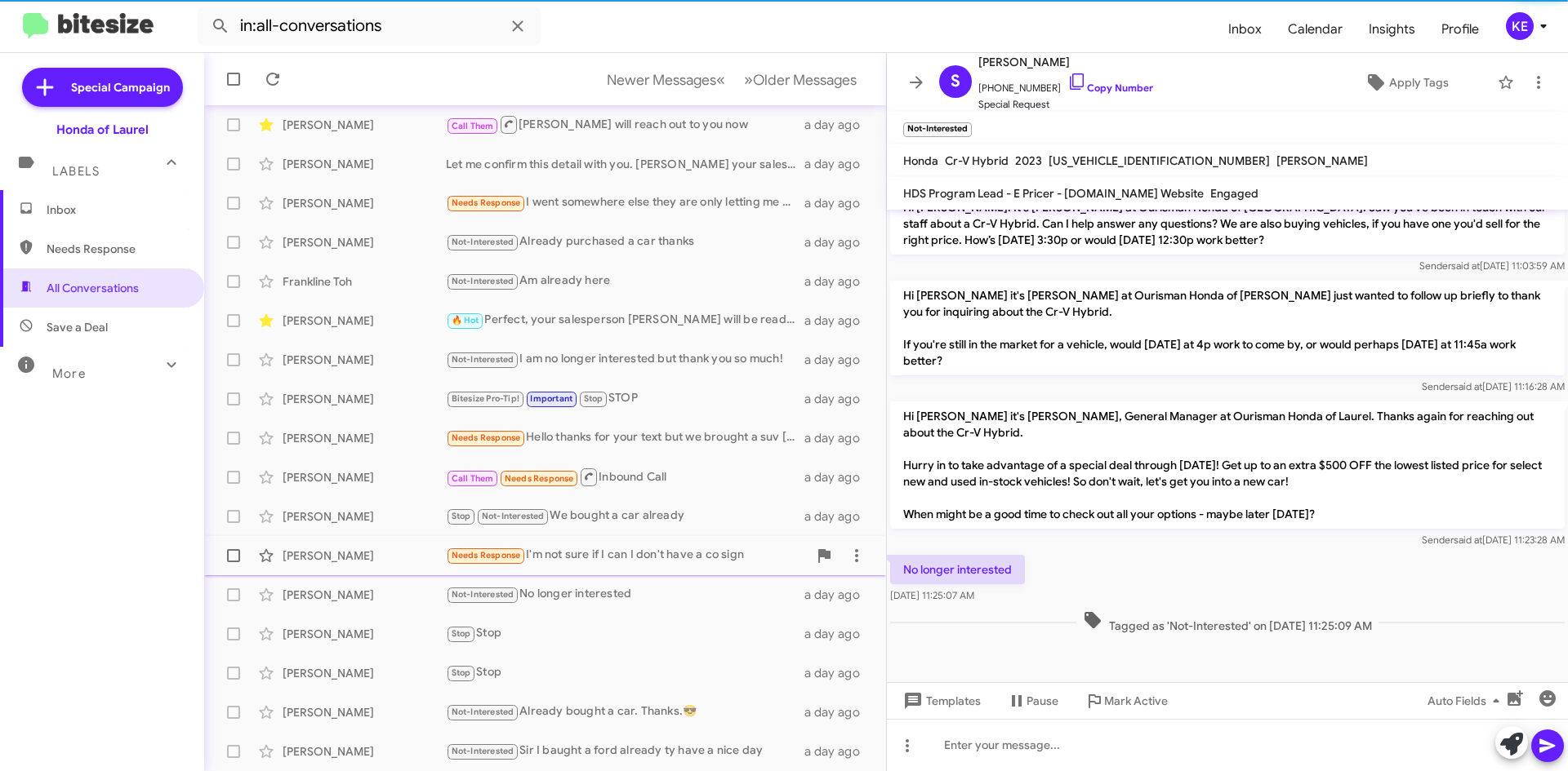
click at [321, 560] on div "[PERSON_NAME]" at bounding box center [364, 556] width 163 height 16
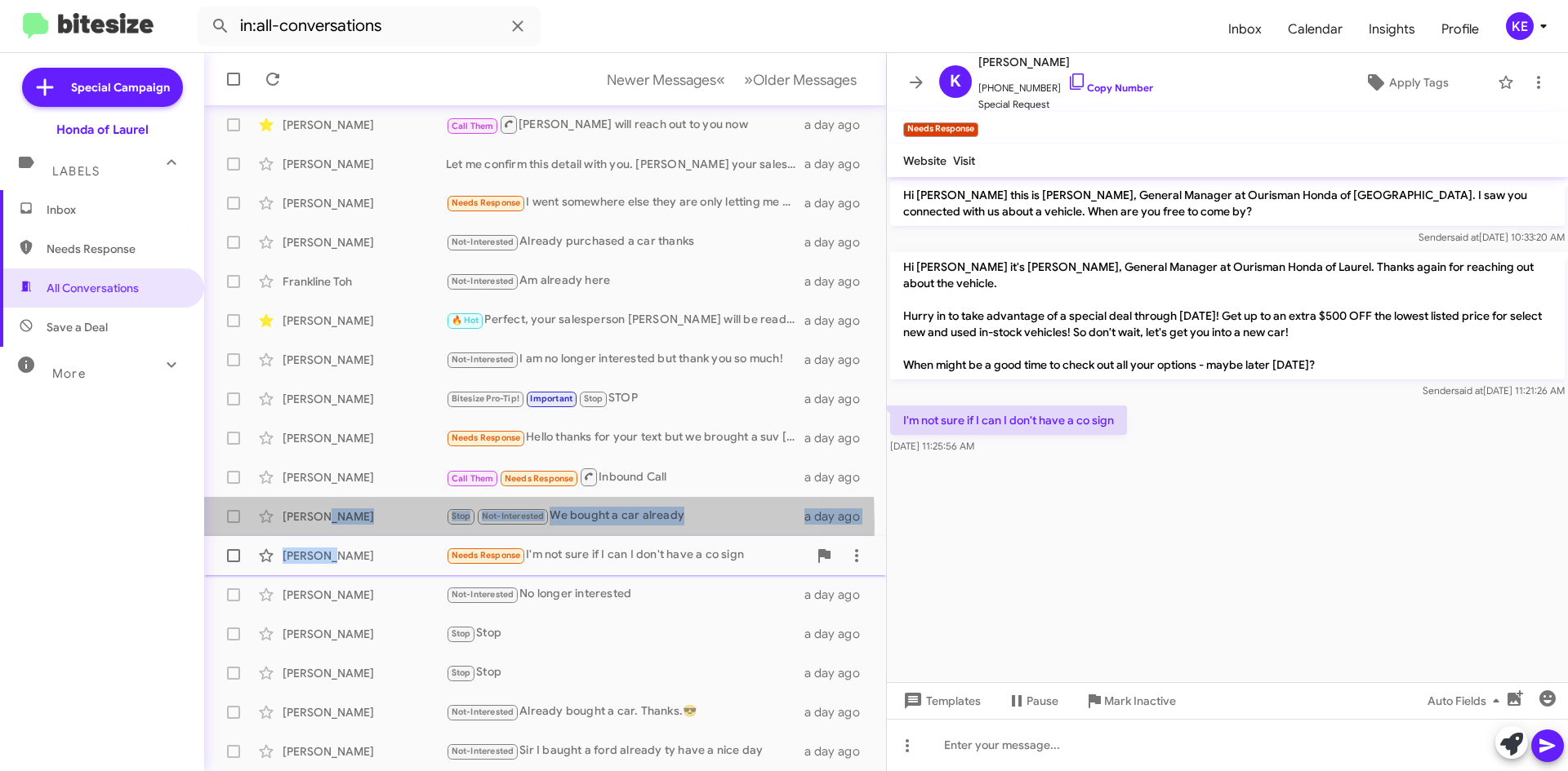
drag, startPoint x: 329, startPoint y: 525, endPoint x: 325, endPoint y: 548, distance: 23.3
click at [325, 548] on mat-action-list "[PERSON_NAME] Stop Stop a day ago [PERSON_NAME] Needs Response I am in the area…" at bounding box center [545, 376] width 682 height 790
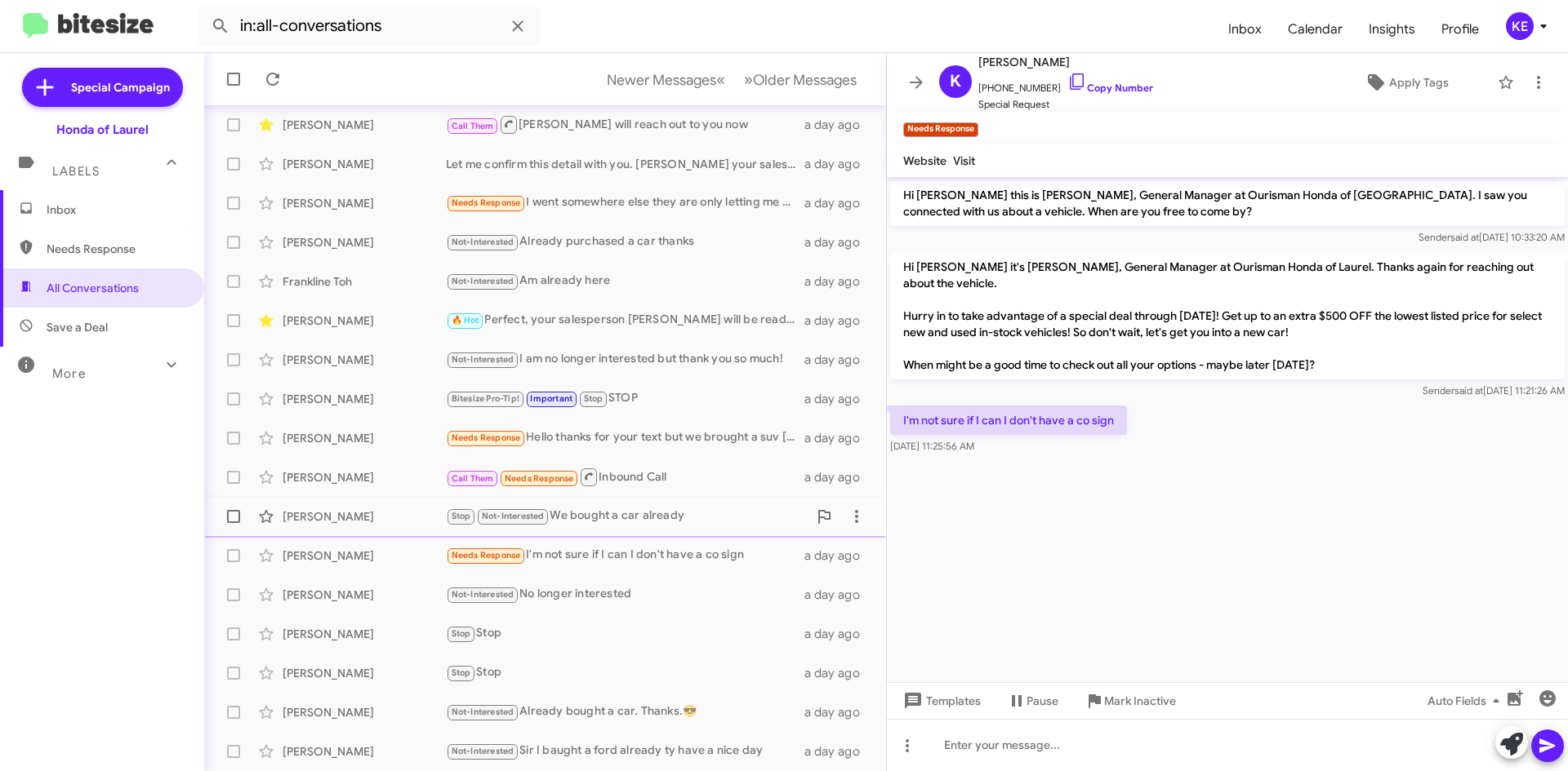
click at [323, 515] on div "[PERSON_NAME]" at bounding box center [364, 516] width 163 height 16
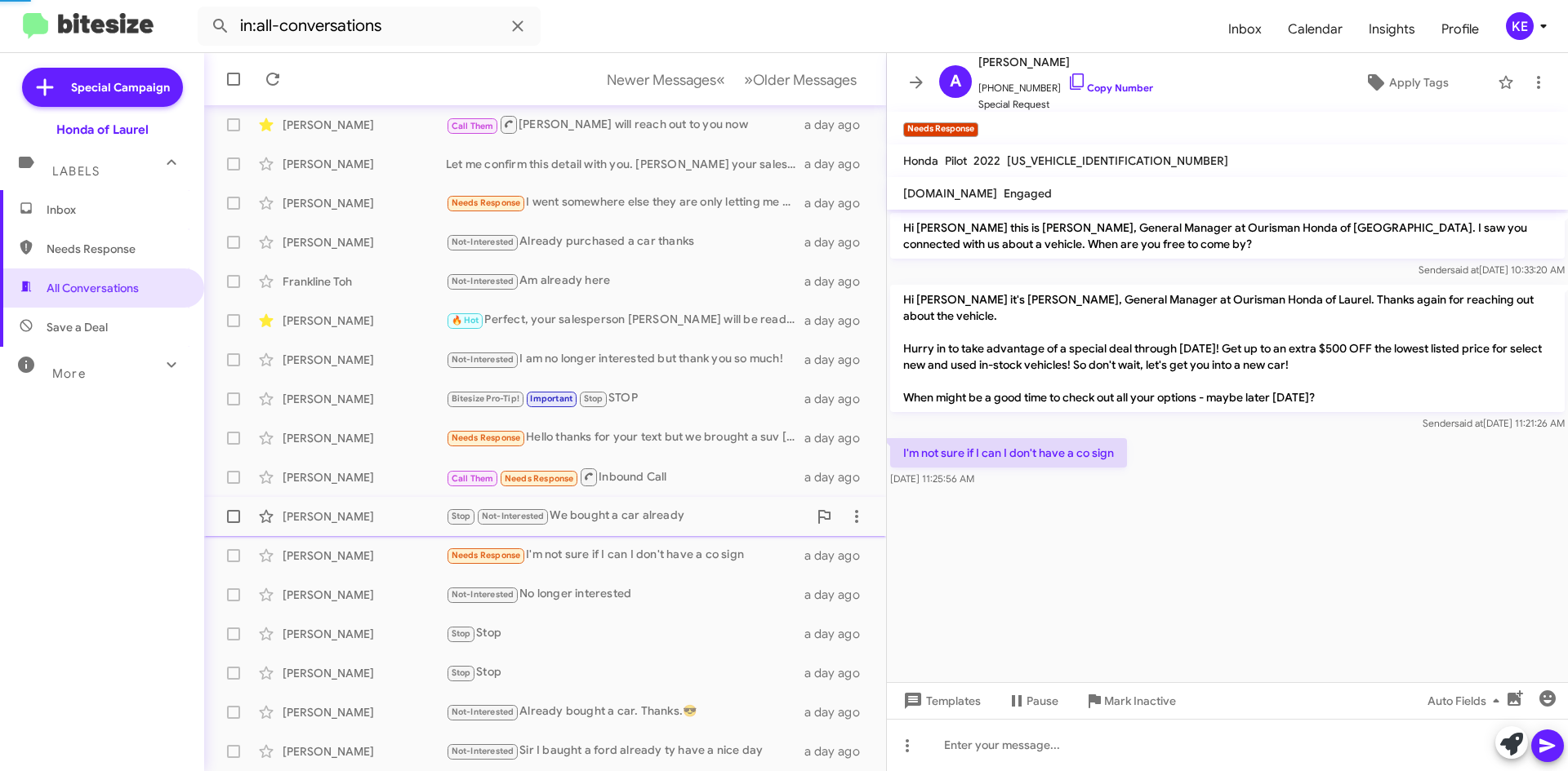
scroll to position [115, 0]
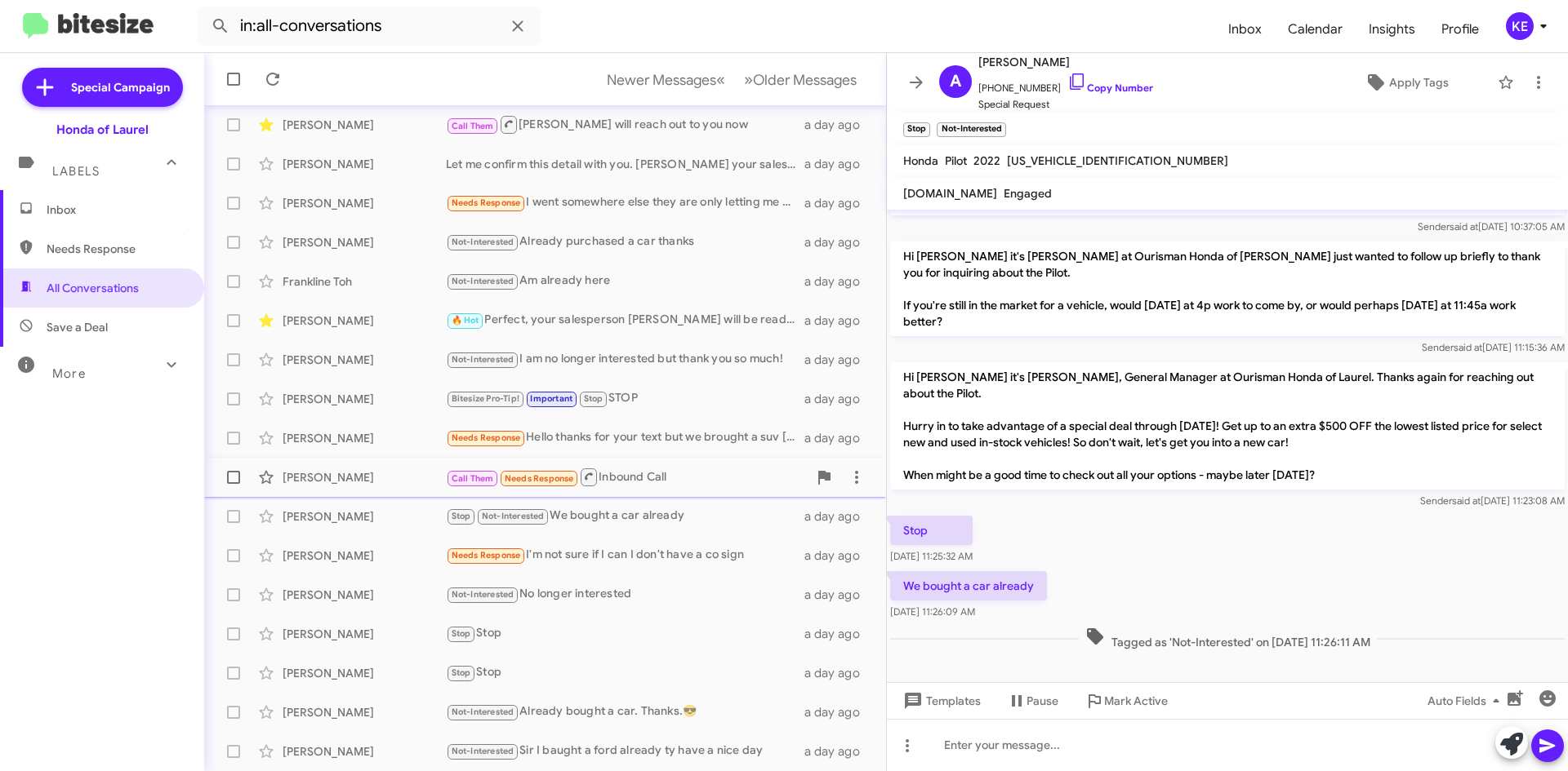
click at [328, 474] on div "[PERSON_NAME]" at bounding box center [364, 478] width 163 height 16
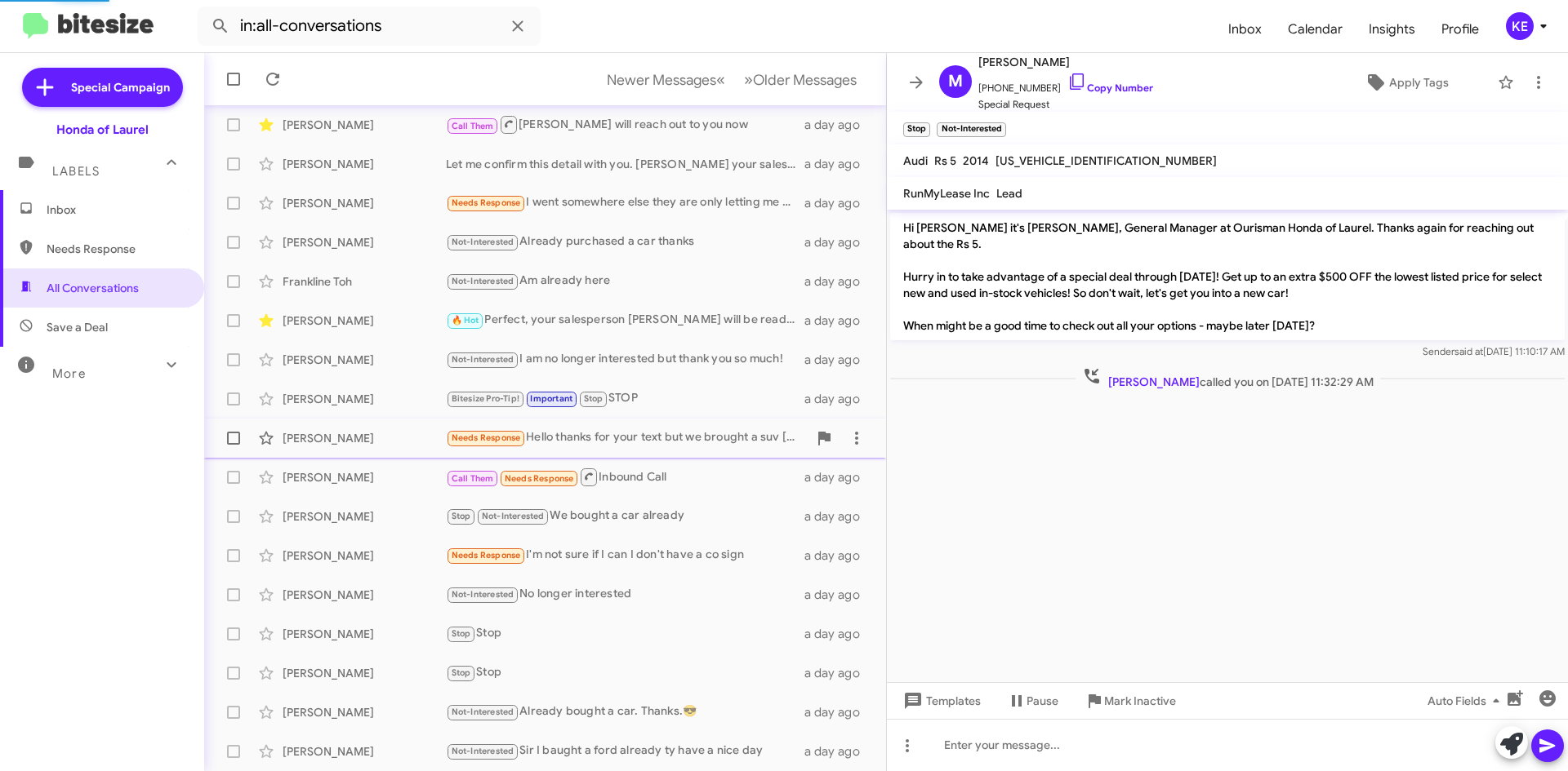
click at [327, 436] on div "[PERSON_NAME]" at bounding box center [364, 438] width 163 height 16
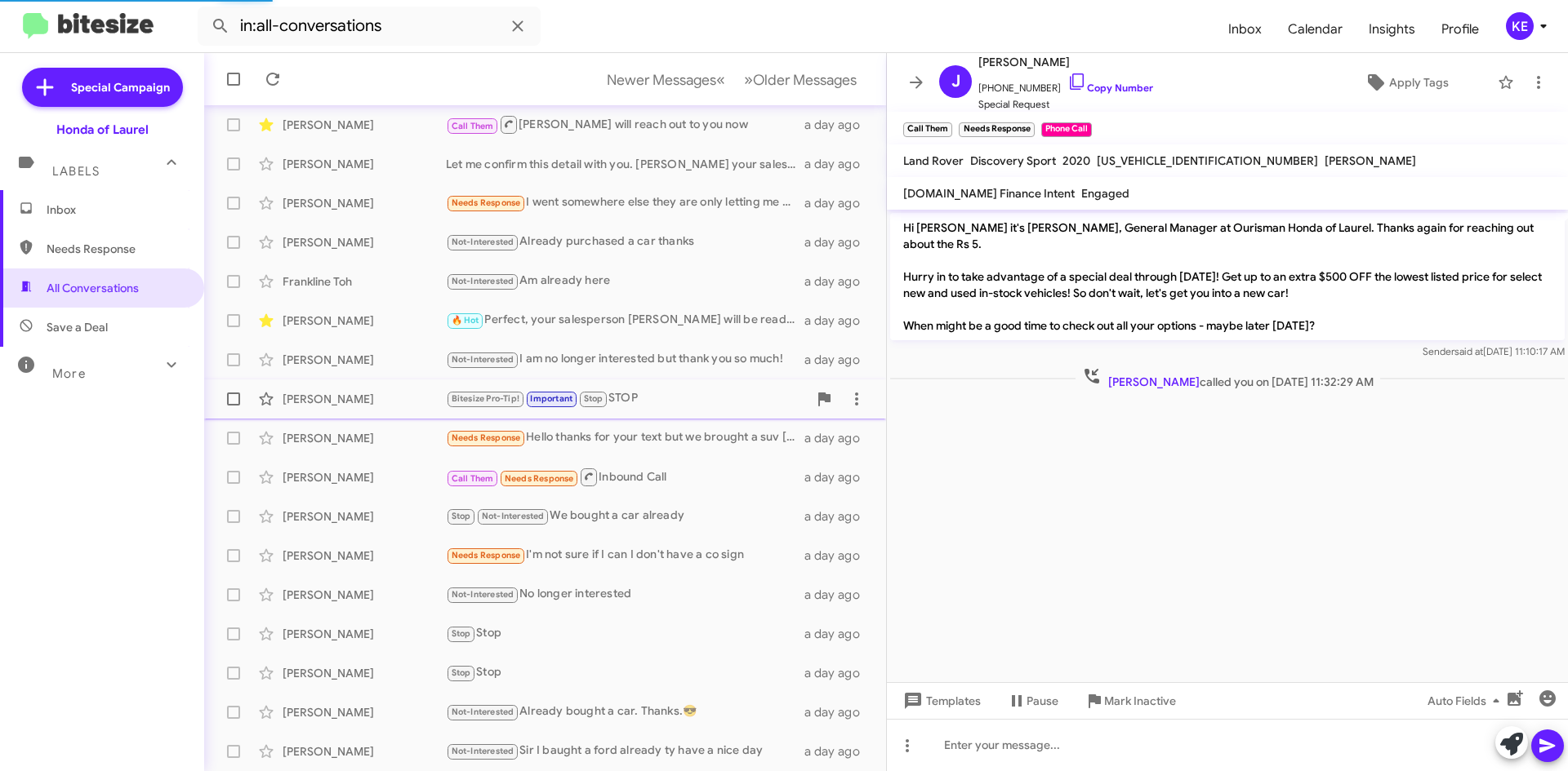
scroll to position [396, 0]
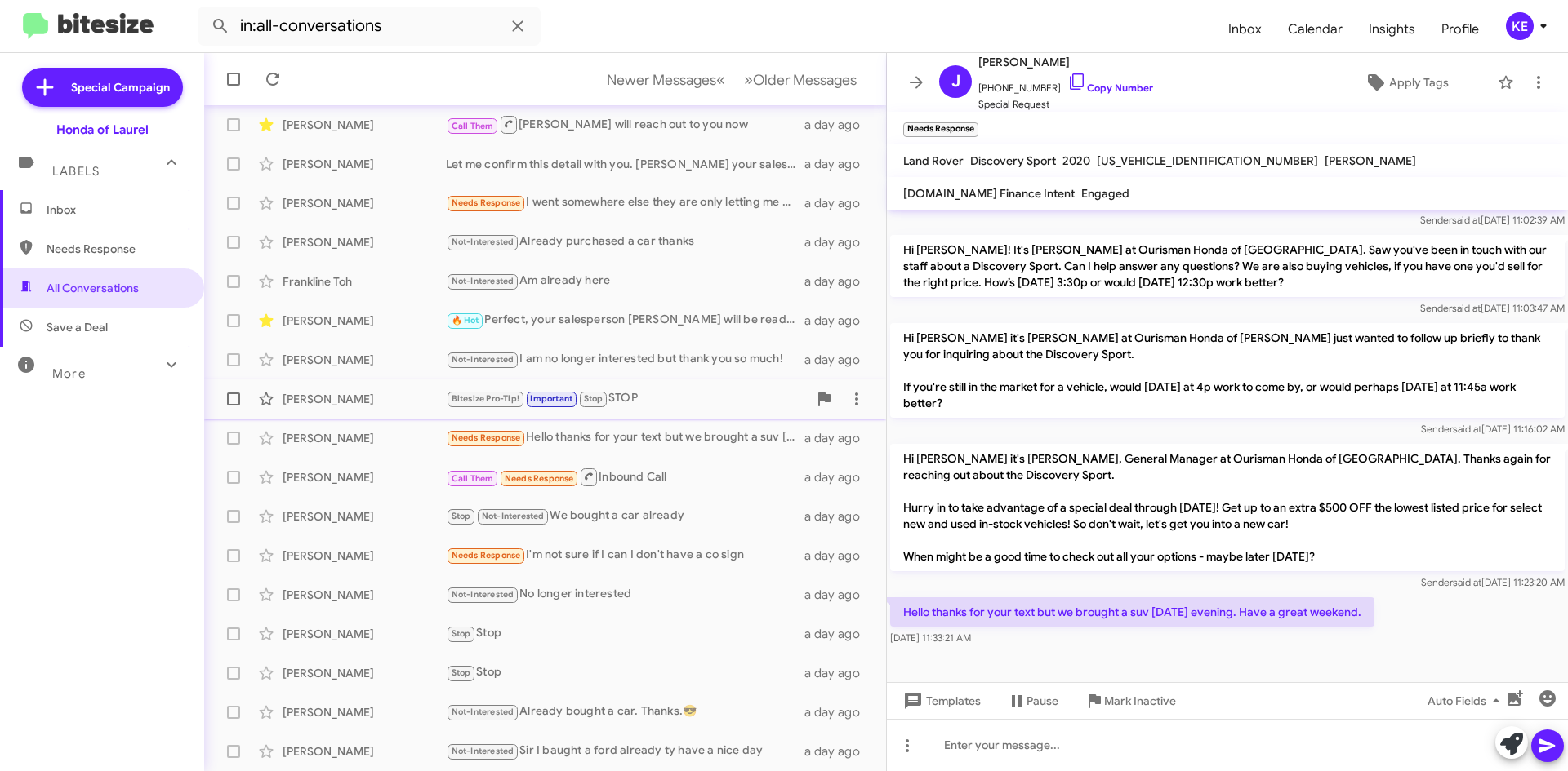
click at [332, 406] on div "[PERSON_NAME]" at bounding box center [364, 399] width 163 height 16
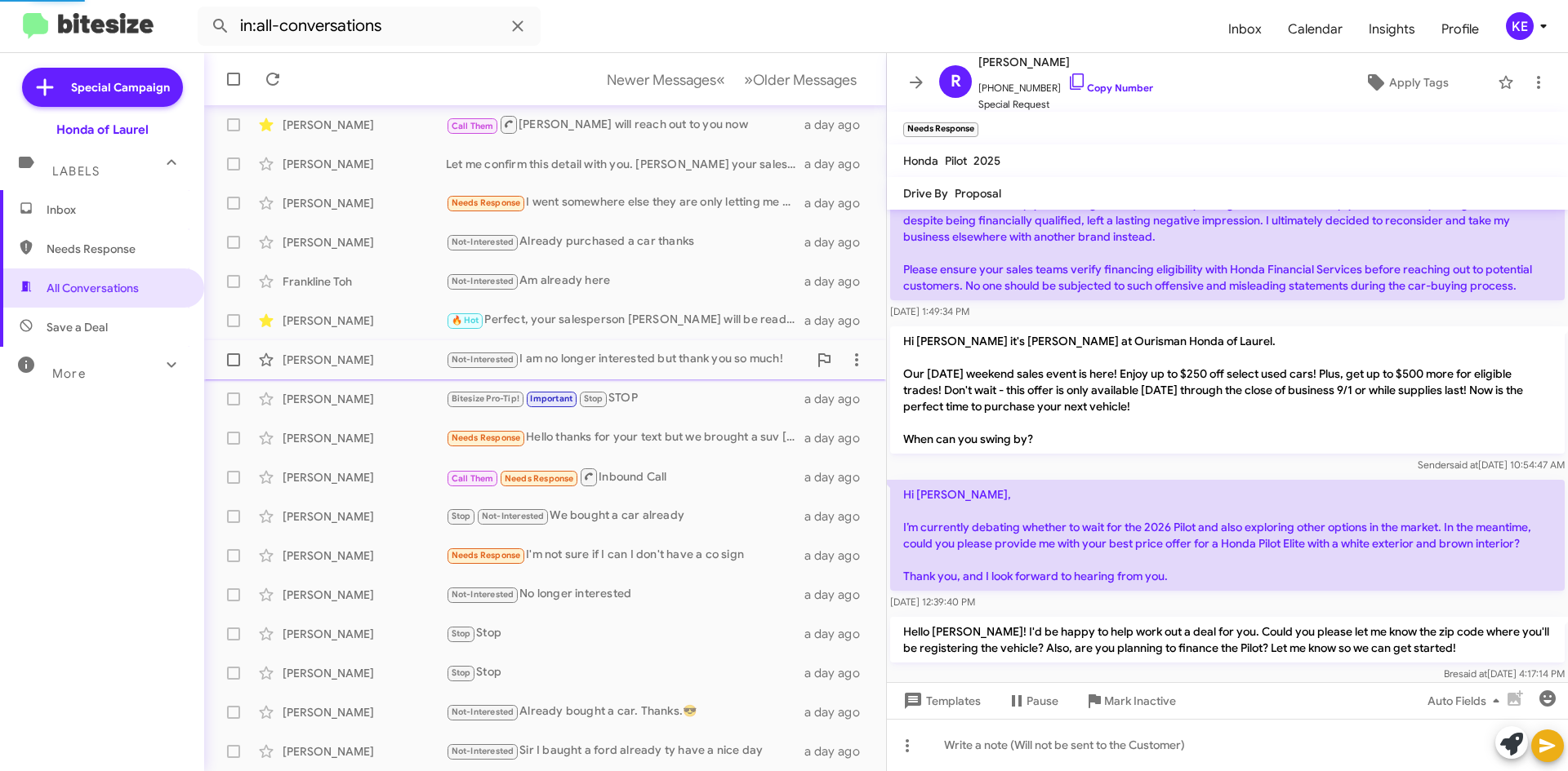
scroll to position [718, 0]
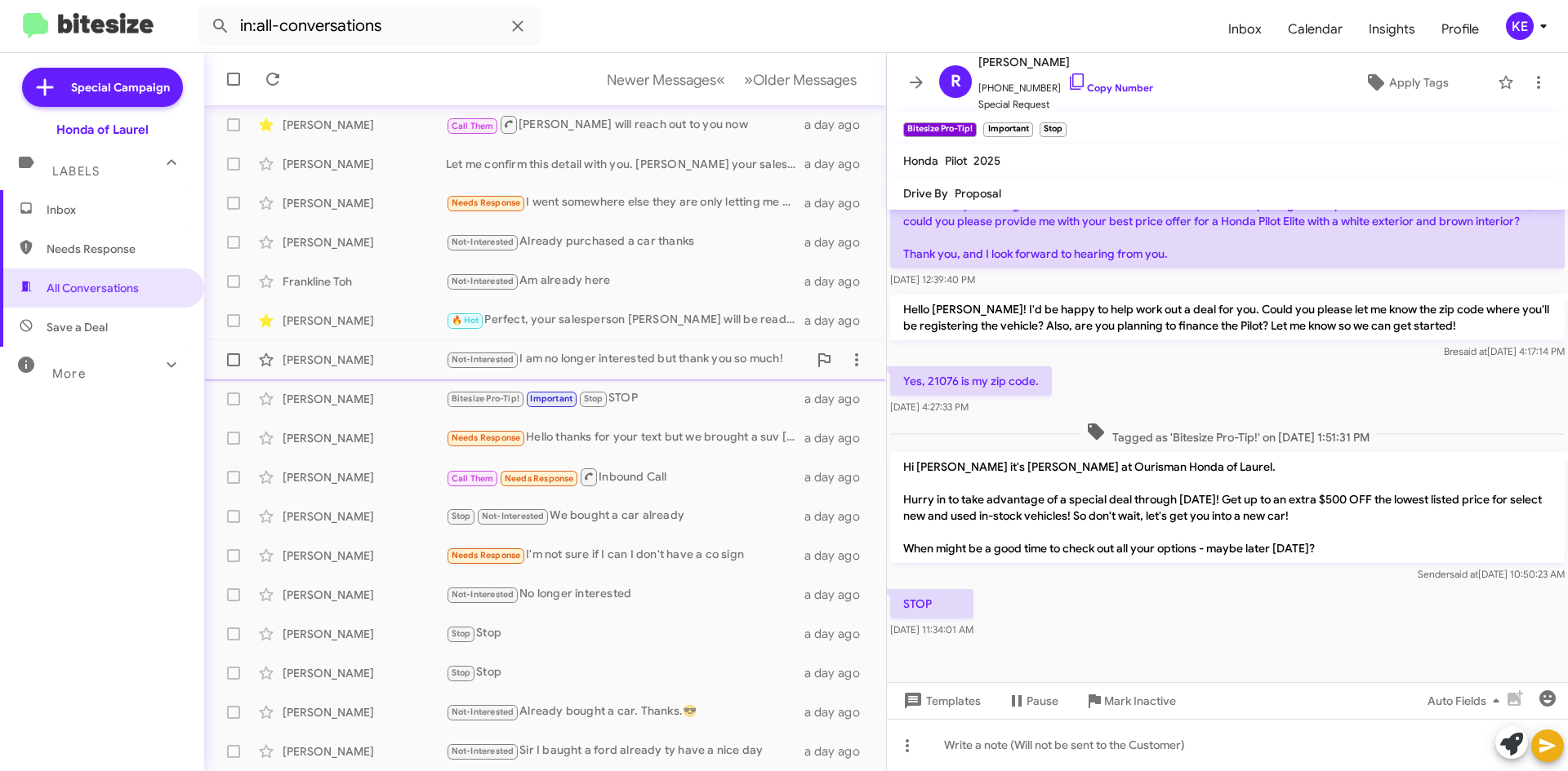
click at [310, 359] on div "[PERSON_NAME]" at bounding box center [364, 360] width 163 height 16
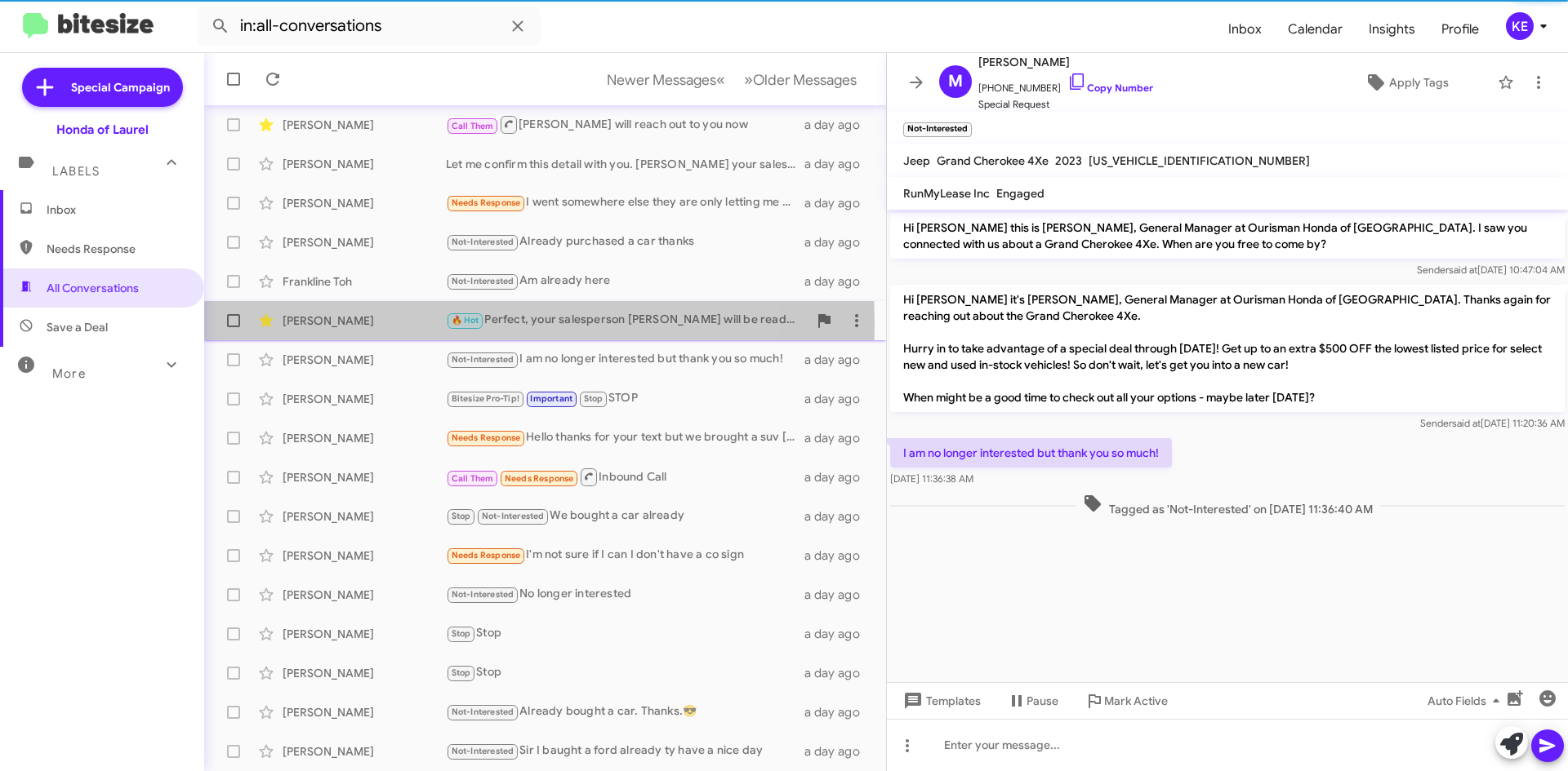
click at [308, 326] on div "[PERSON_NAME]" at bounding box center [364, 321] width 163 height 16
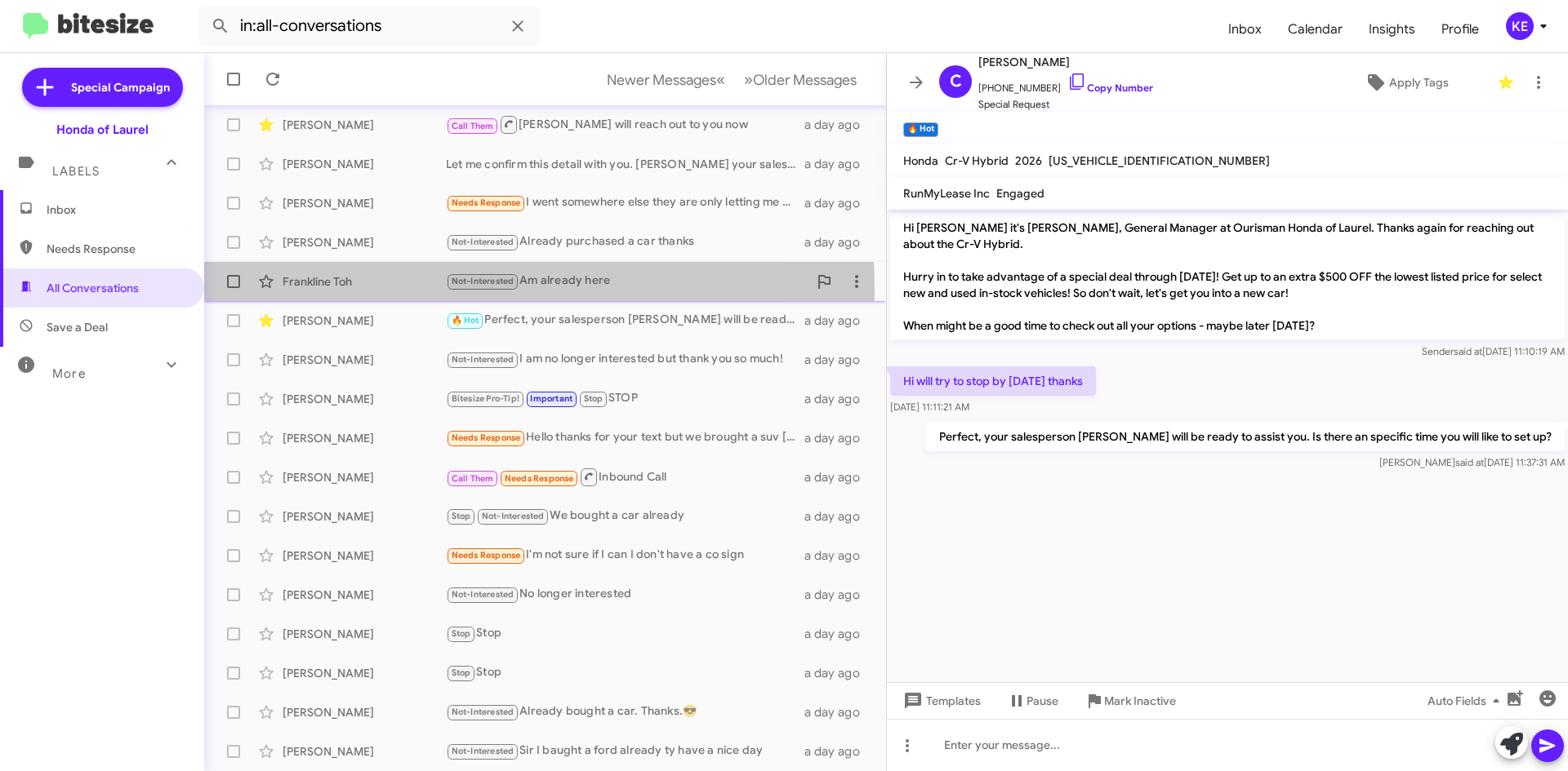
click at [310, 290] on div "Frankline Toh Not-Interested Am already here a day ago" at bounding box center [544, 282] width 656 height 32
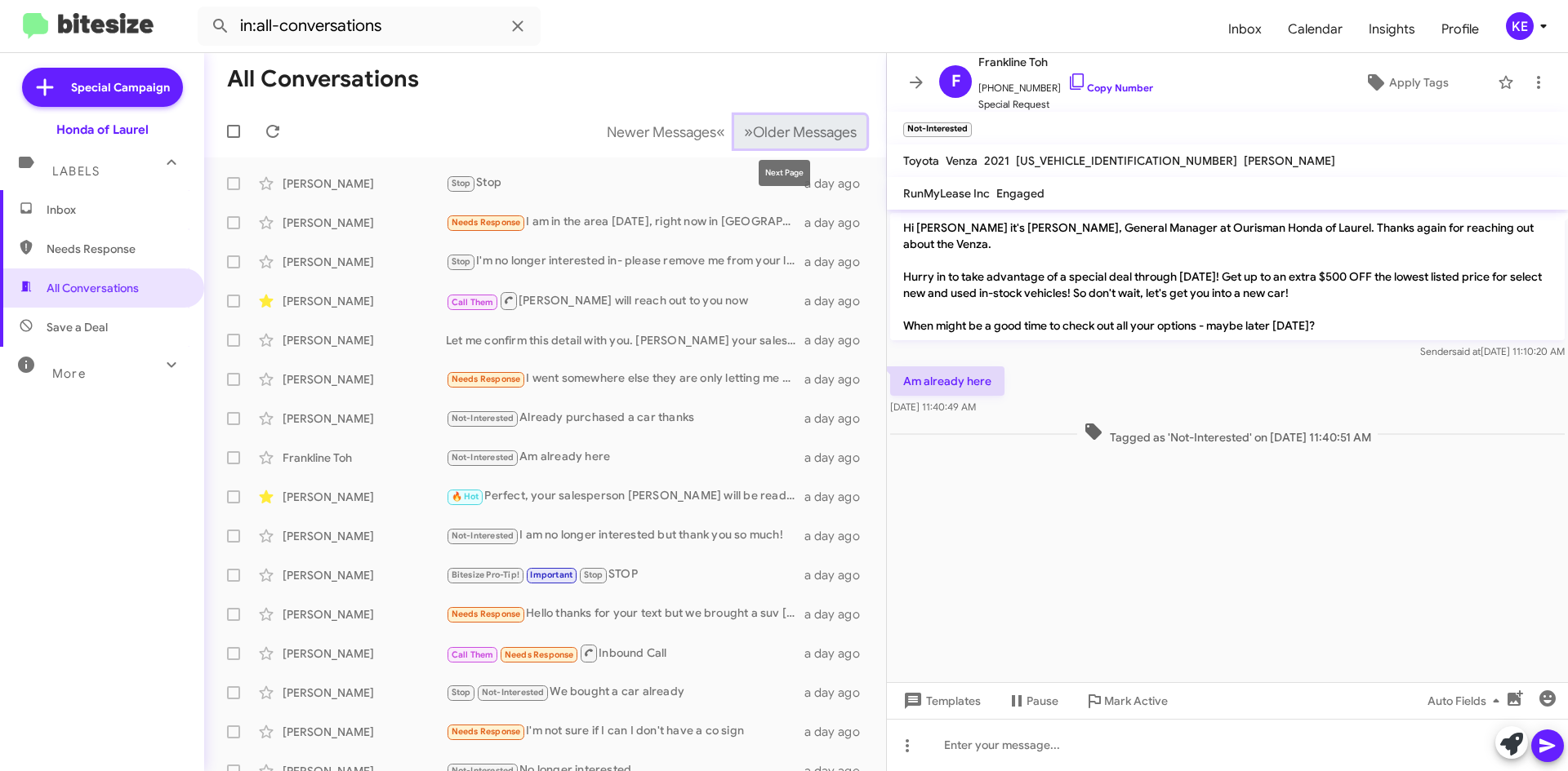
drag, startPoint x: 760, startPoint y: 123, endPoint x: 766, endPoint y: 116, distance: 9.2
click at [766, 108] on mat-toolbar-row "Newer Messages « Previous » Next Older Messages" at bounding box center [545, 131] width 682 height 52
click at [754, 140] on span "Older Messages" at bounding box center [806, 132] width 104 height 18
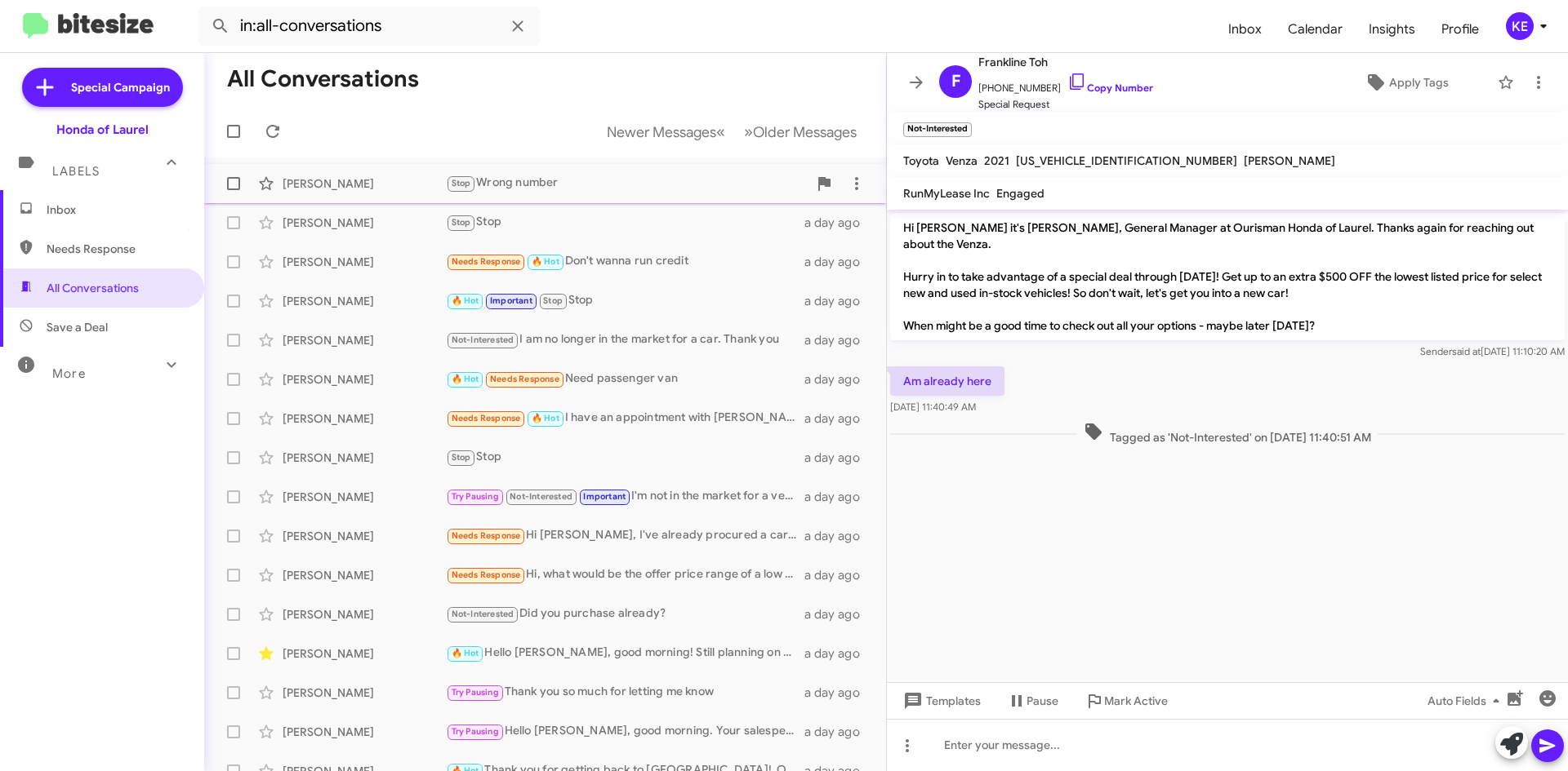
click at [330, 178] on div "[PERSON_NAME]" at bounding box center [364, 184] width 163 height 16
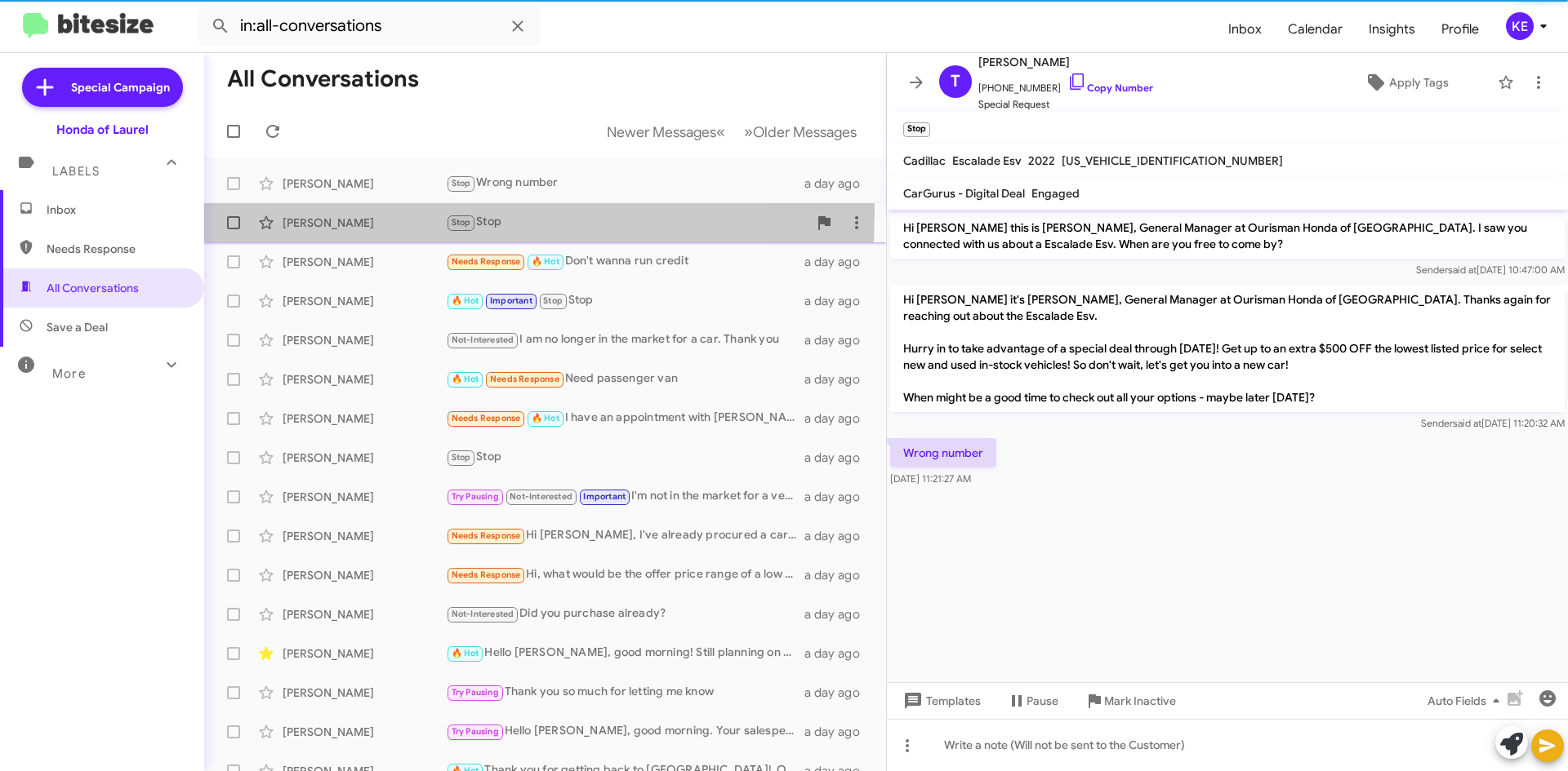
click at [301, 212] on div "[PERSON_NAME] Stop Stop a day ago" at bounding box center [544, 222] width 656 height 32
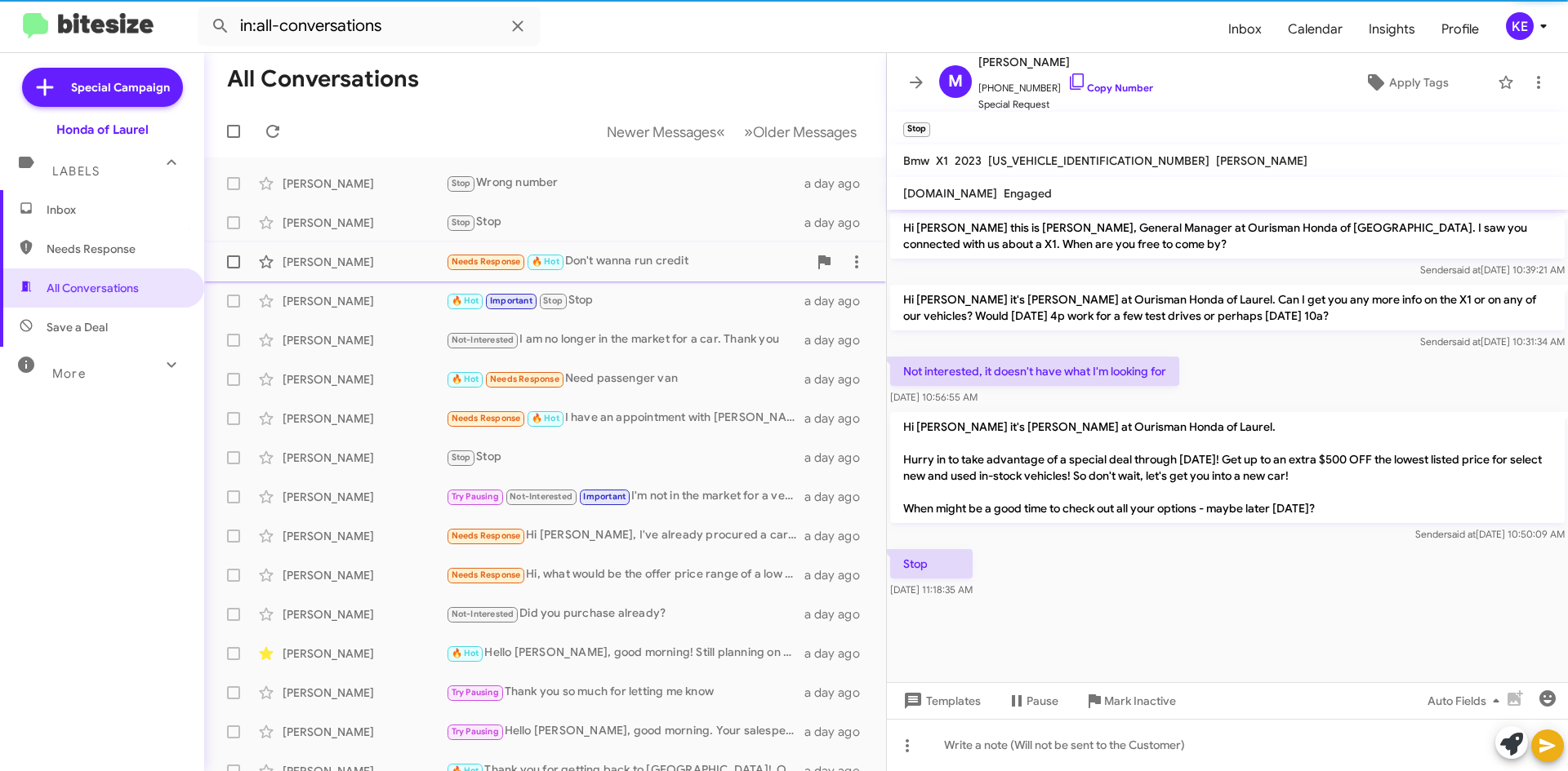
click at [318, 271] on div "[PERSON_NAME] Needs Response 🔥 Hot Don't wanna run credit a day ago" at bounding box center [544, 262] width 656 height 32
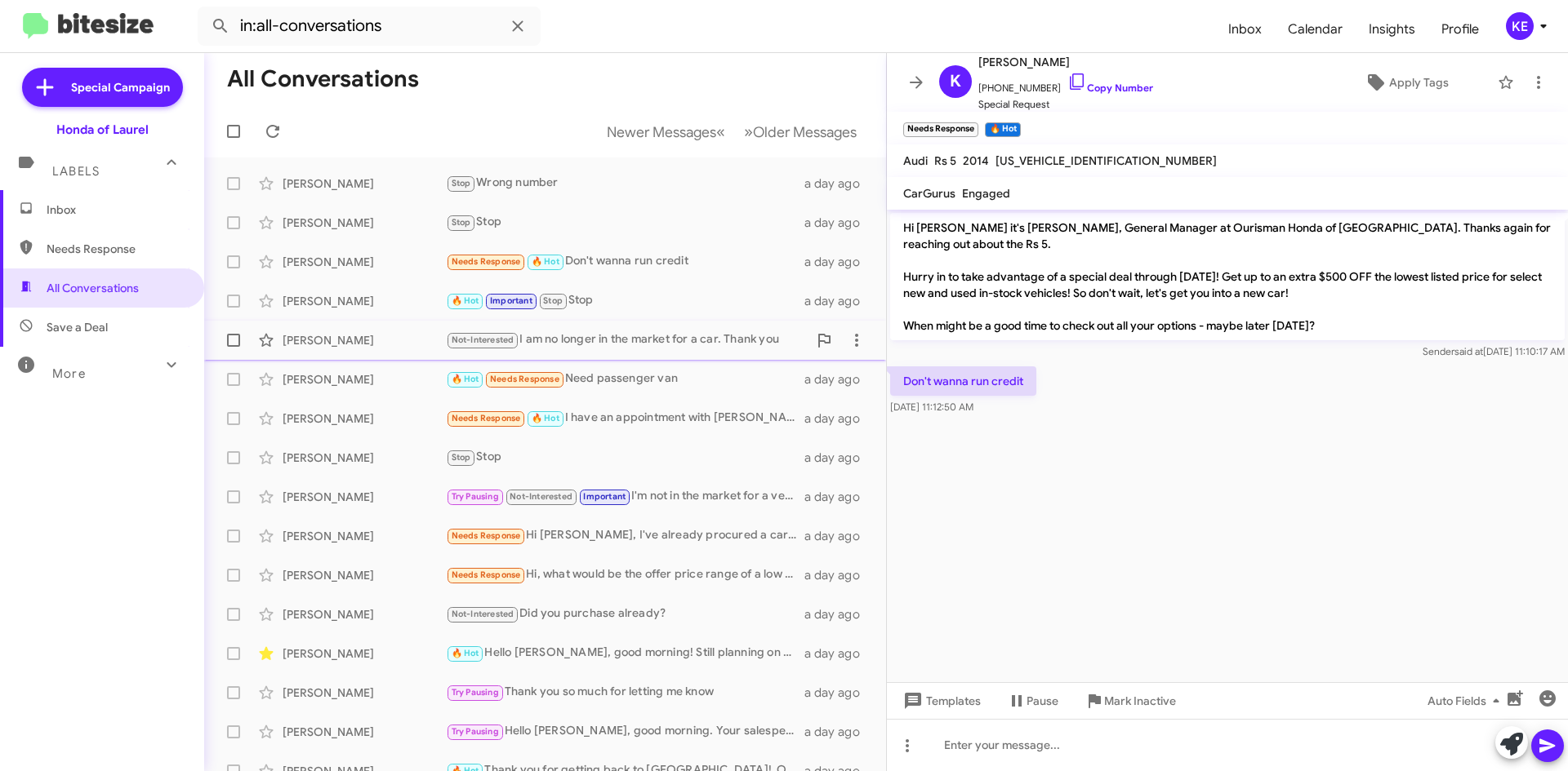
click at [335, 342] on div "[PERSON_NAME]" at bounding box center [364, 341] width 163 height 16
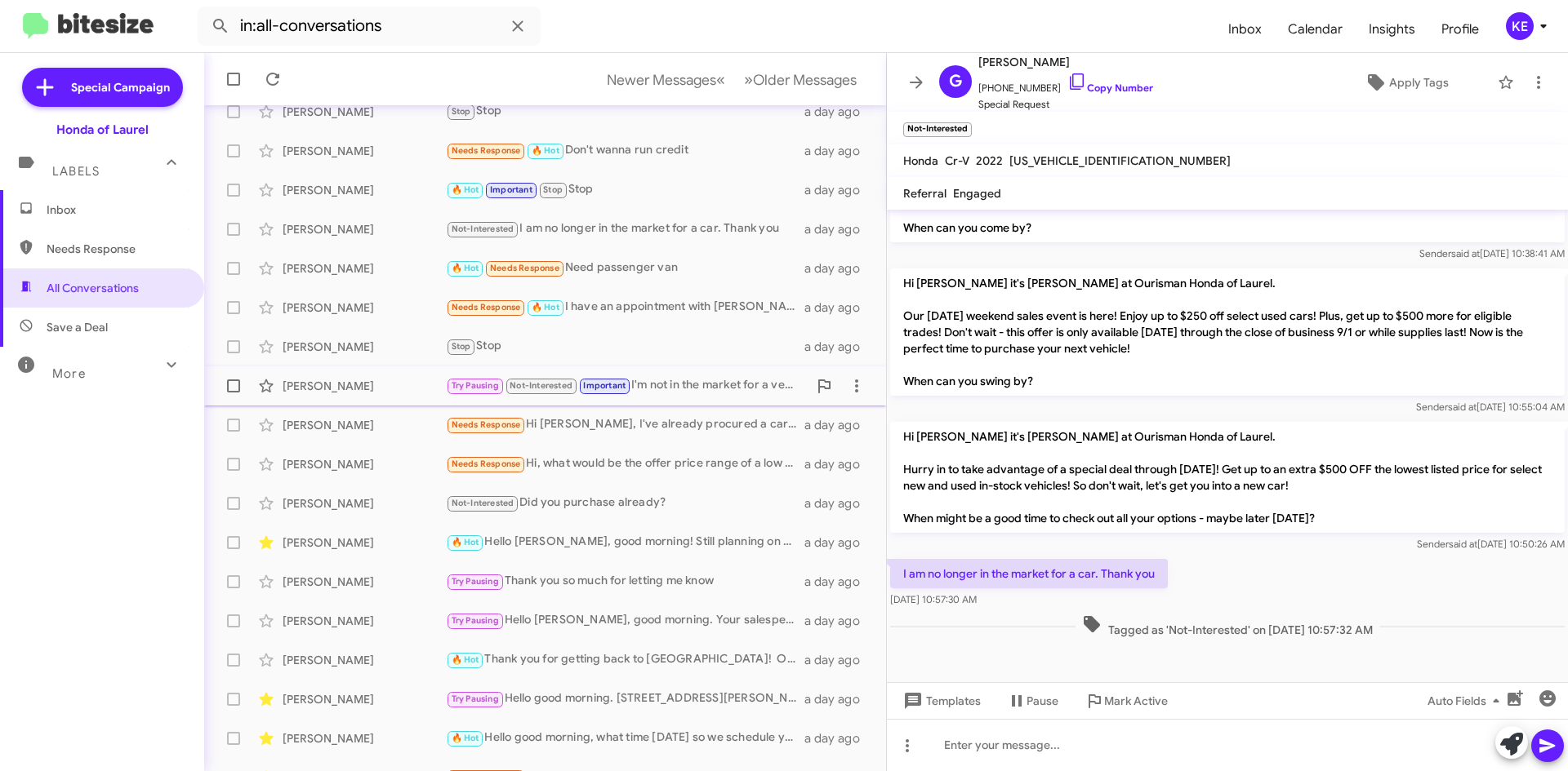
scroll to position [163, 0]
